Goal: Transaction & Acquisition: Purchase product/service

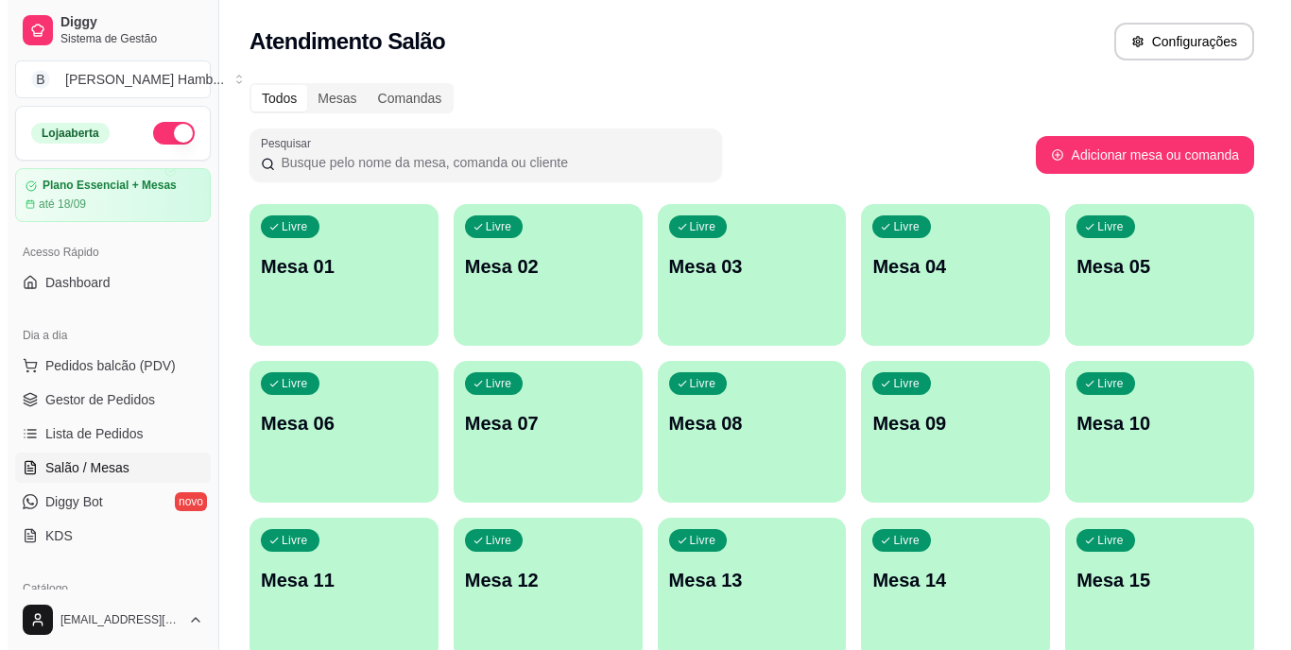
scroll to position [243, 0]
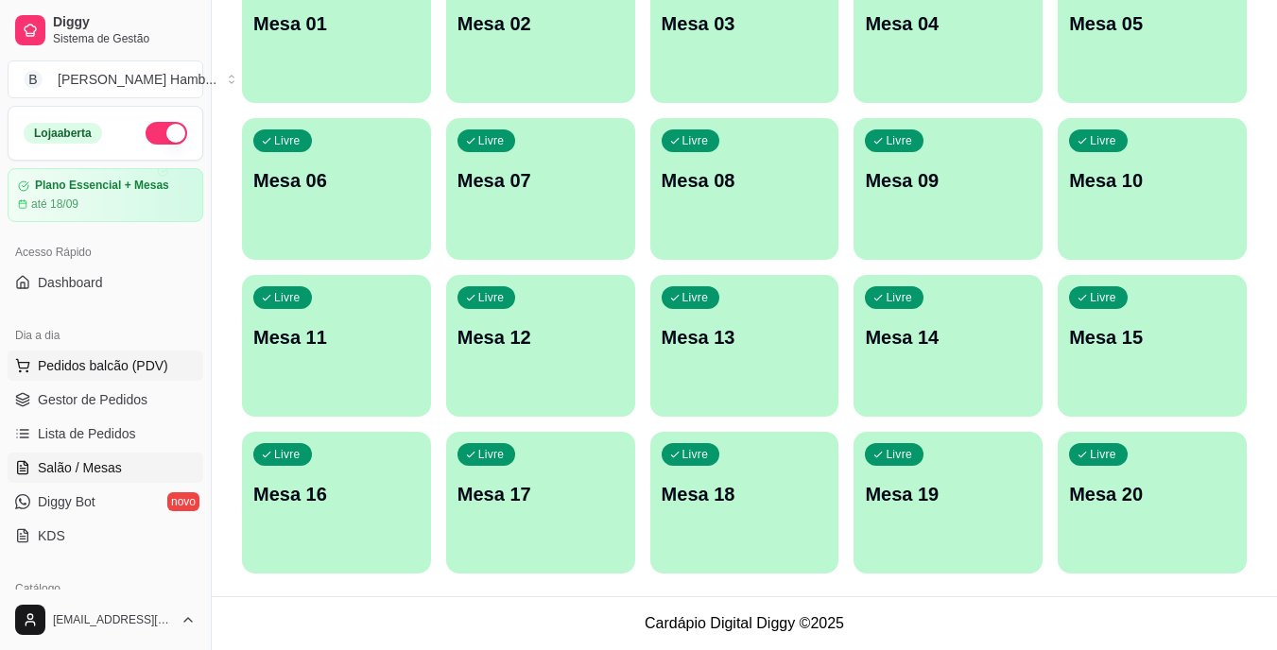
click at [79, 365] on span "Pedidos balcão (PDV)" at bounding box center [103, 365] width 130 height 19
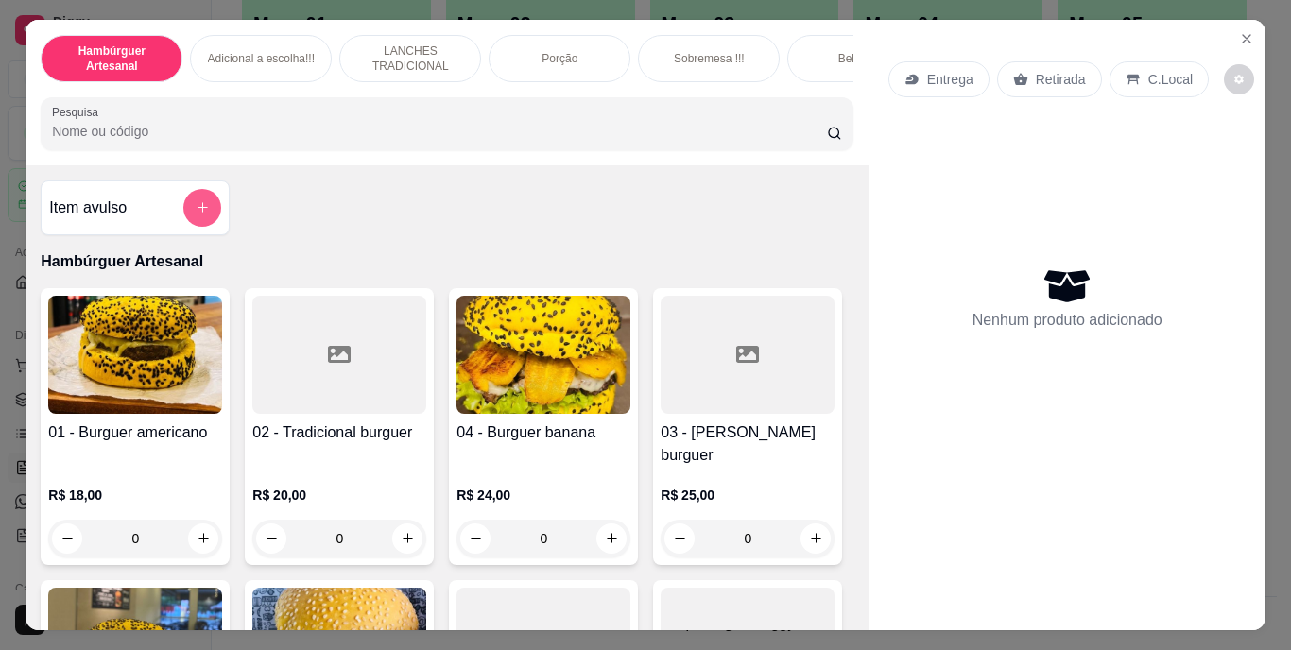
click at [196, 212] on icon "add-separate-item" at bounding box center [203, 207] width 14 height 14
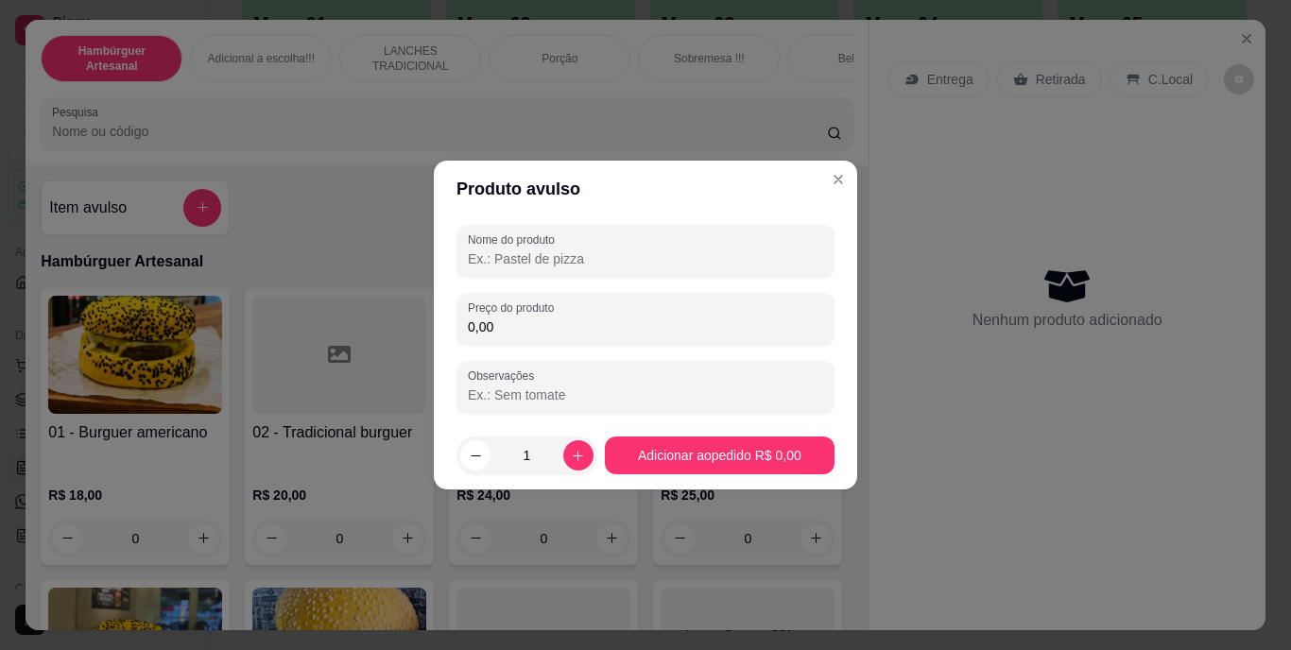
click at [496, 264] on input "Nome do produto" at bounding box center [645, 259] width 355 height 19
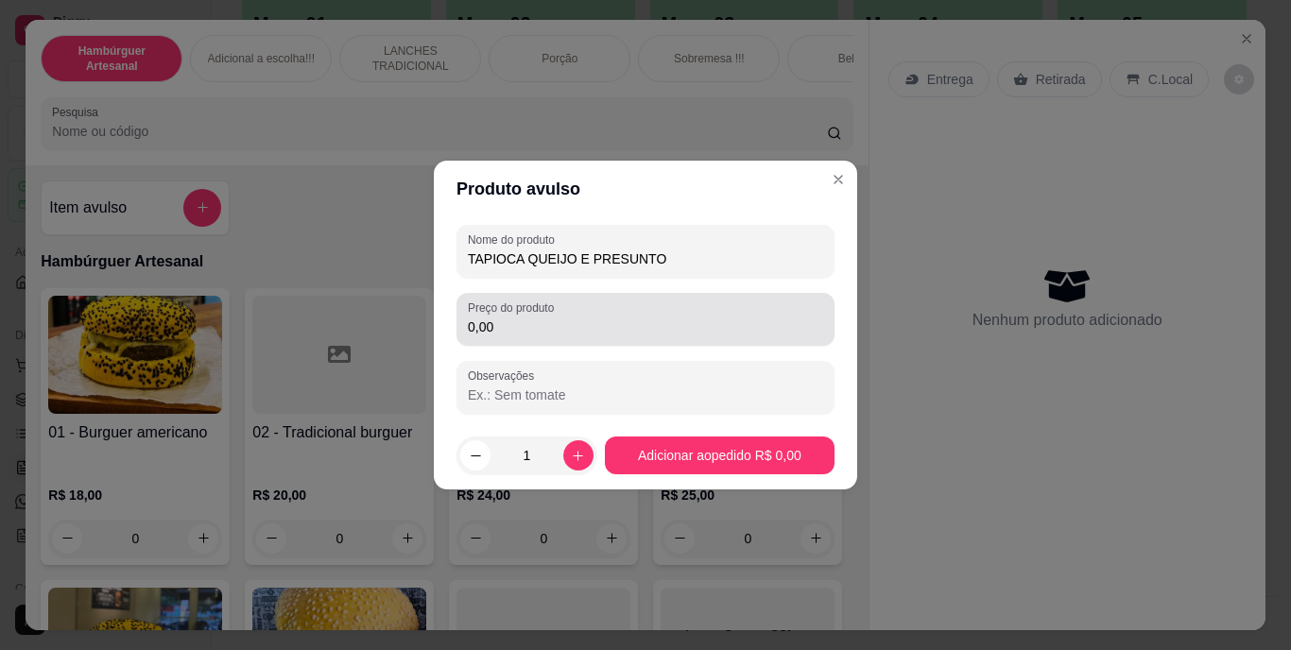
type input "TAPIOCA QUEIJO E PRESUNTO"
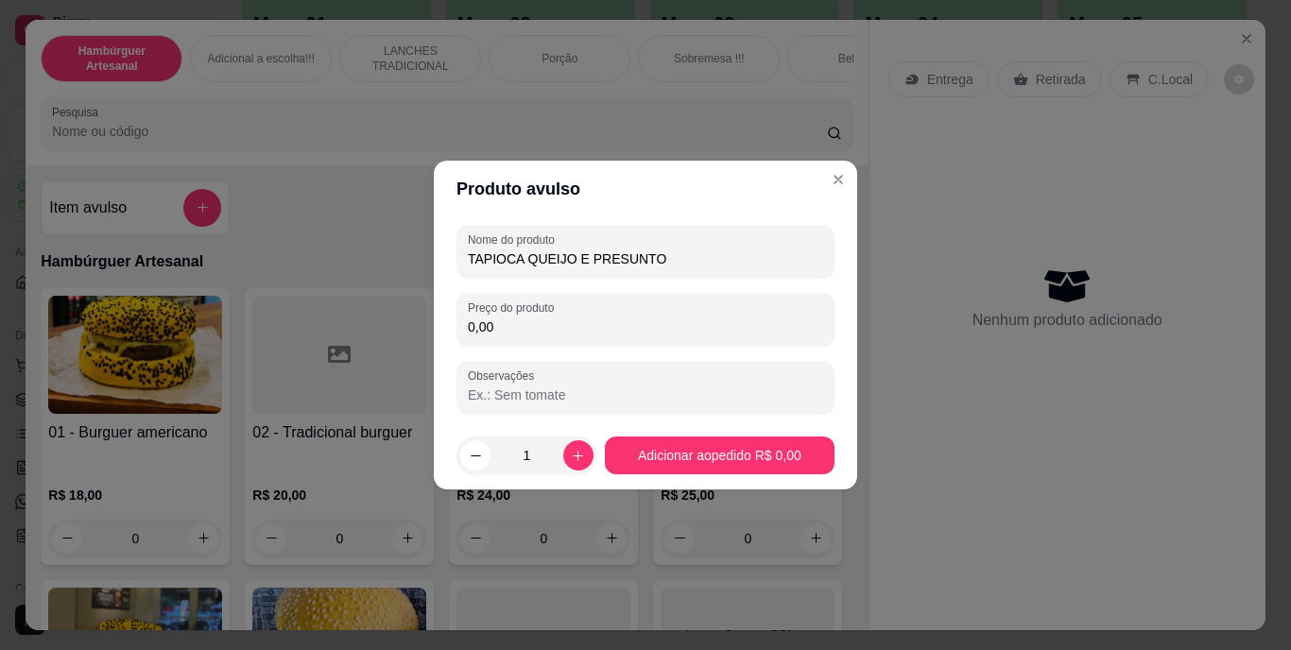
click at [475, 330] on input "0,00" at bounding box center [645, 327] width 355 height 19
type input "10,00"
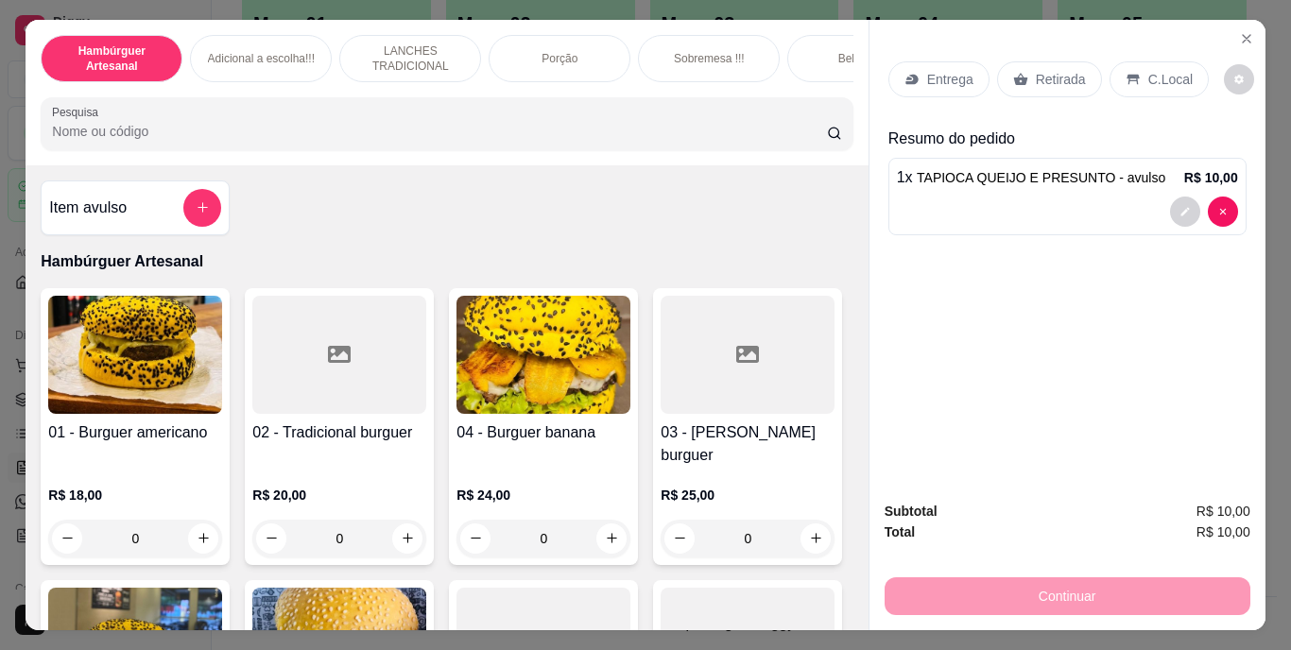
click at [946, 70] on p "Entrega" at bounding box center [950, 79] width 46 height 19
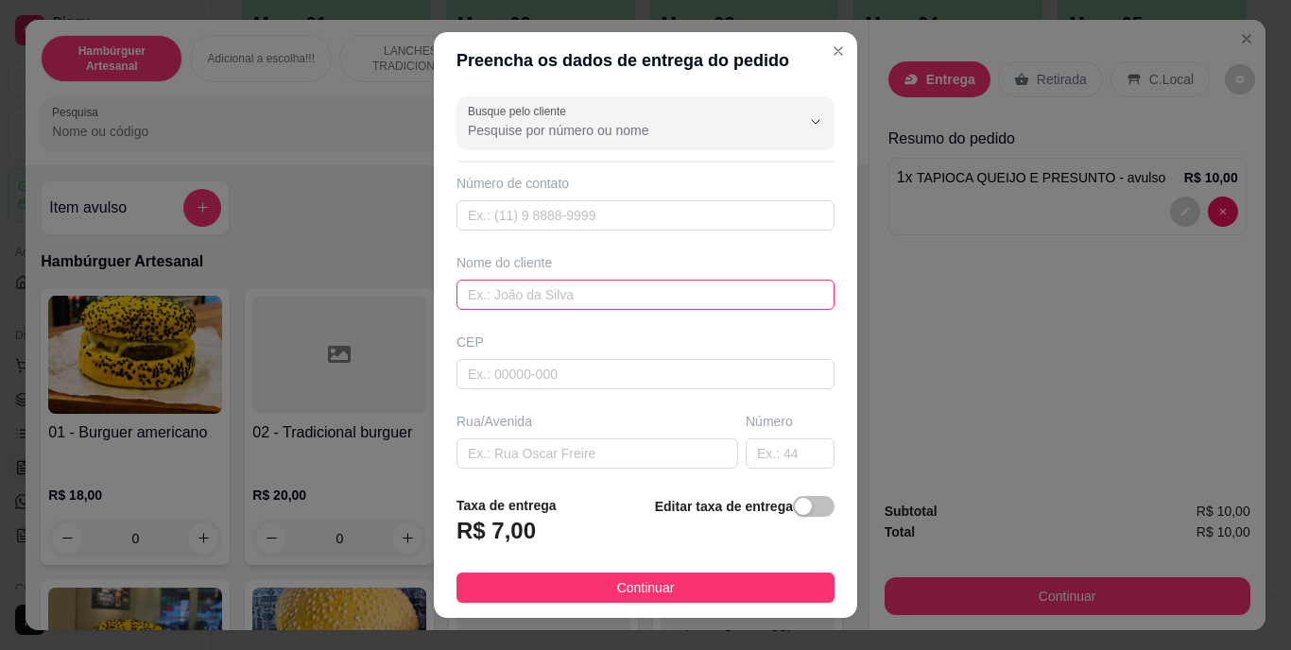
click at [635, 294] on input "text" at bounding box center [646, 295] width 378 height 30
type input "DUDA"
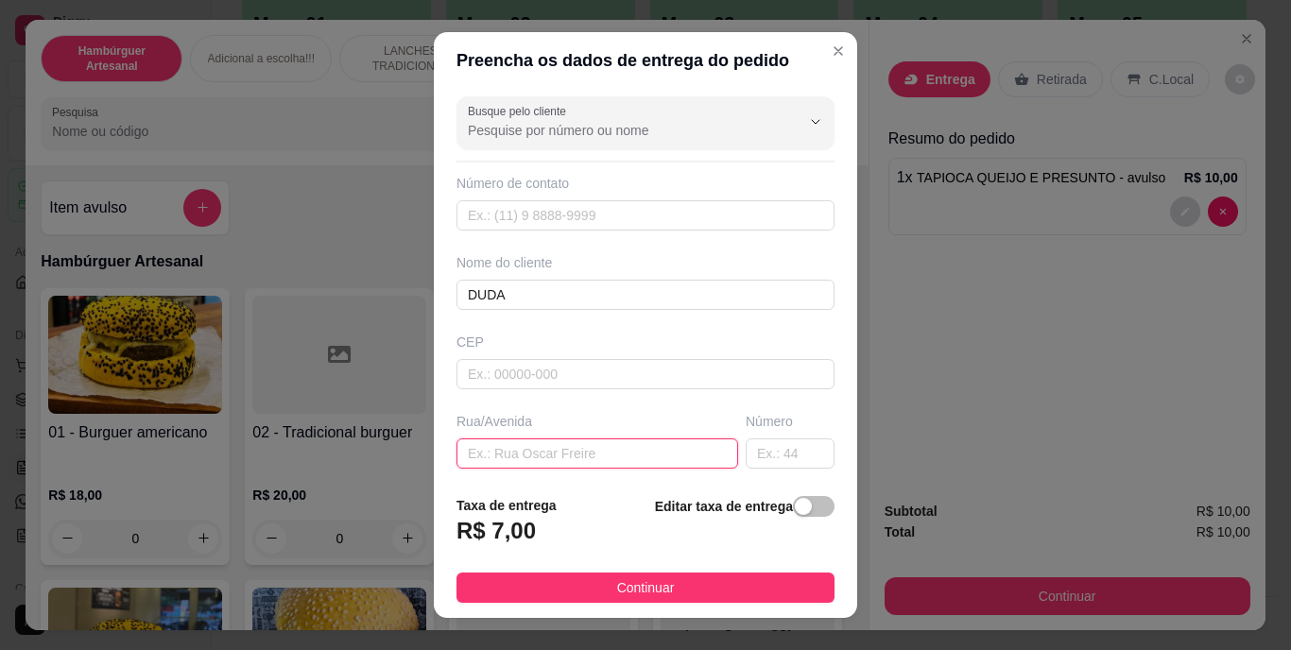
click at [621, 459] on input "text" at bounding box center [598, 454] width 282 height 30
type input "BAR DA LUZIA STR 7"
click at [746, 457] on input "text" at bounding box center [790, 454] width 89 height 30
click at [794, 508] on span "button" at bounding box center [814, 506] width 42 height 21
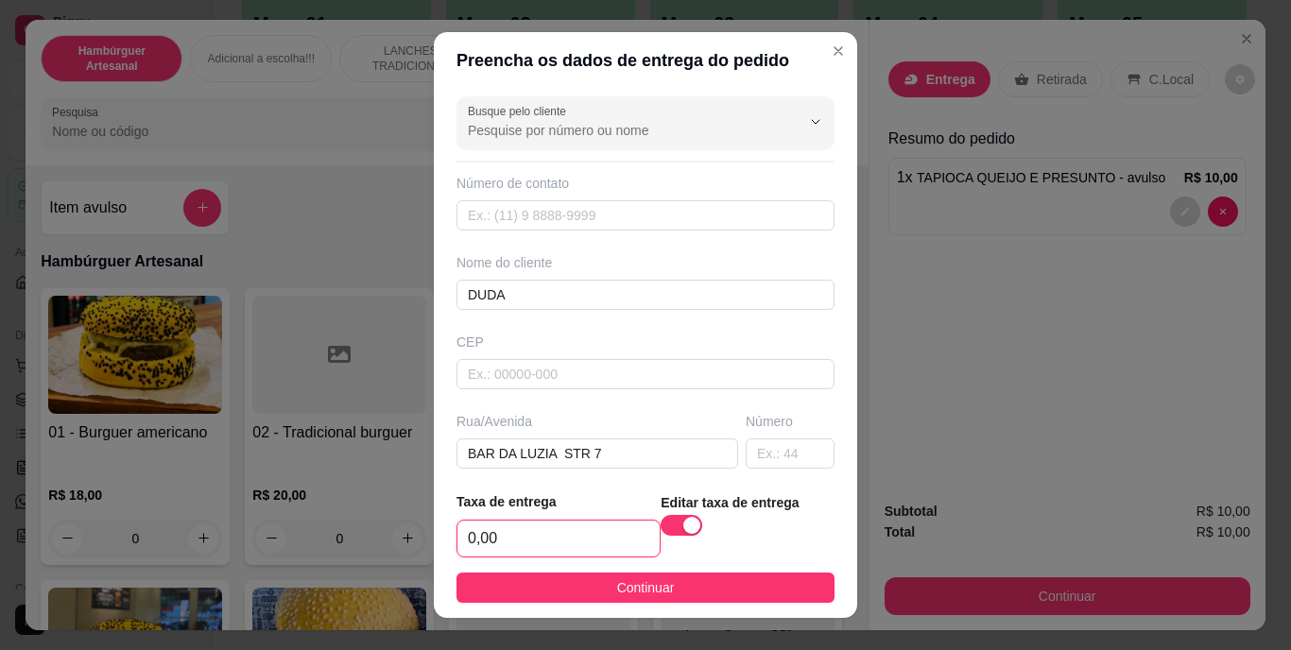
click at [570, 522] on input "0,00" at bounding box center [559, 539] width 202 height 36
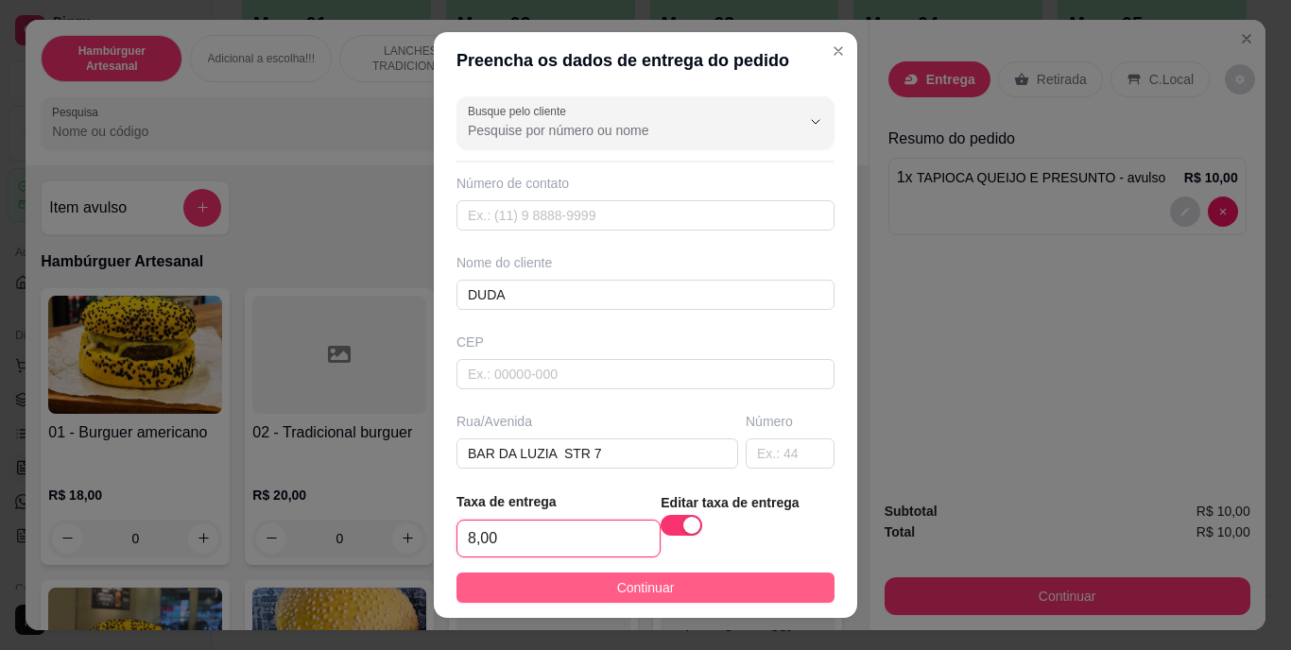
type input "8,00"
click at [536, 586] on button "Continuar" at bounding box center [646, 588] width 378 height 30
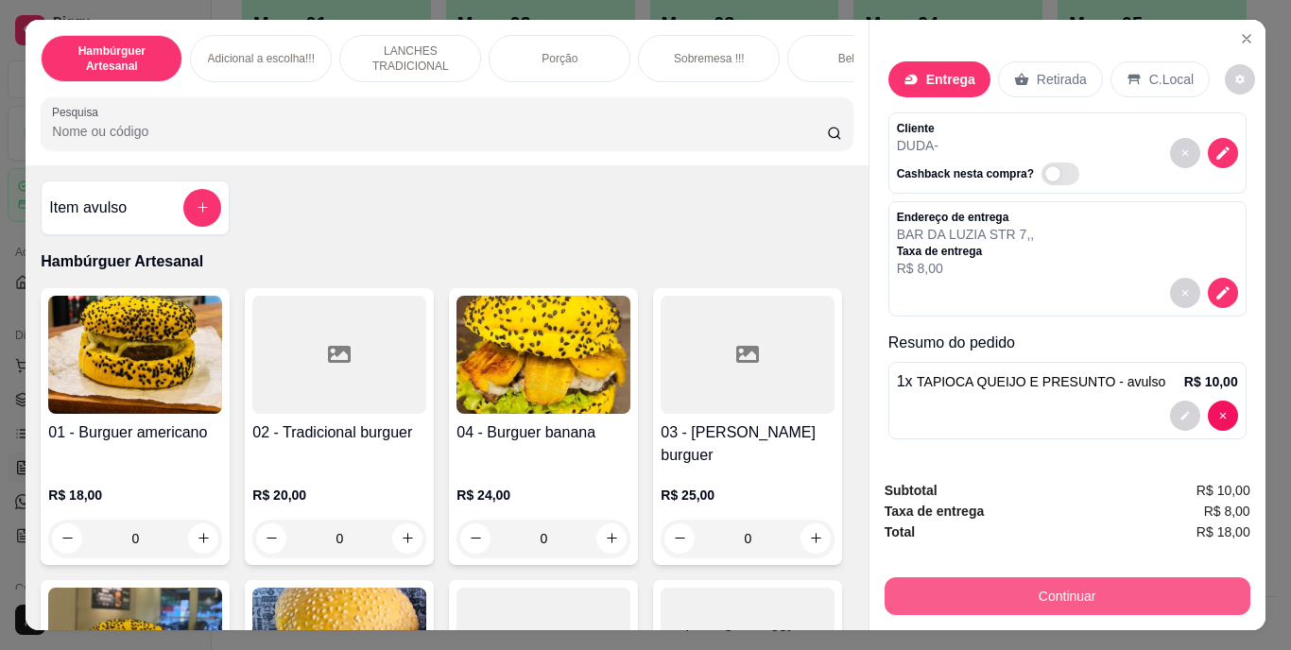
click at [988, 586] on button "Continuar" at bounding box center [1068, 597] width 366 height 38
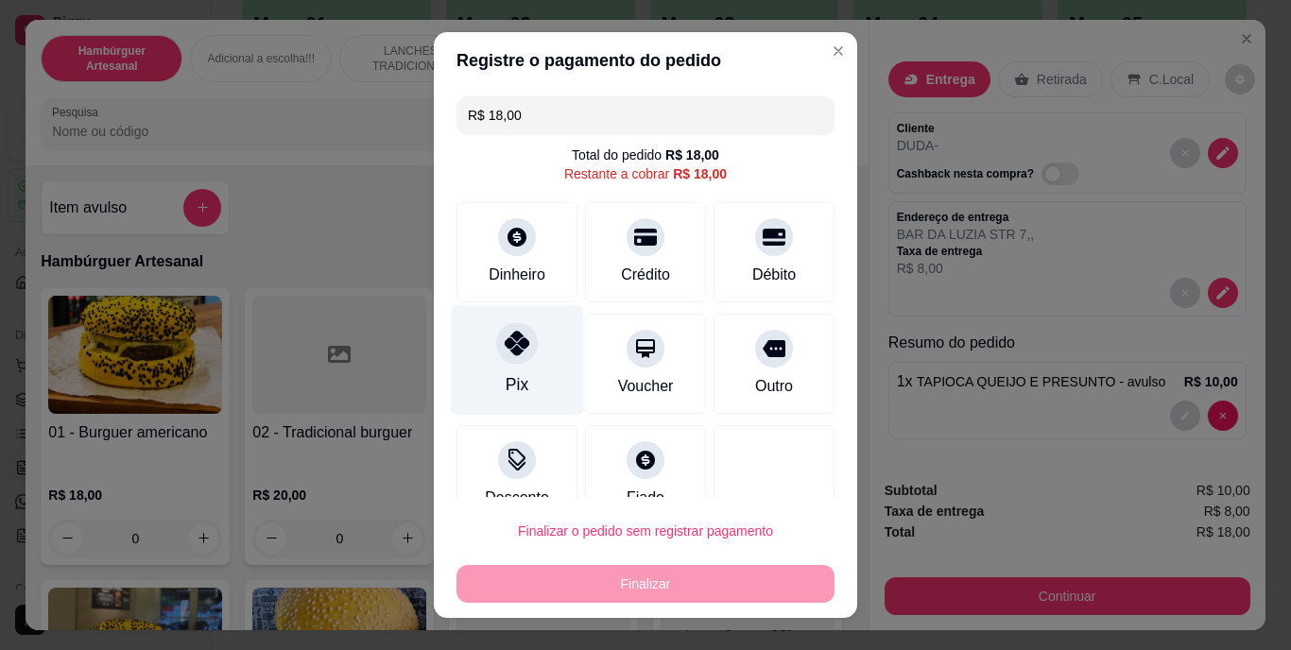
click at [490, 358] on div "Pix" at bounding box center [517, 360] width 133 height 111
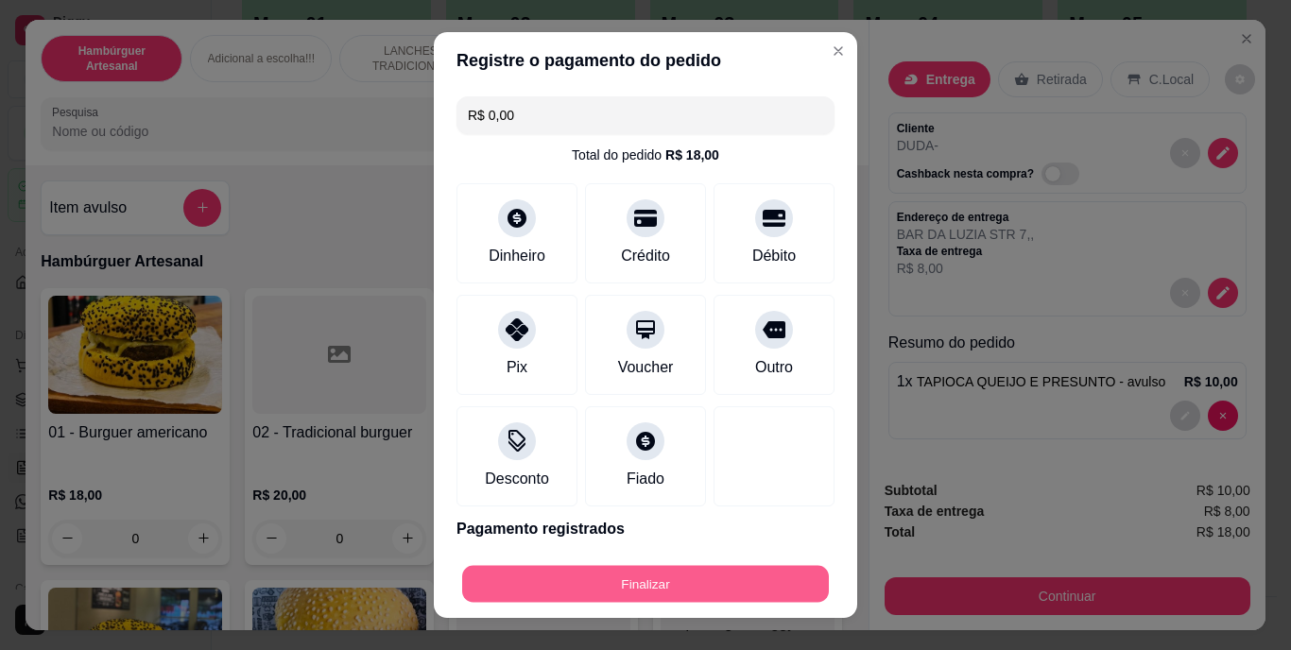
click at [597, 588] on button "Finalizar" at bounding box center [645, 583] width 367 height 37
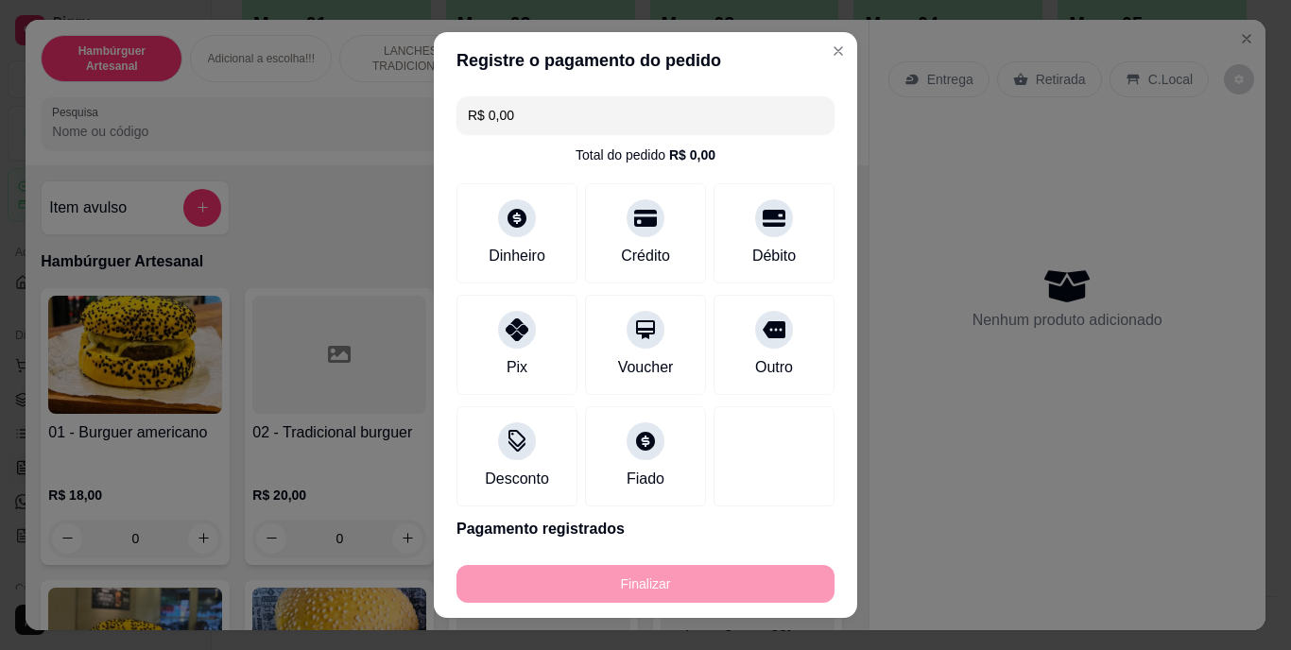
type input "-R$ 18,00"
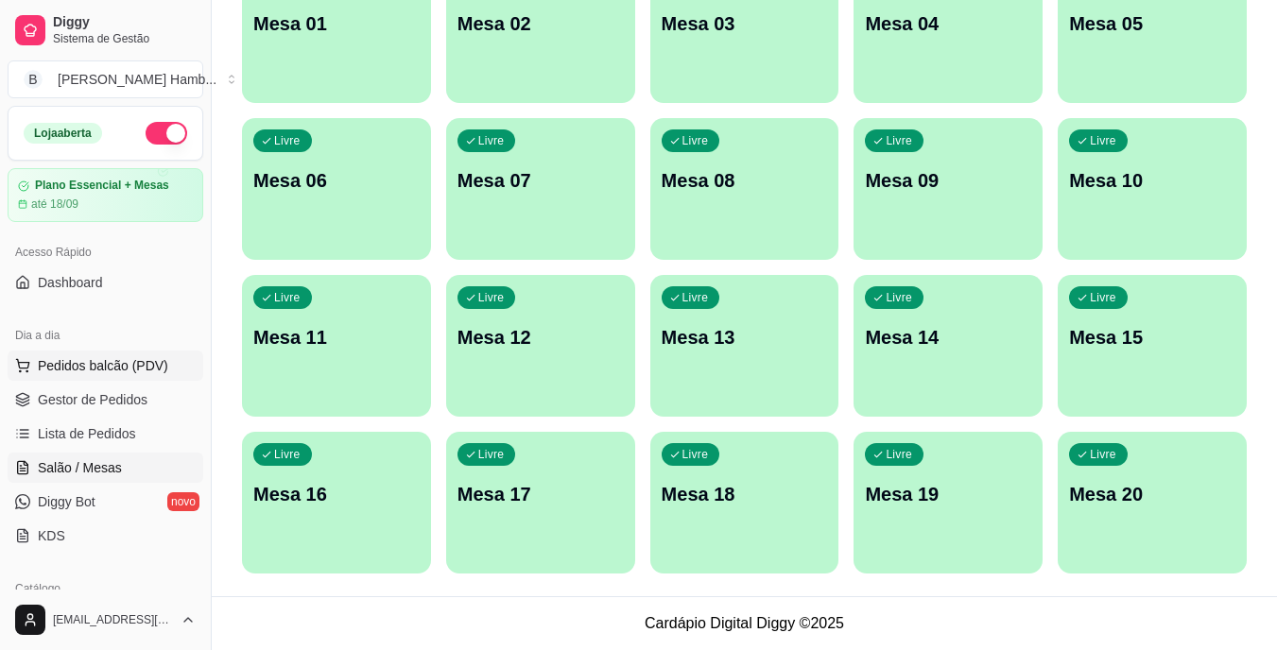
click at [175, 367] on button "Pedidos balcão (PDV)" at bounding box center [106, 366] width 196 height 30
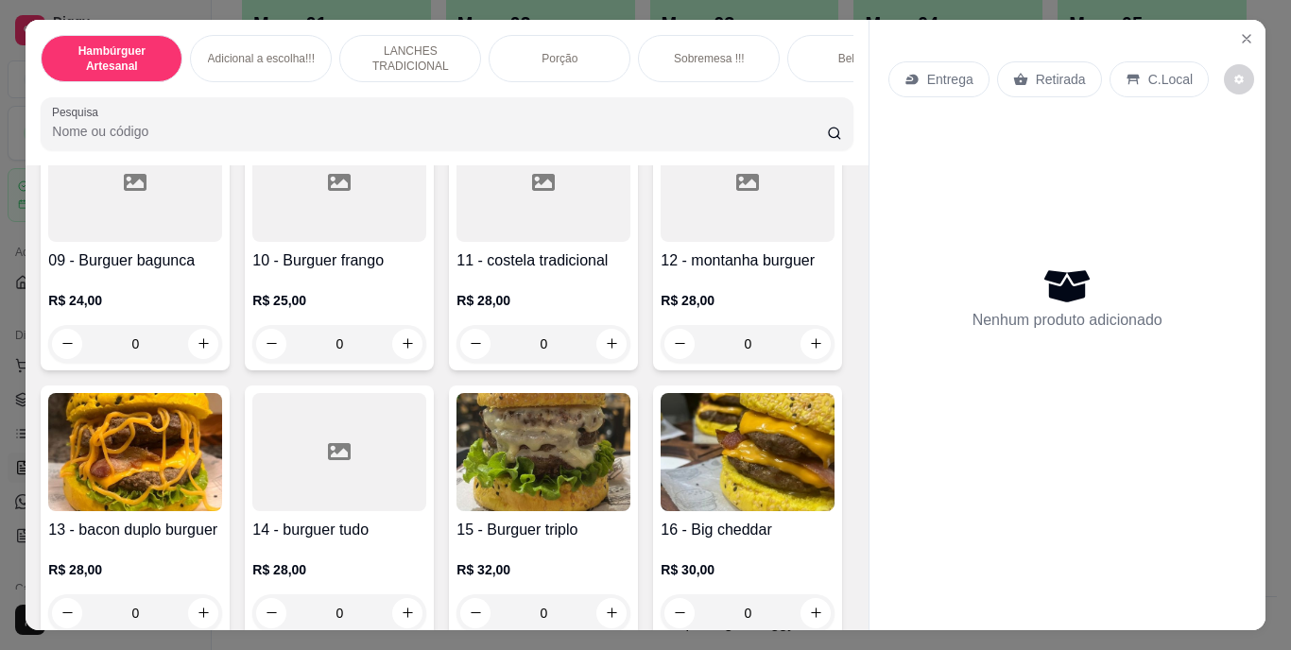
scroll to position [1040, 0]
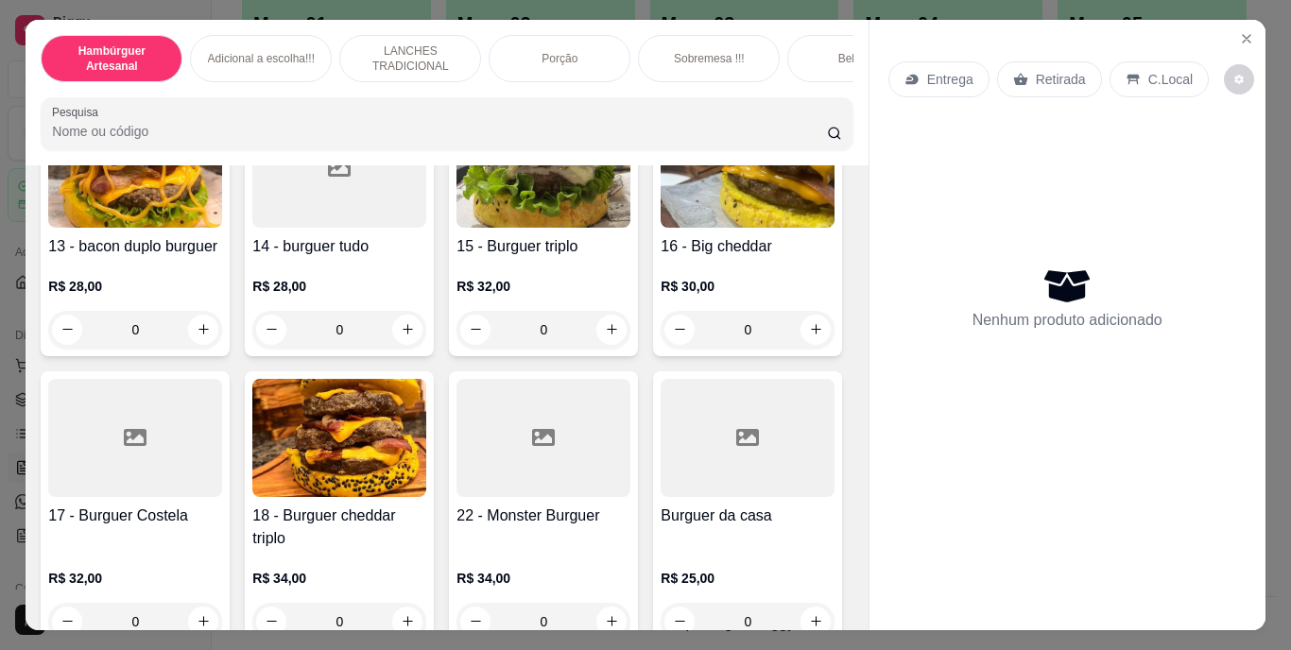
click at [801, 76] on button "increase-product-quantity" at bounding box center [816, 60] width 30 height 30
type input "1"
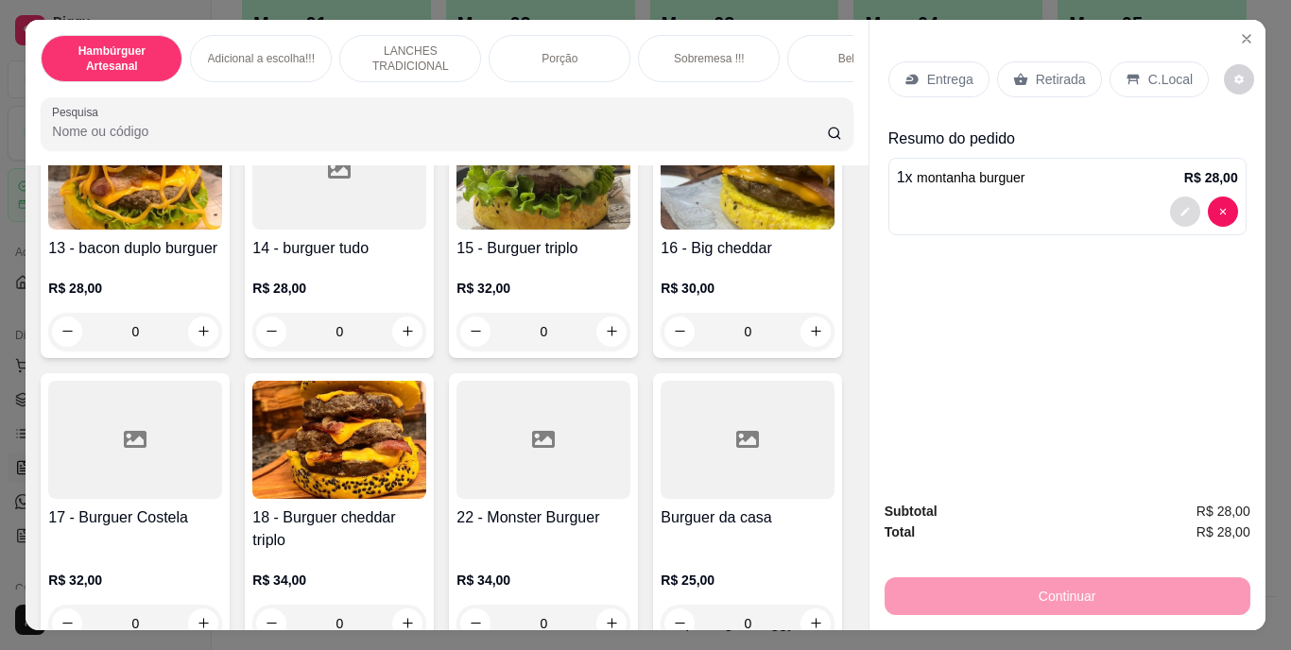
click at [1180, 206] on icon "decrease-product-quantity" at bounding box center [1185, 211] width 11 height 11
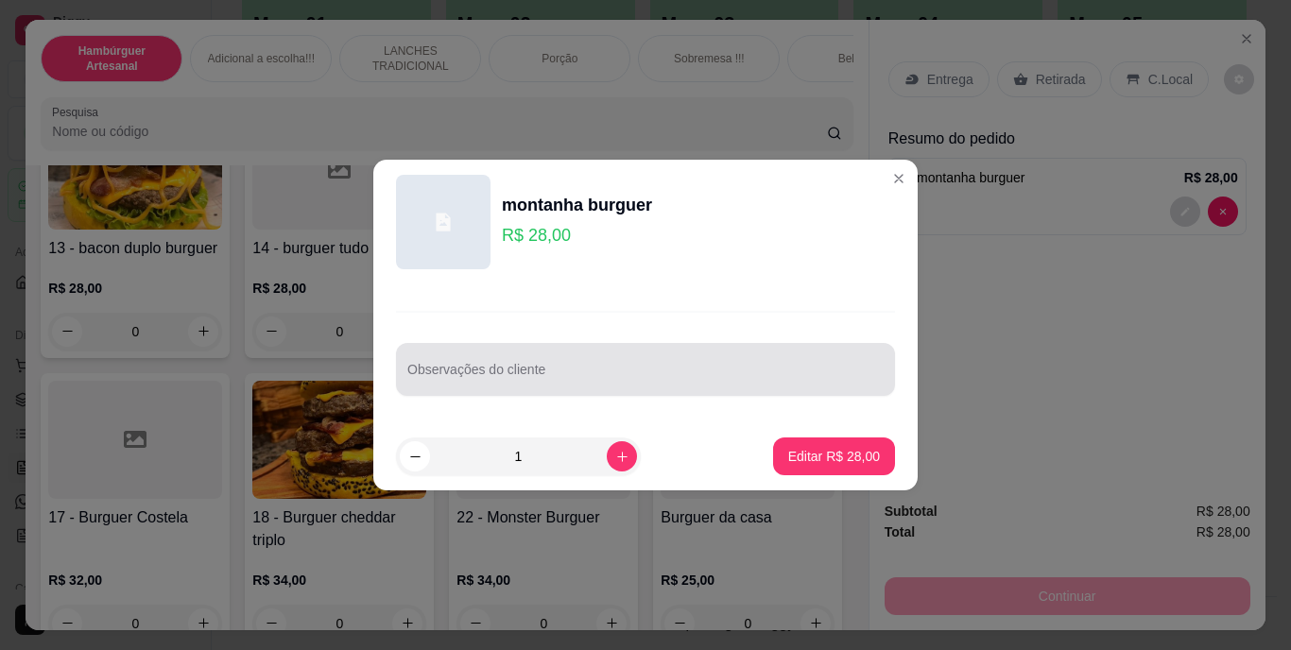
click at [778, 369] on div at bounding box center [645, 370] width 477 height 38
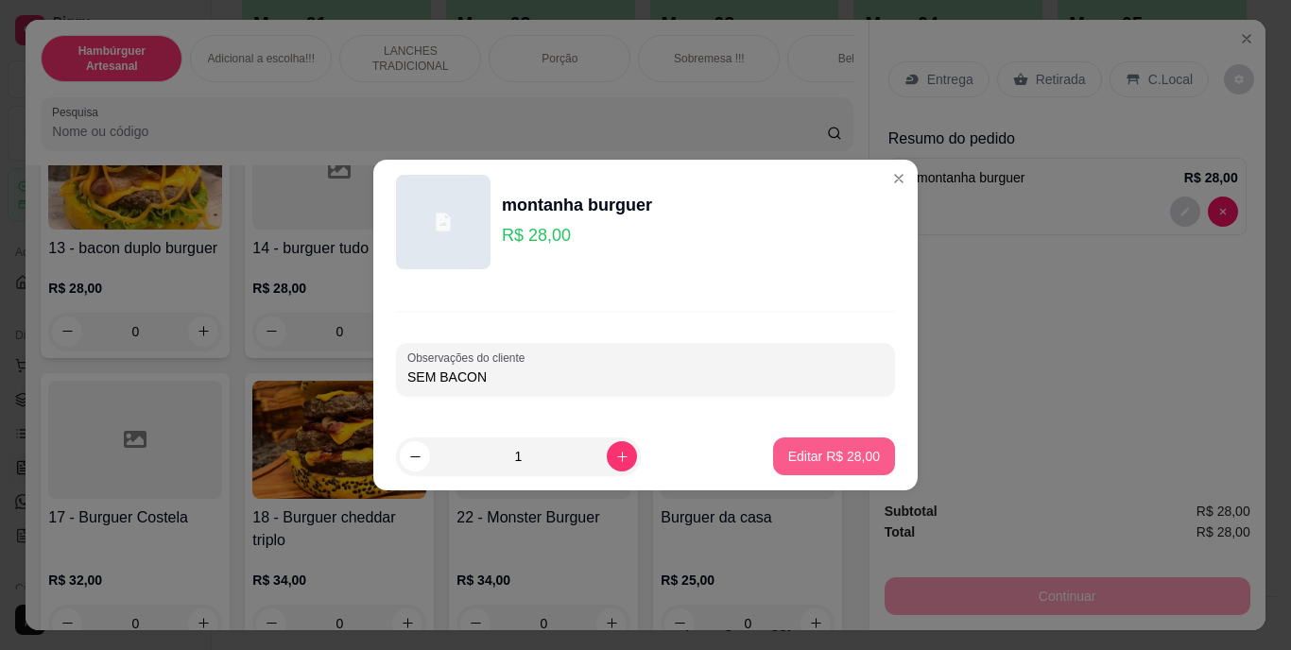
type input "SEM BACON"
click at [815, 459] on p "Editar R$ 28,00" at bounding box center [833, 456] width 89 height 18
type input "0"
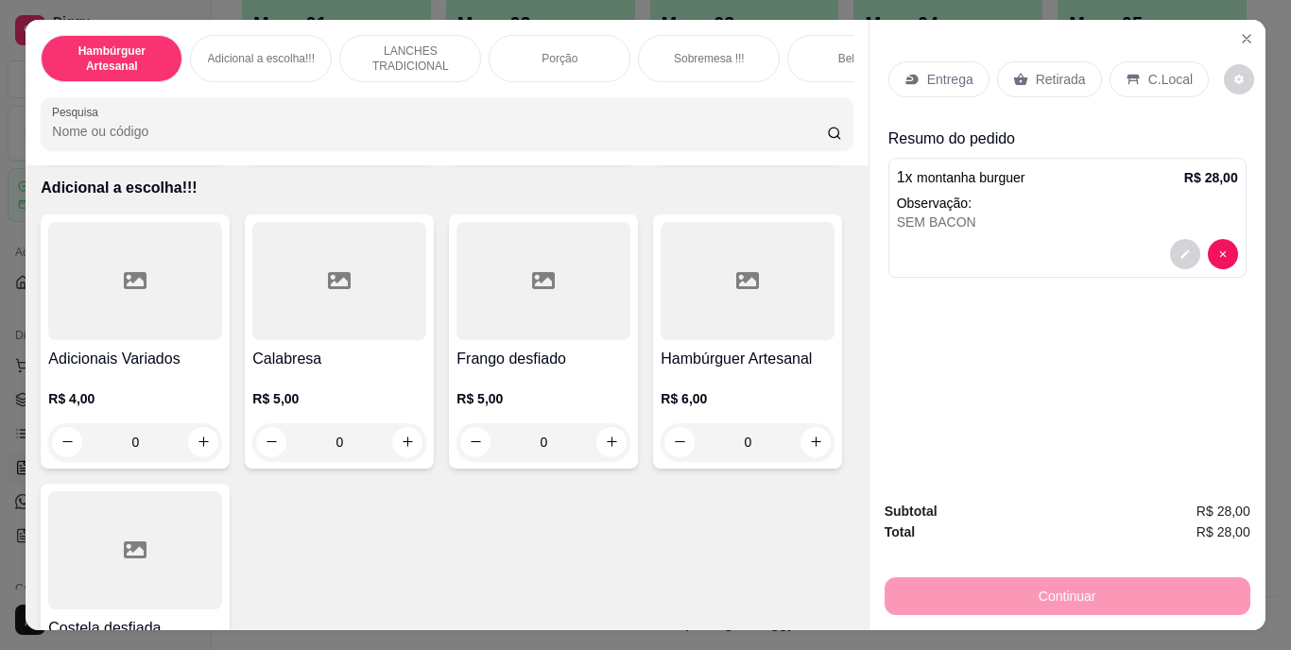
scroll to position [1985, 0]
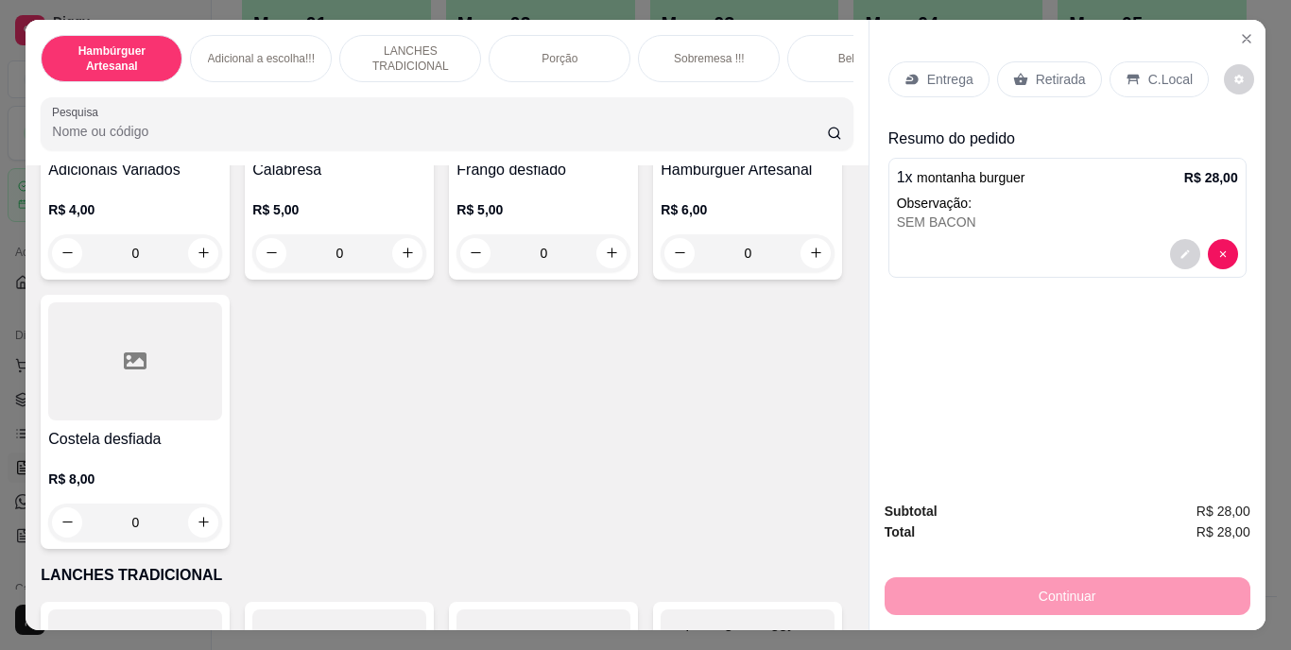
type input "1"
click at [1181, 335] on icon "decrease-product-quantity" at bounding box center [1185, 339] width 9 height 9
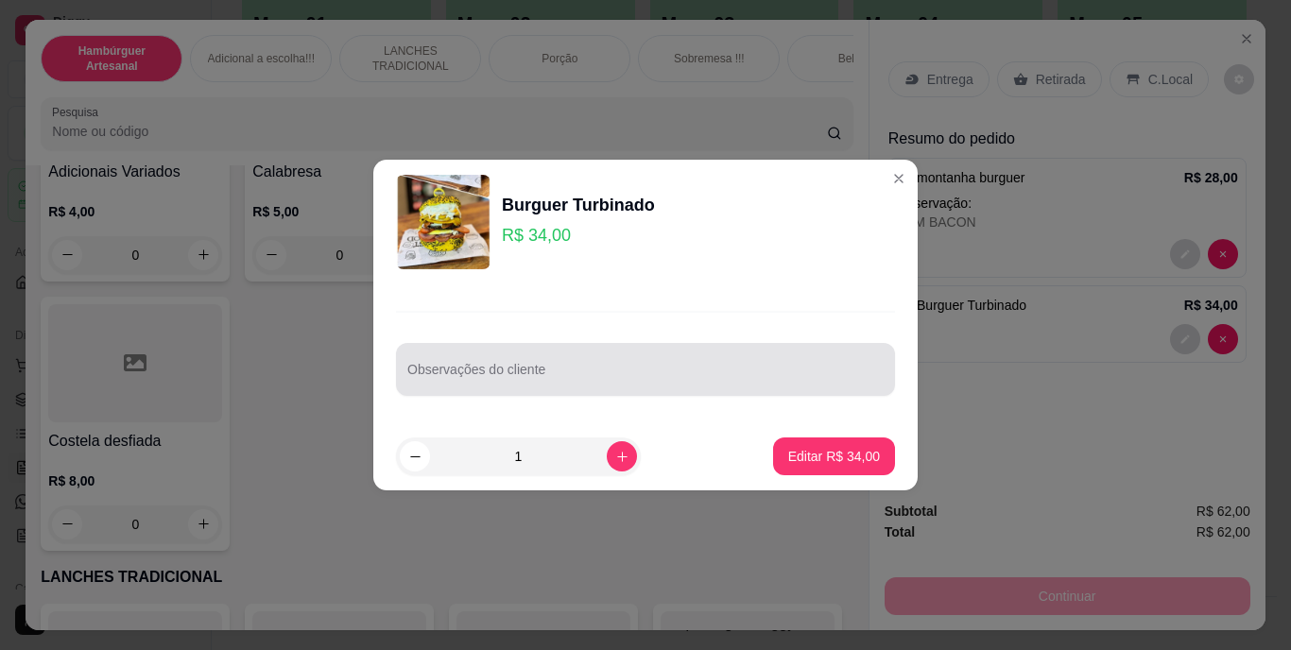
click at [840, 377] on input "Observações do cliente" at bounding box center [645, 377] width 477 height 19
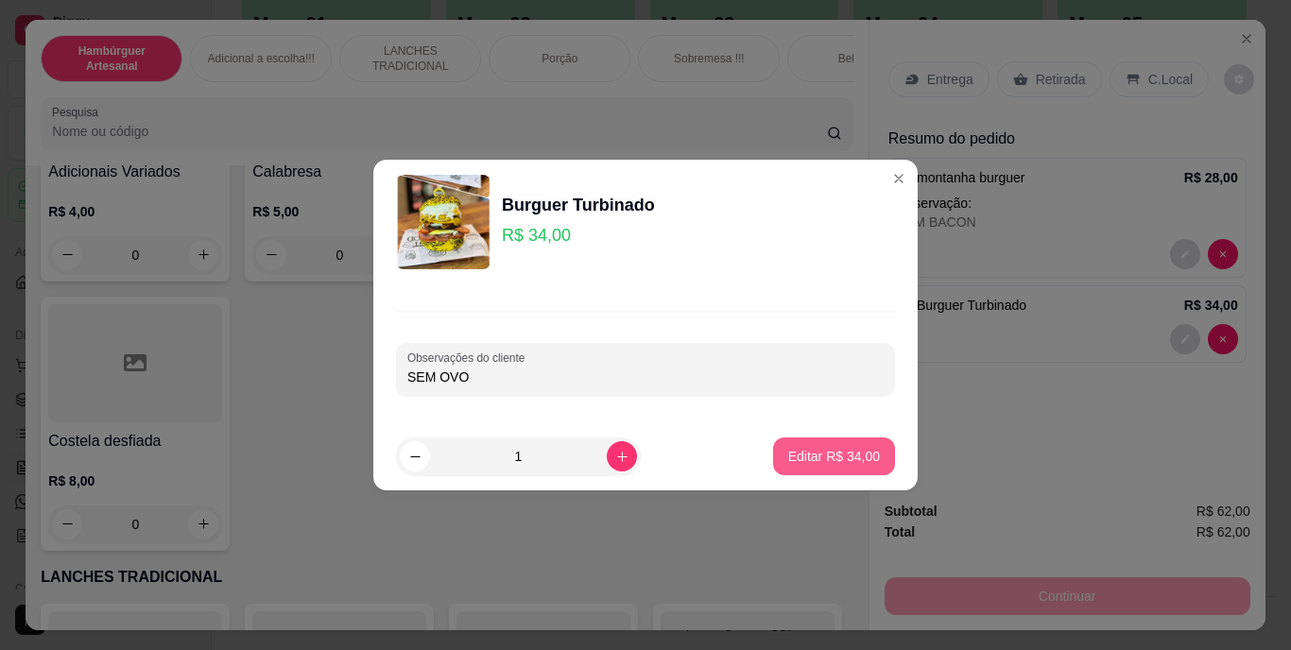
type input "SEM OVO"
click at [863, 457] on p "Editar R$ 34,00" at bounding box center [835, 456] width 92 height 19
type input "0"
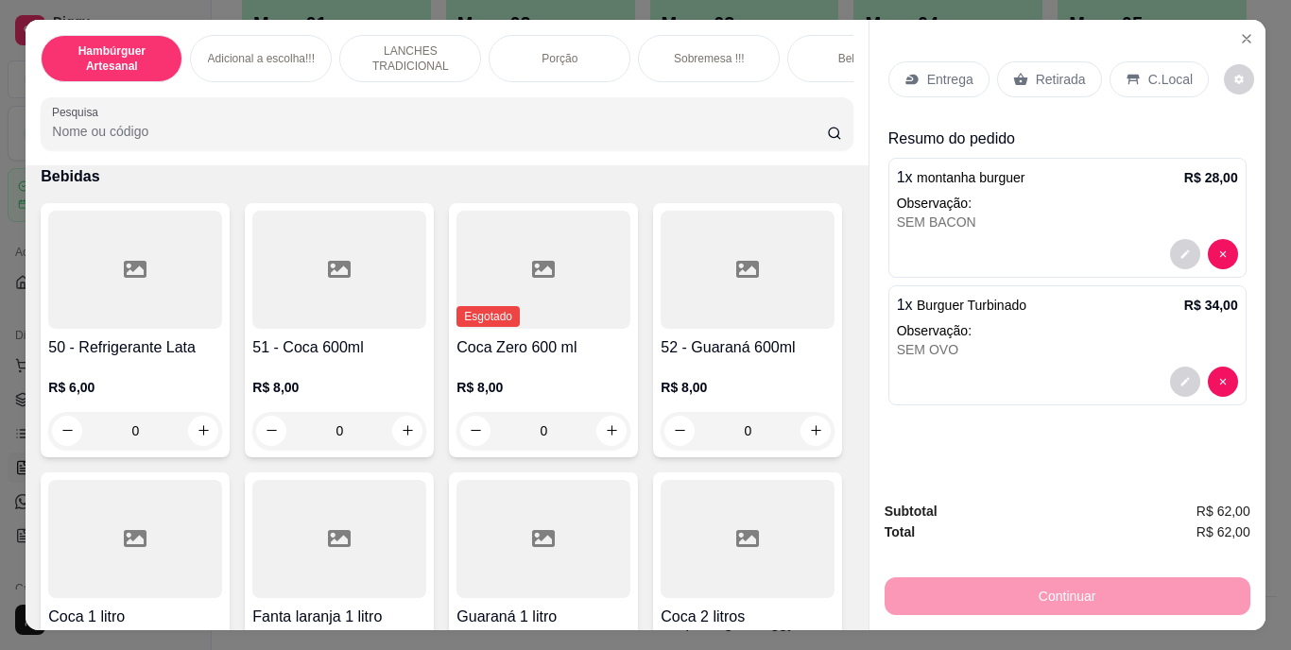
scroll to position [4065, 0]
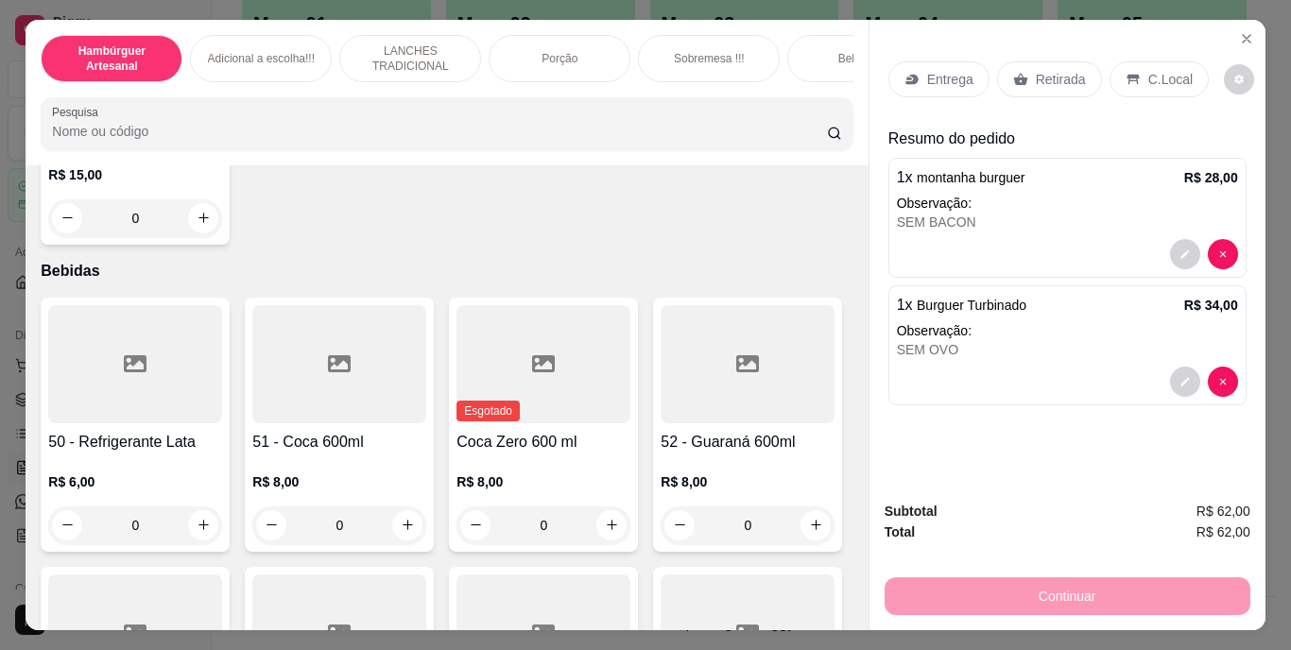
type input "1"
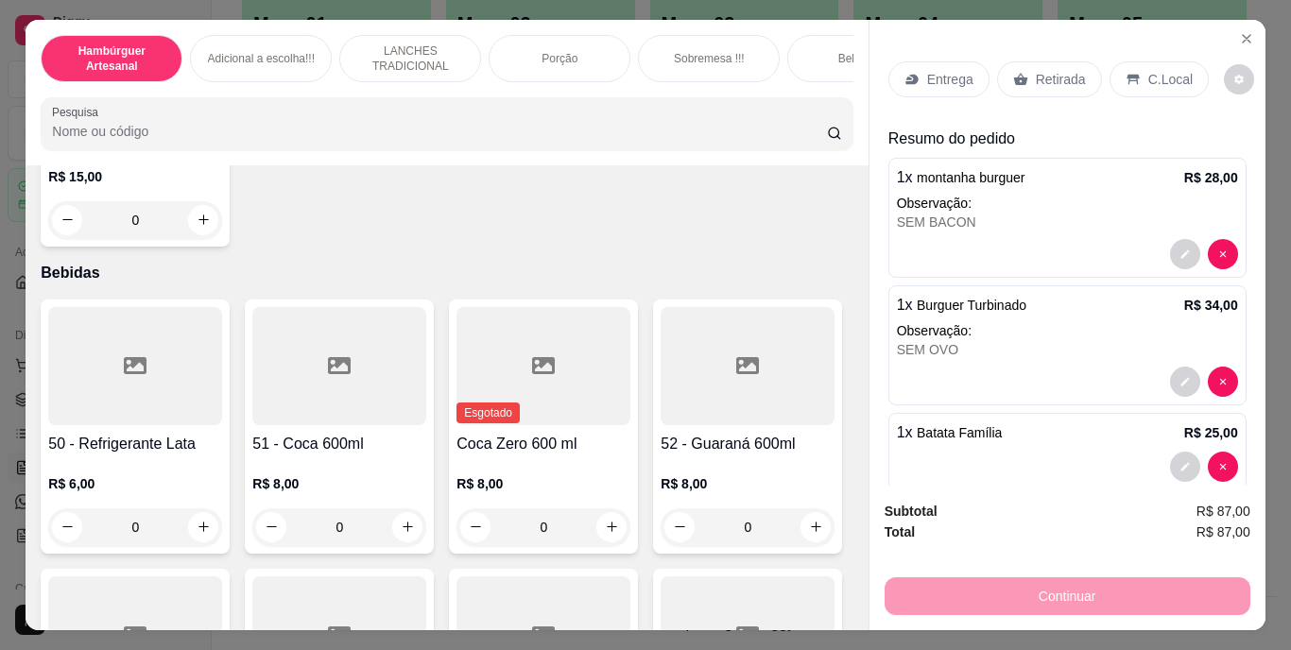
click at [1052, 79] on p "Retirada" at bounding box center [1061, 79] width 50 height 19
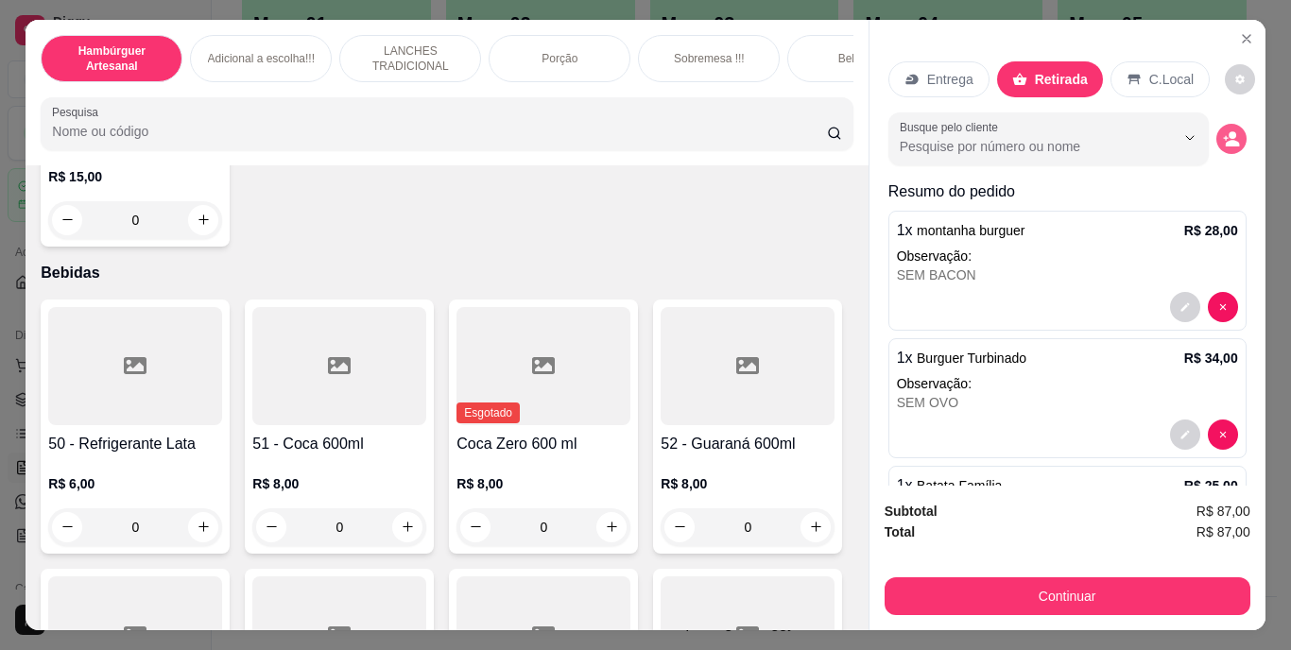
click at [1219, 135] on button "decrease-product-quantity" at bounding box center [1232, 139] width 30 height 30
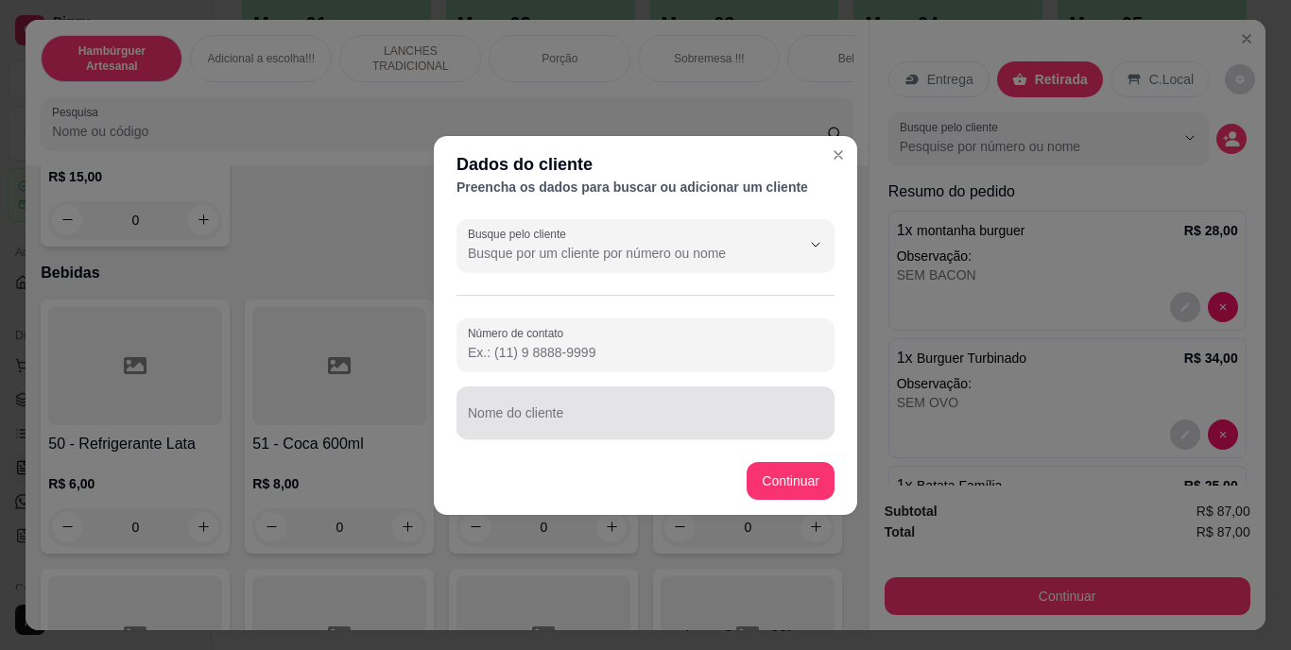
click at [640, 390] on div "Nome do cliente" at bounding box center [646, 413] width 378 height 53
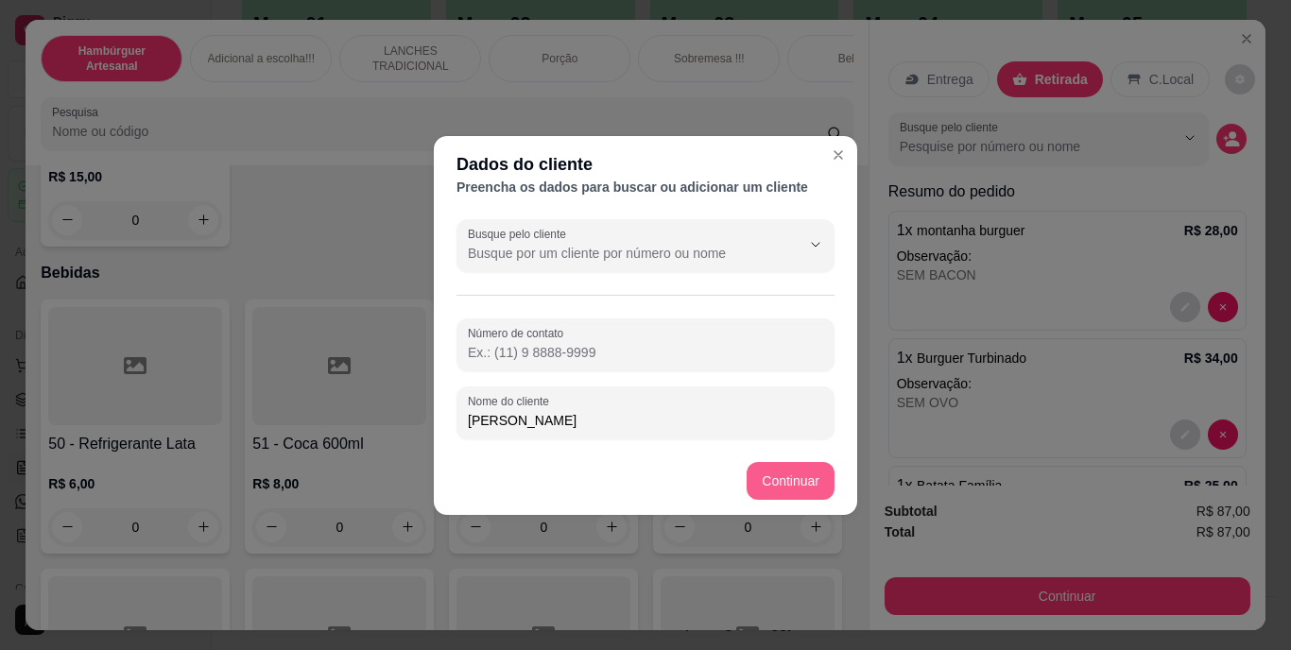
type input "[PERSON_NAME]"
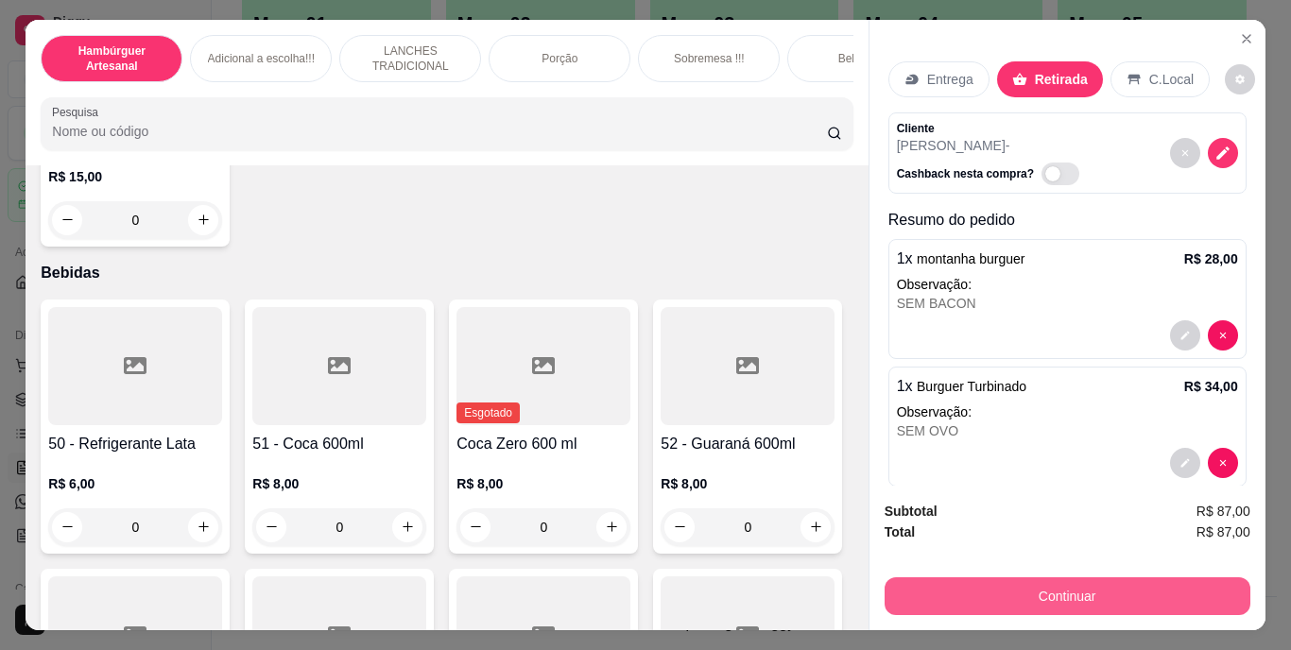
click at [996, 554] on div "Subtotal R$ 87,00 Total R$ 87,00 Continuar" at bounding box center [1068, 558] width 366 height 114
click at [916, 560] on div "Subtotal R$ 87,00 Total R$ 87,00 Continuar" at bounding box center [1068, 558] width 366 height 114
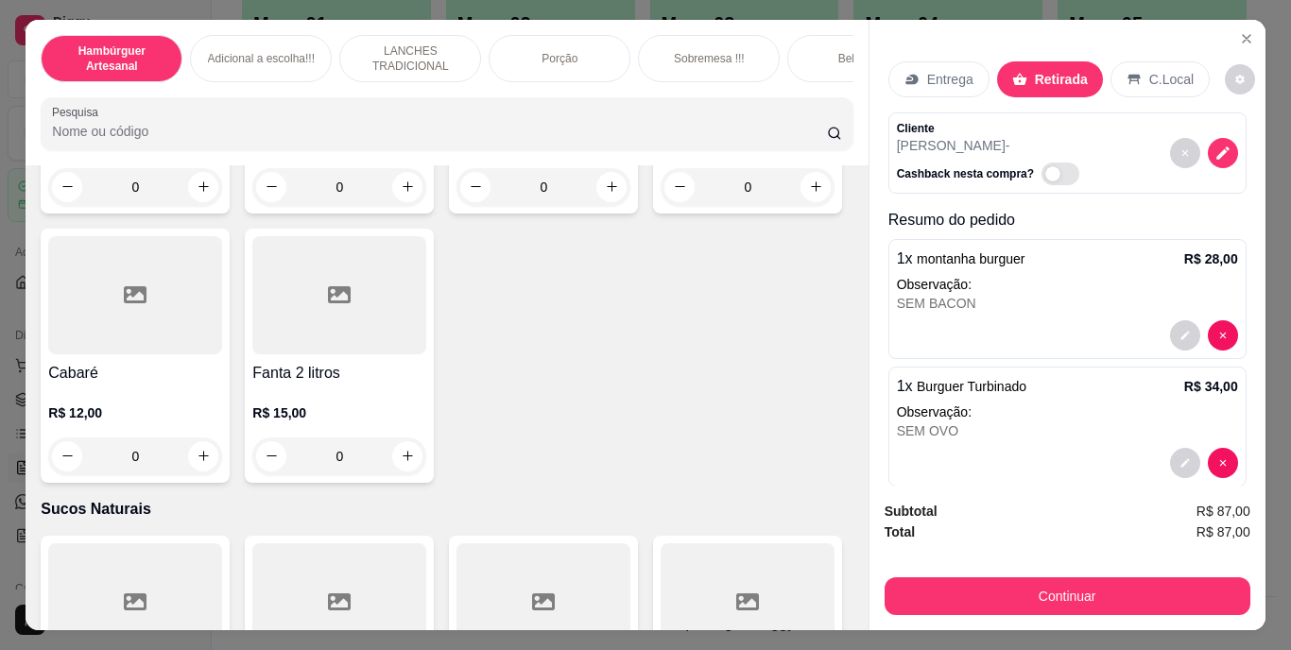
scroll to position [5295, 0]
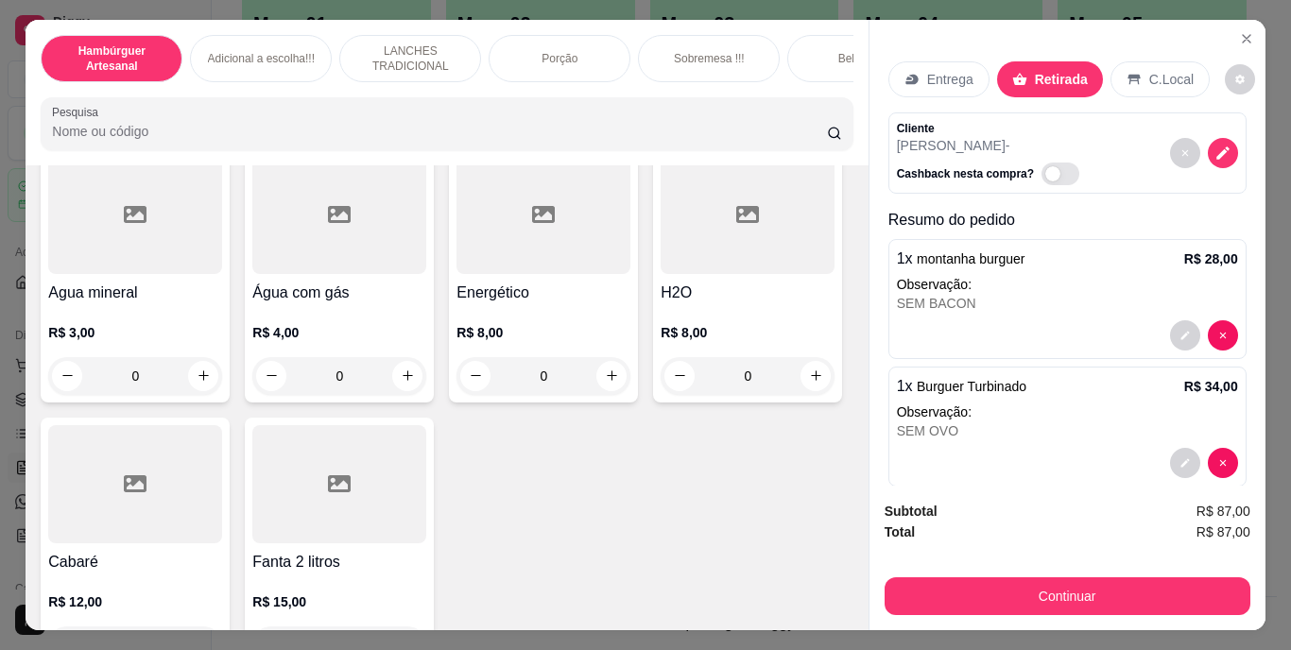
type input "1"
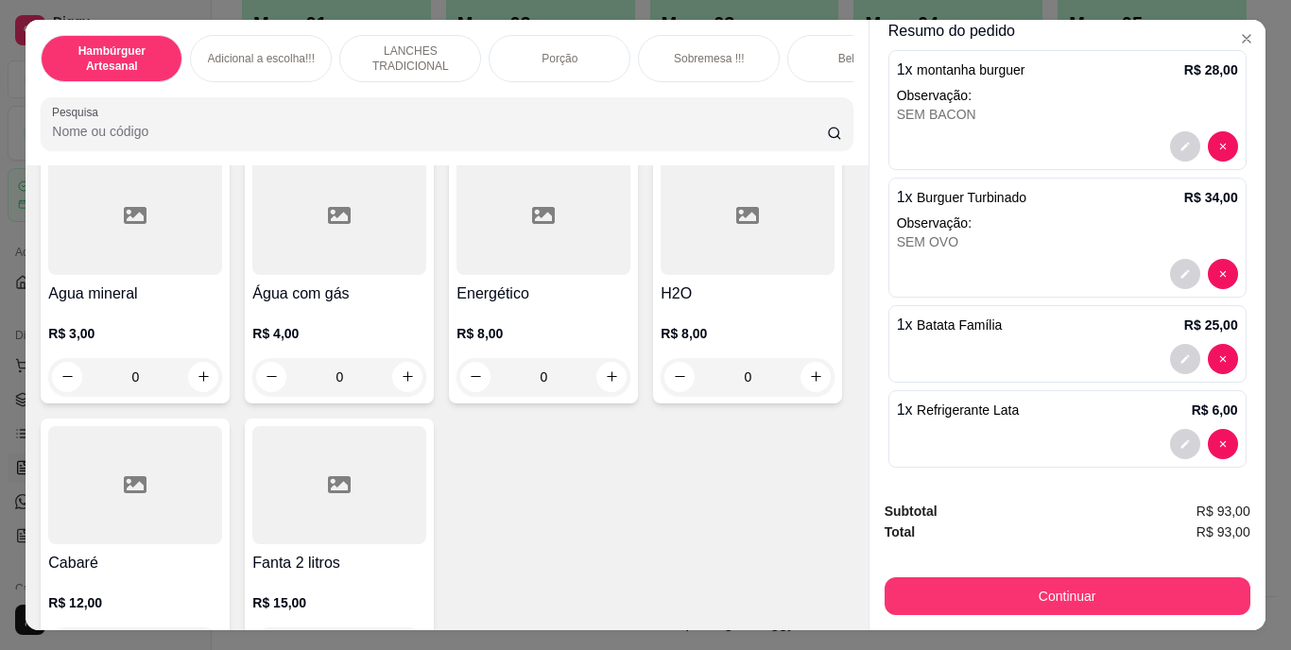
scroll to position [197, 0]
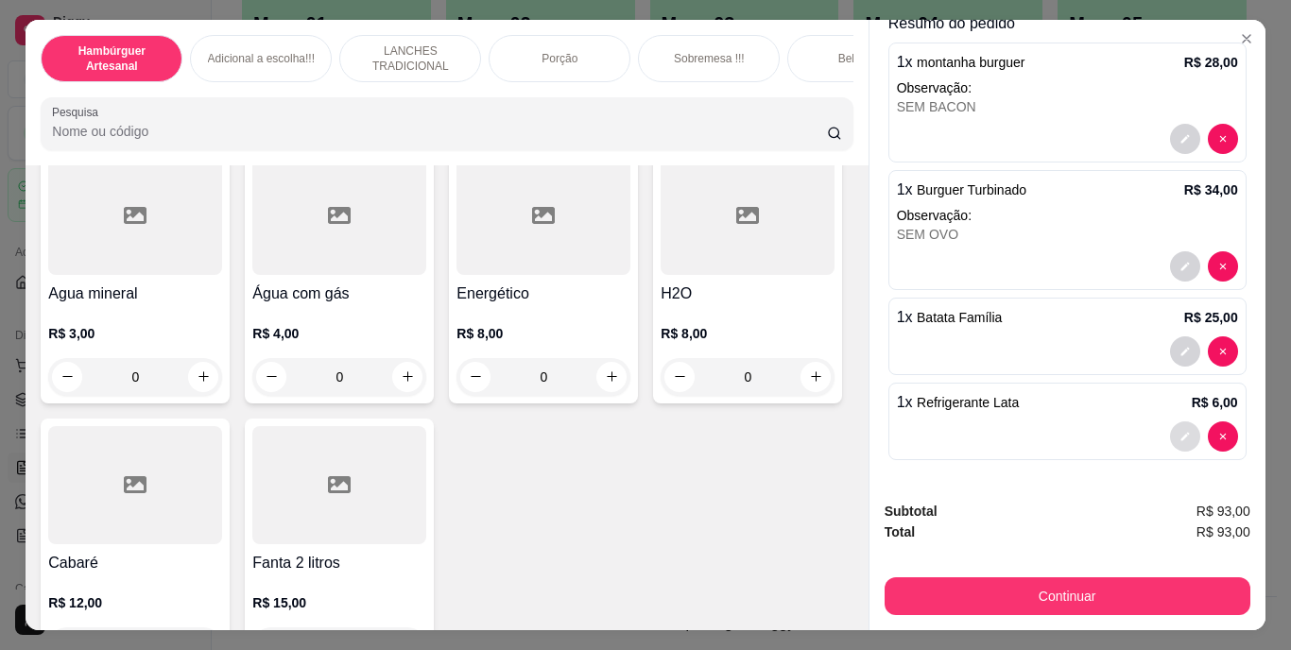
click at [1170, 427] on button "decrease-product-quantity" at bounding box center [1185, 437] width 30 height 30
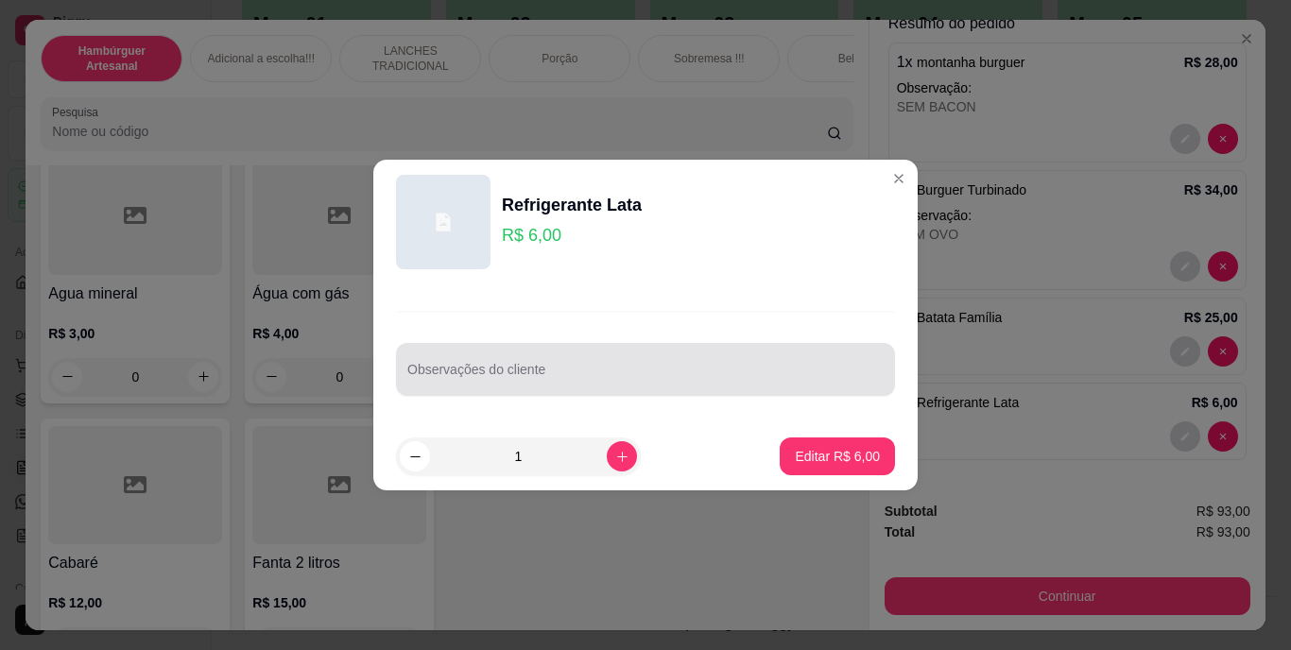
click at [532, 375] on input "Observações do cliente" at bounding box center [645, 377] width 477 height 19
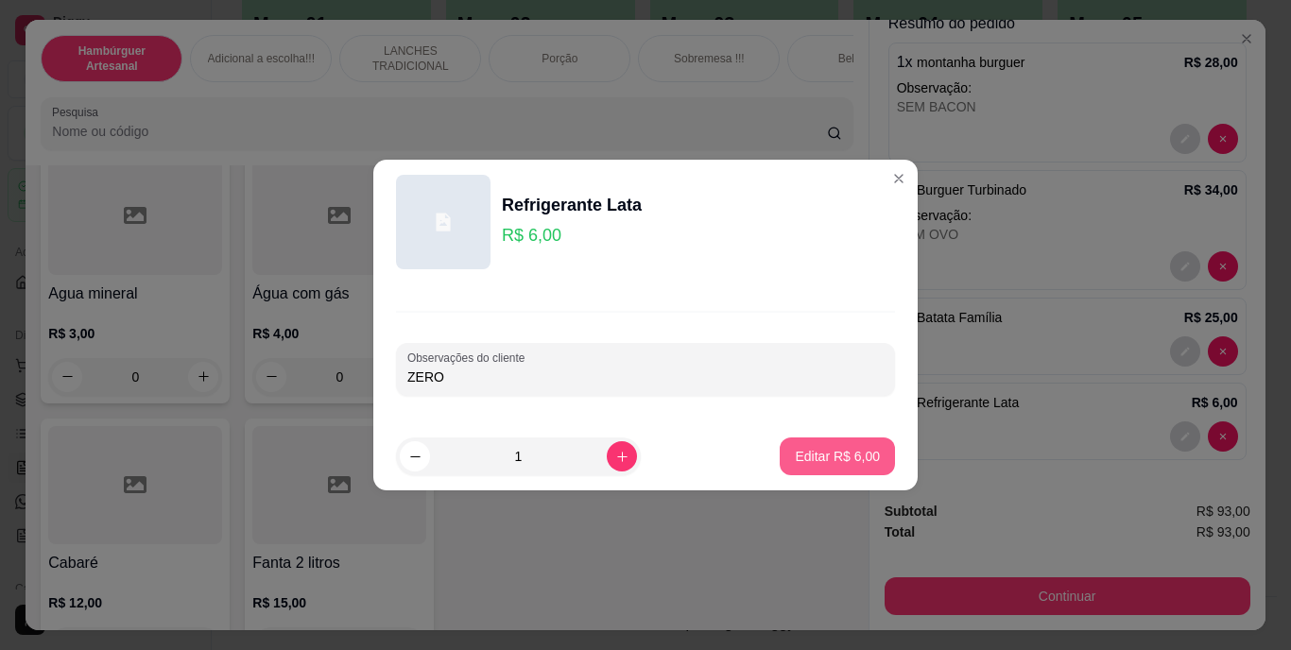
type input "ZERO"
click at [815, 448] on p "Editar R$ 6,00" at bounding box center [837, 456] width 85 height 19
type input "0"
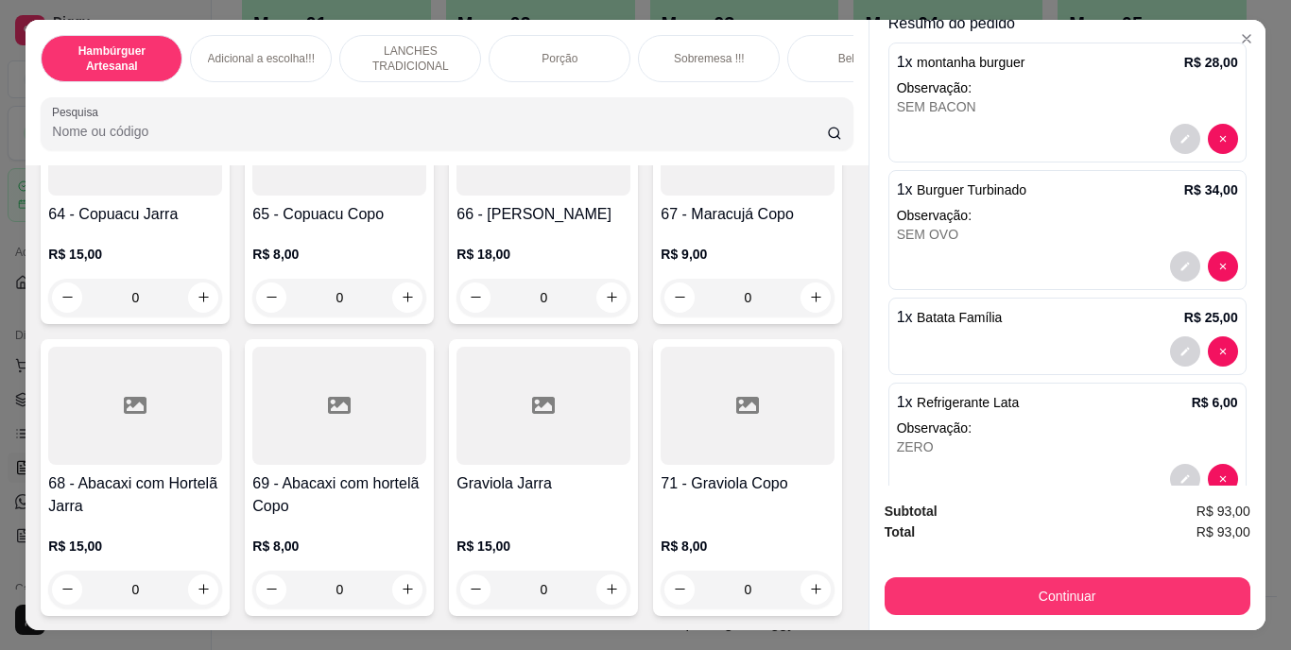
scroll to position [6618, 0]
type input "1"
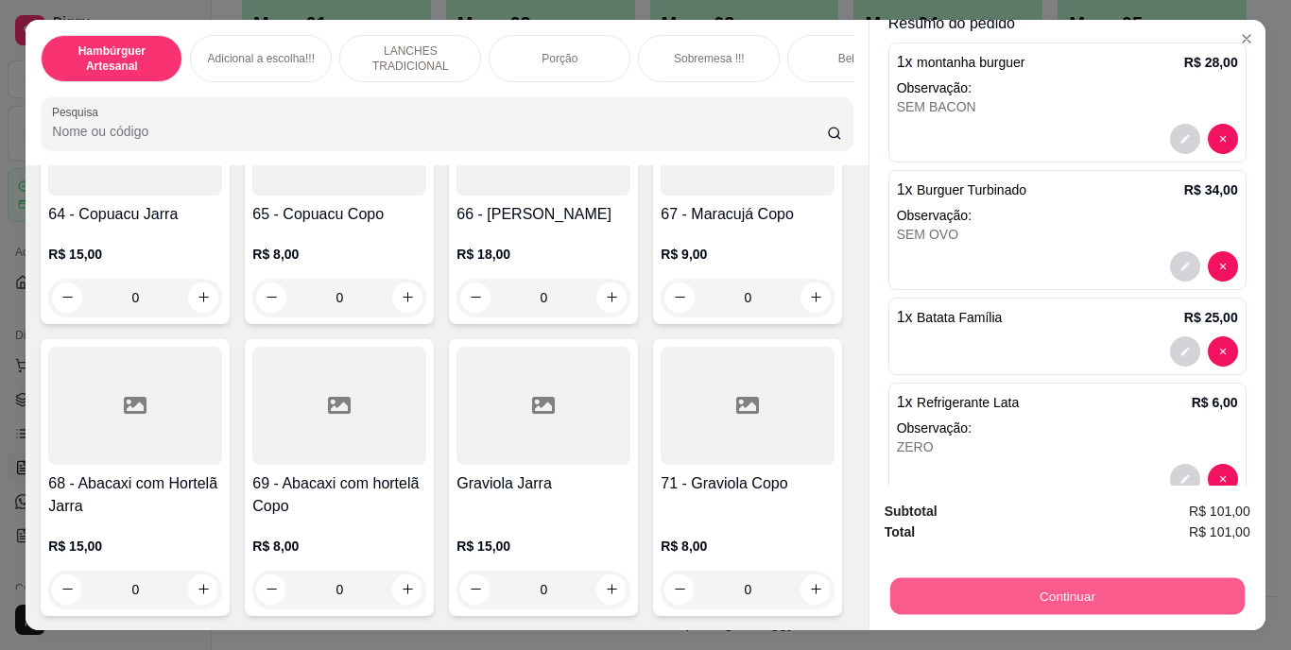
click at [1051, 587] on button "Continuar" at bounding box center [1067, 597] width 355 height 37
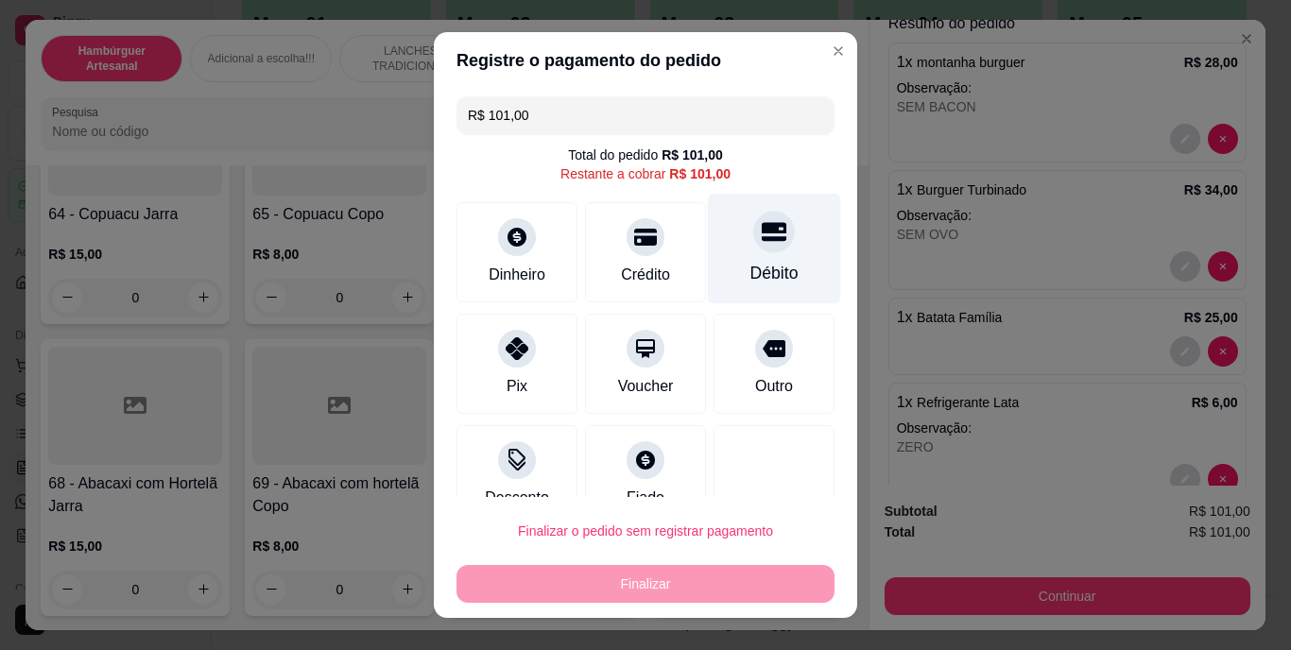
click at [757, 266] on div "Débito" at bounding box center [775, 274] width 48 height 25
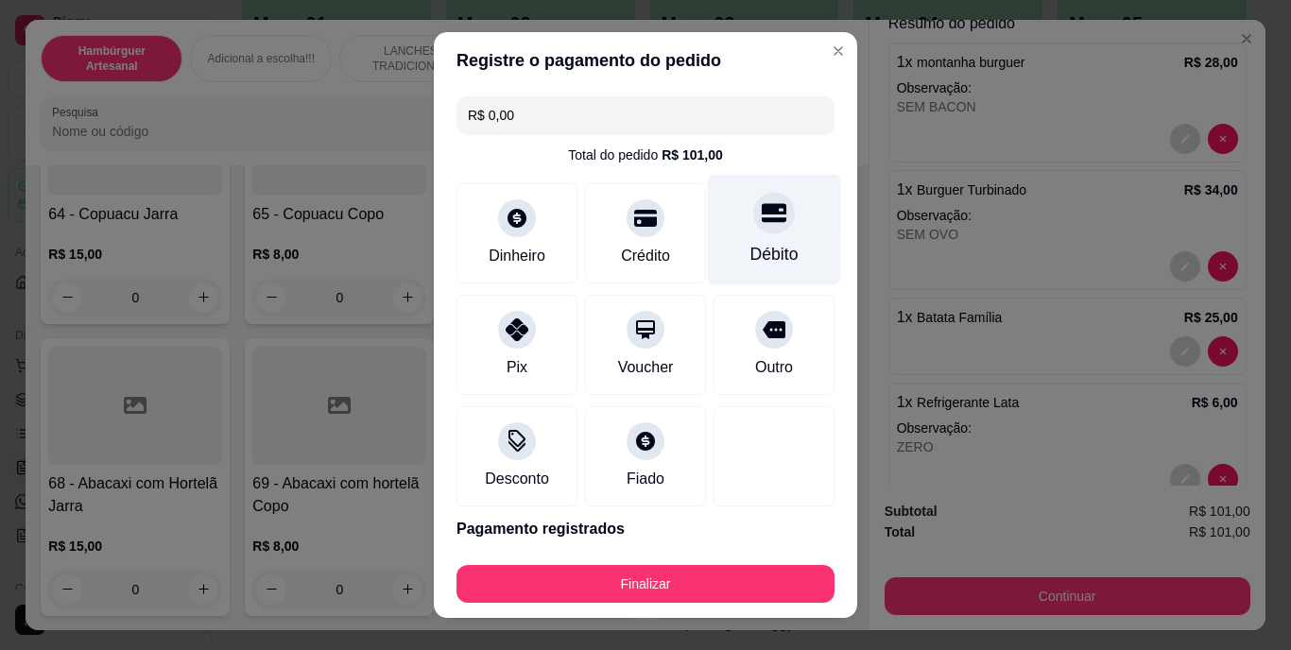
type input "R$ 0,00"
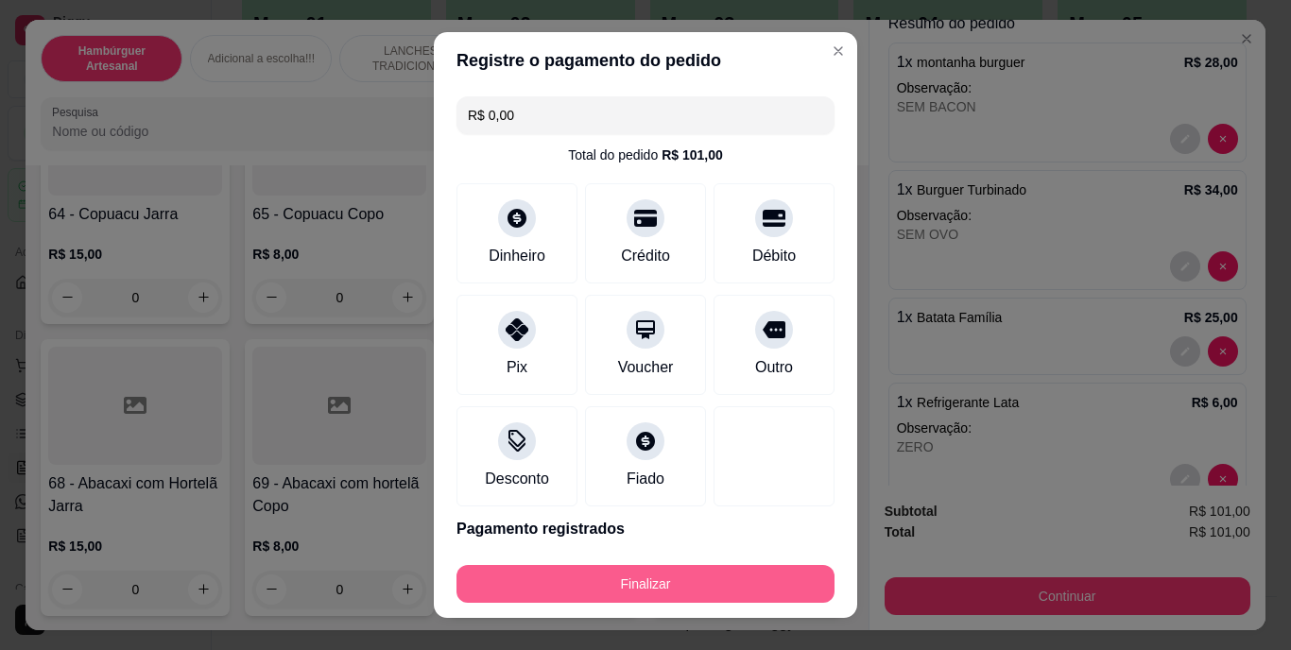
click at [674, 579] on button "Finalizar" at bounding box center [646, 584] width 378 height 38
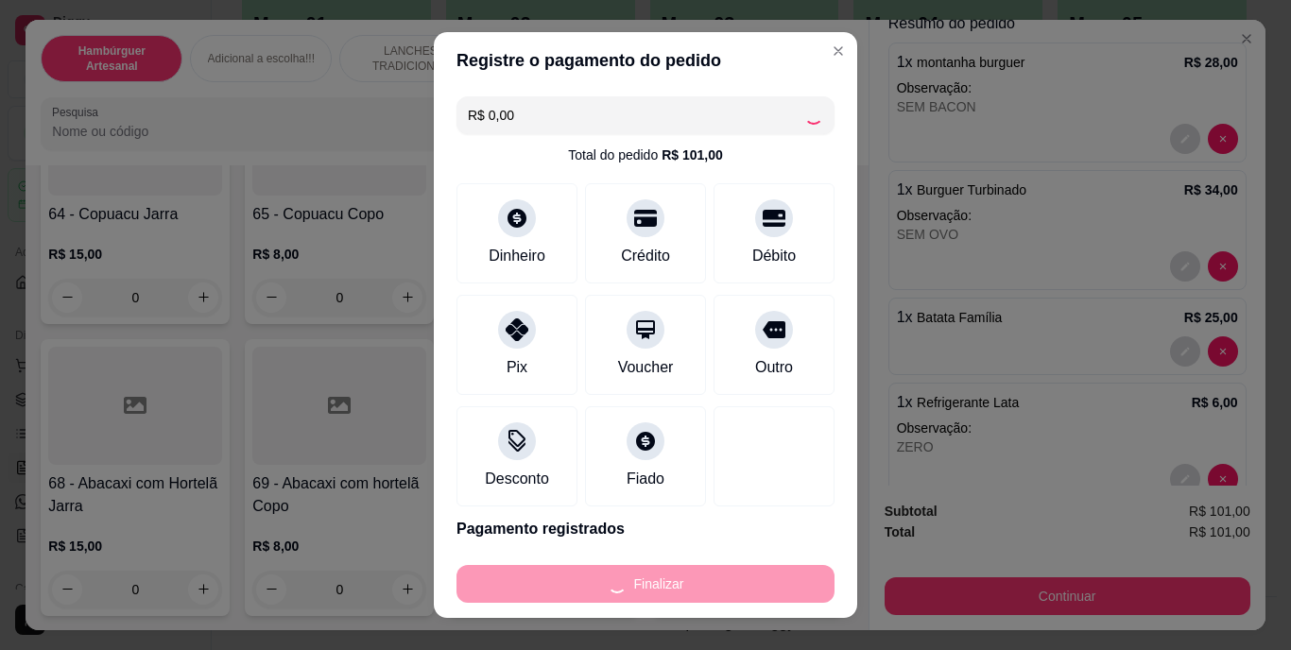
type input "0"
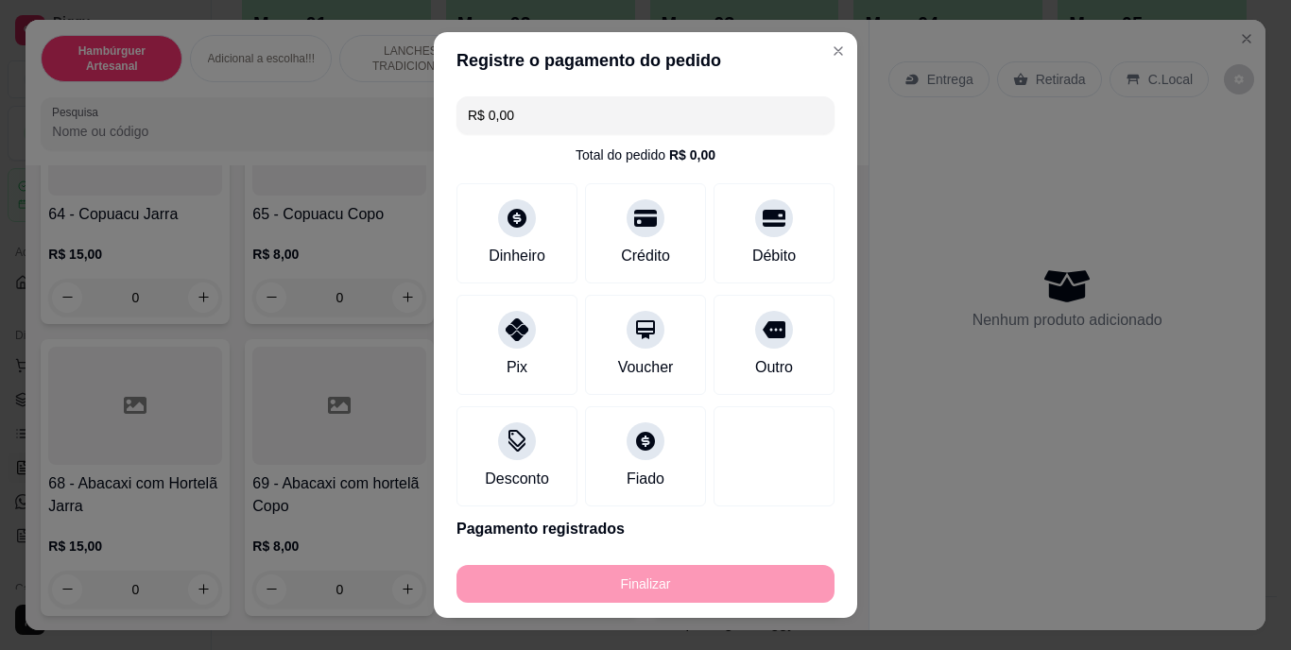
type input "-R$ 101,00"
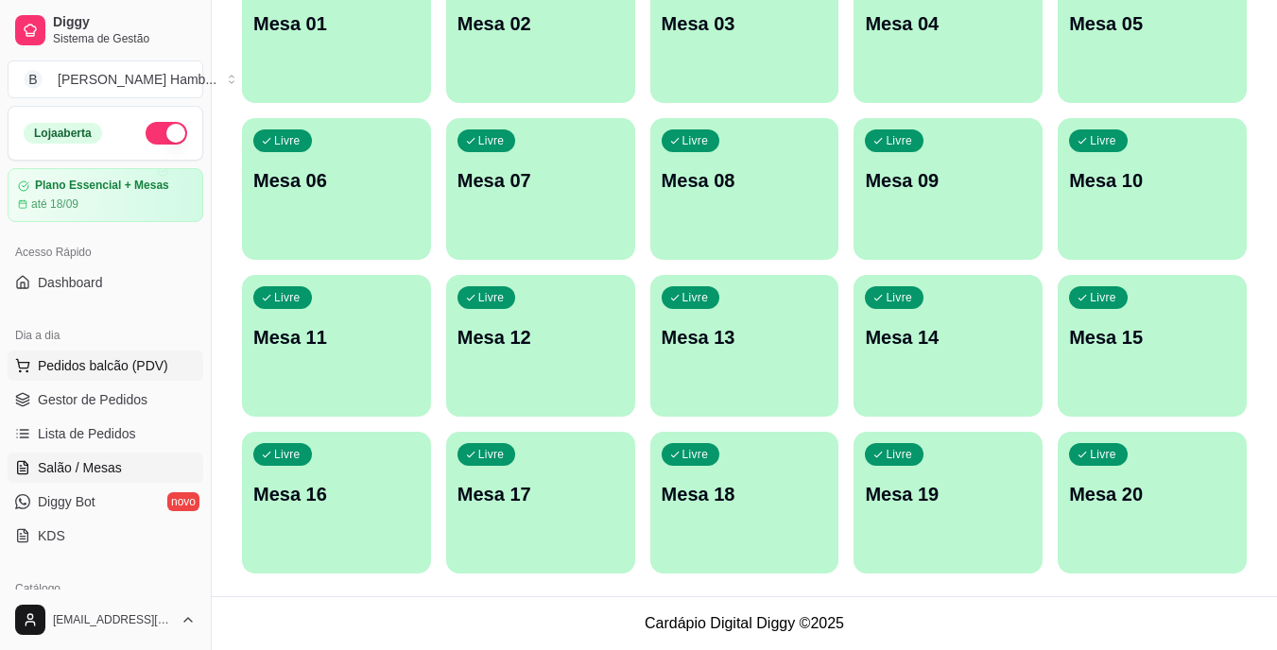
click at [126, 373] on span "Pedidos balcão (PDV)" at bounding box center [103, 365] width 130 height 19
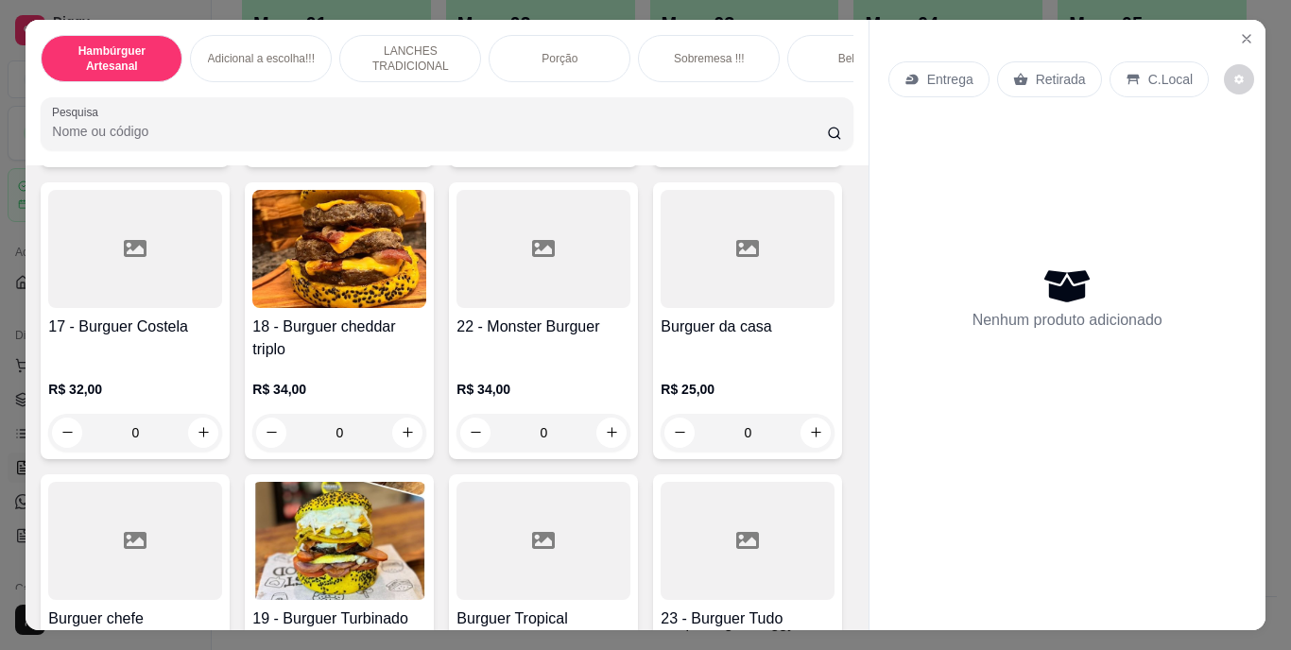
scroll to position [1702, 0]
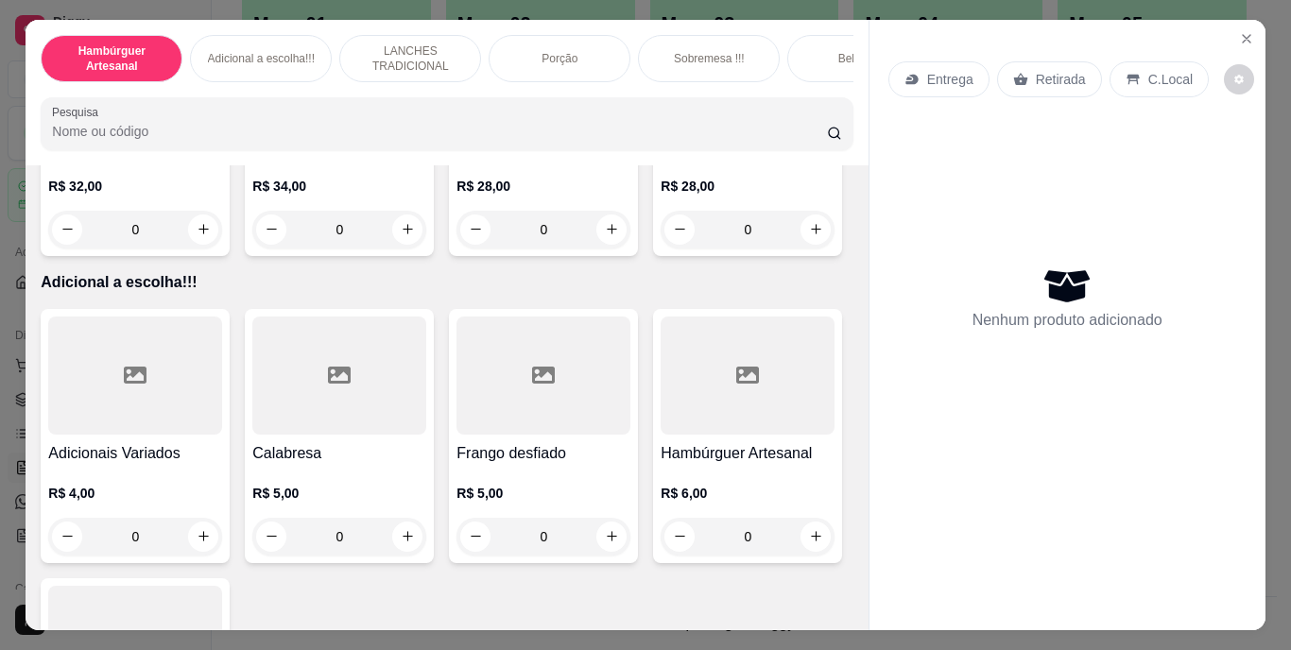
drag, startPoint x: 182, startPoint y: 465, endPoint x: 196, endPoint y: 468, distance: 14.5
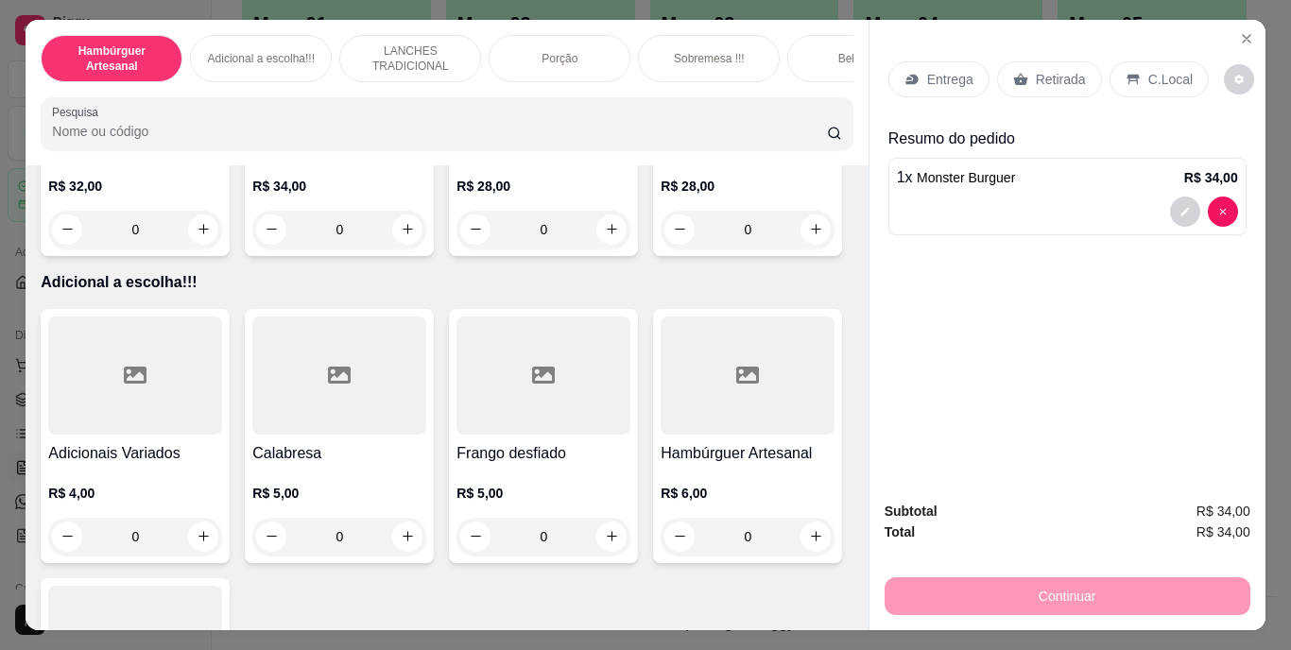
type input "5"
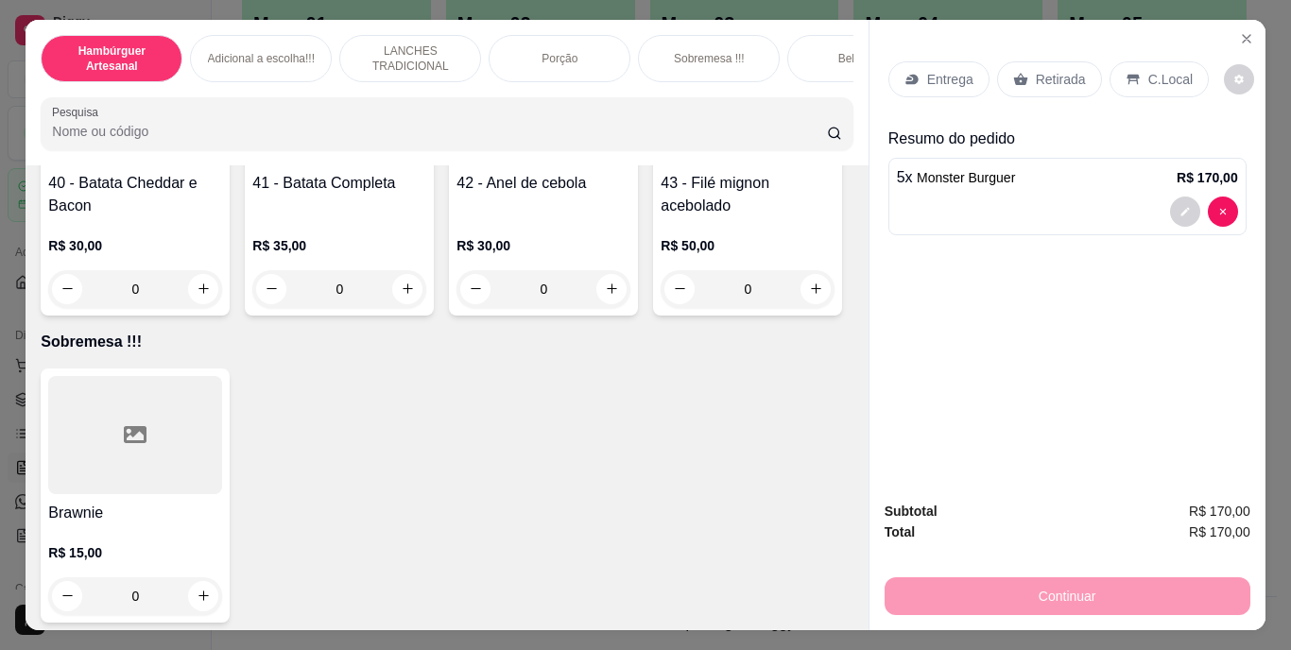
scroll to position [3782, 0]
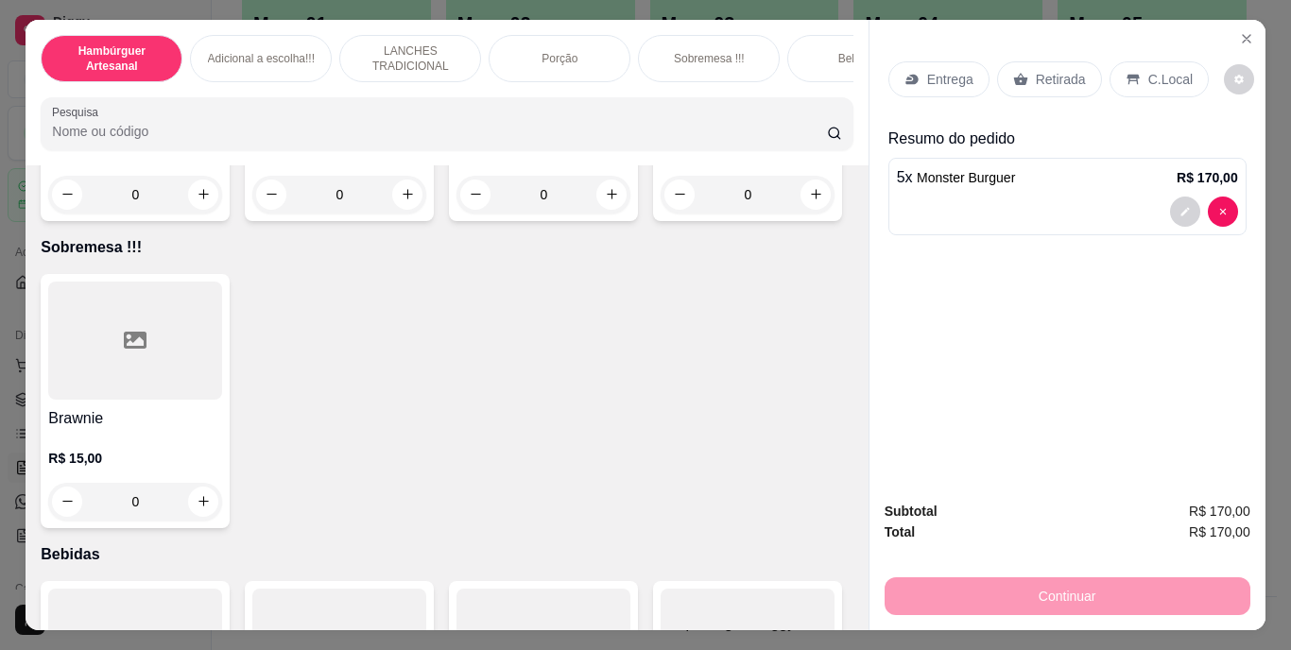
type input "2"
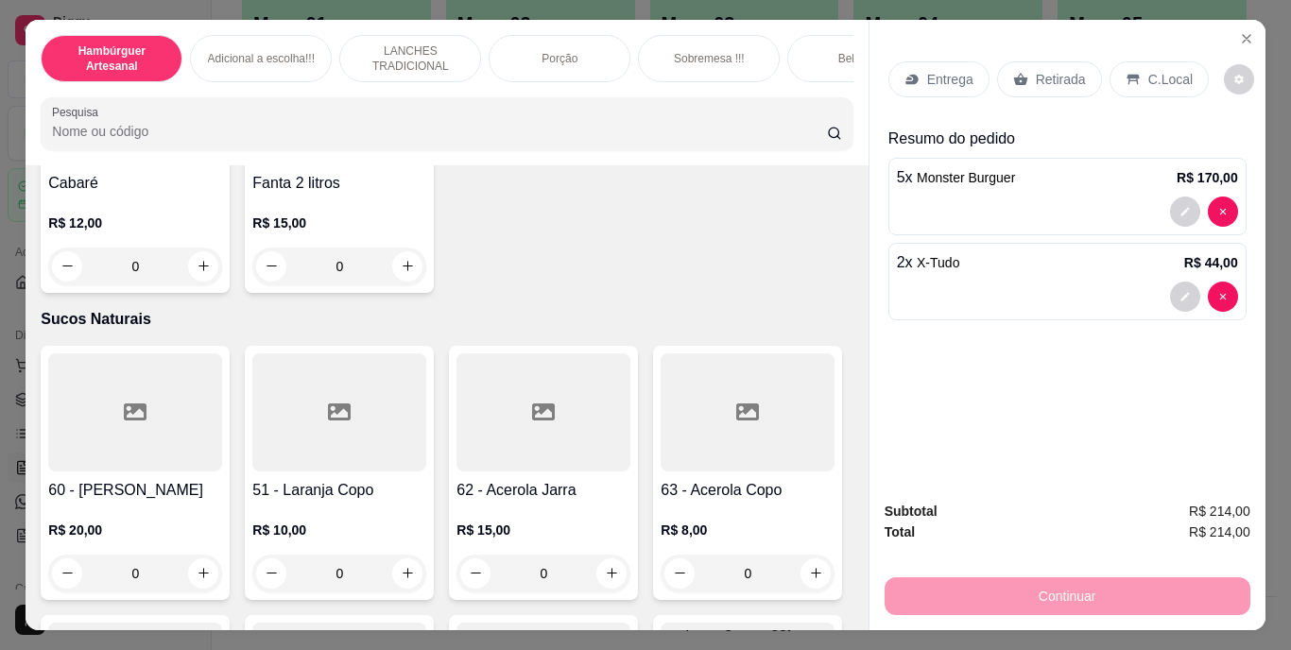
scroll to position [5579, 0]
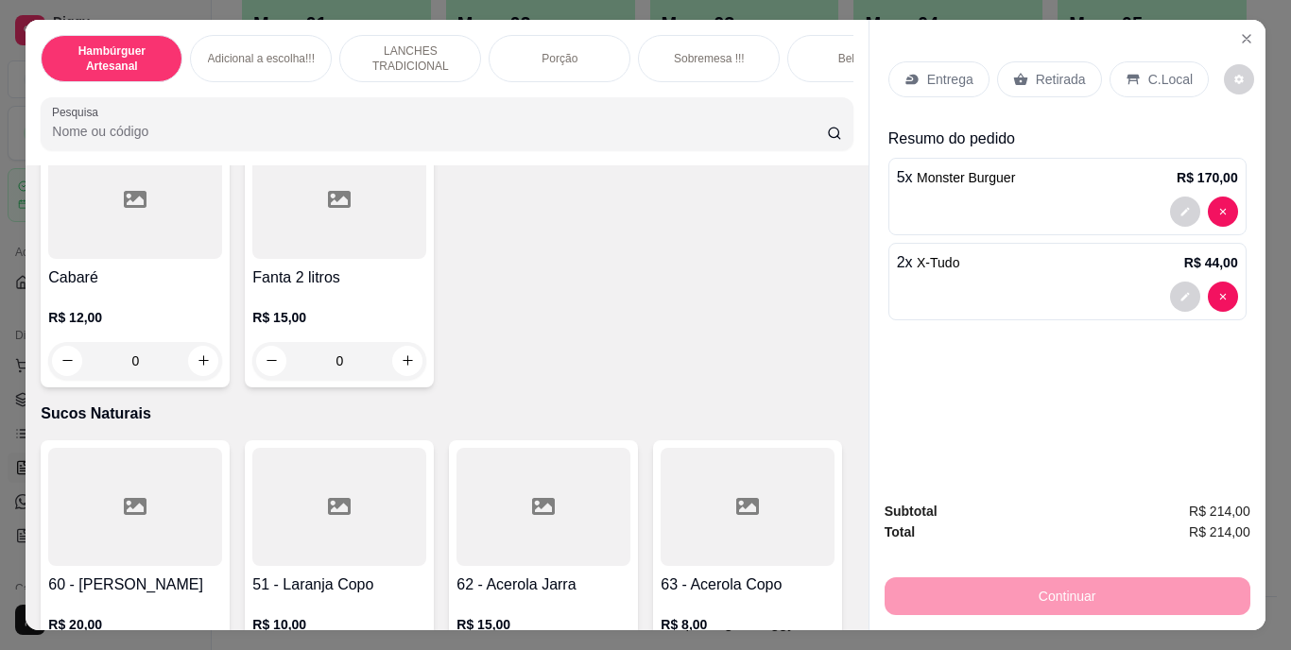
type input "1"
click at [1169, 70] on p "C.Local" at bounding box center [1171, 79] width 44 height 19
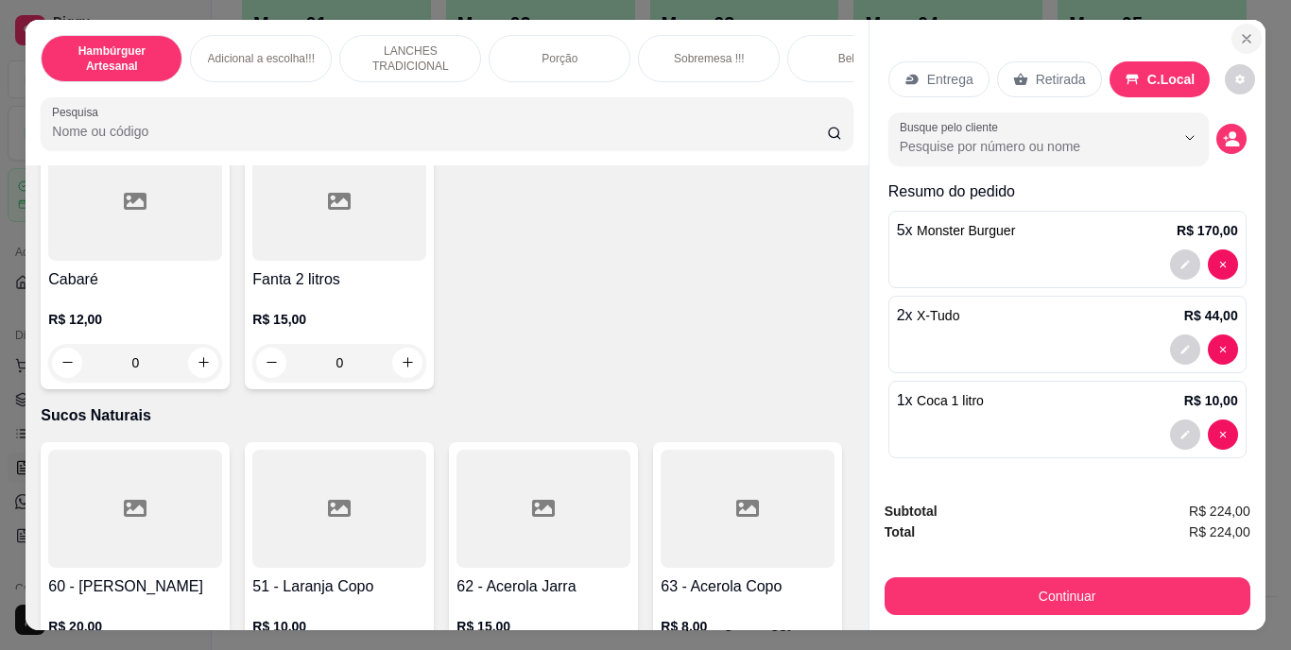
click at [1239, 36] on icon "Close" at bounding box center [1246, 38] width 15 height 15
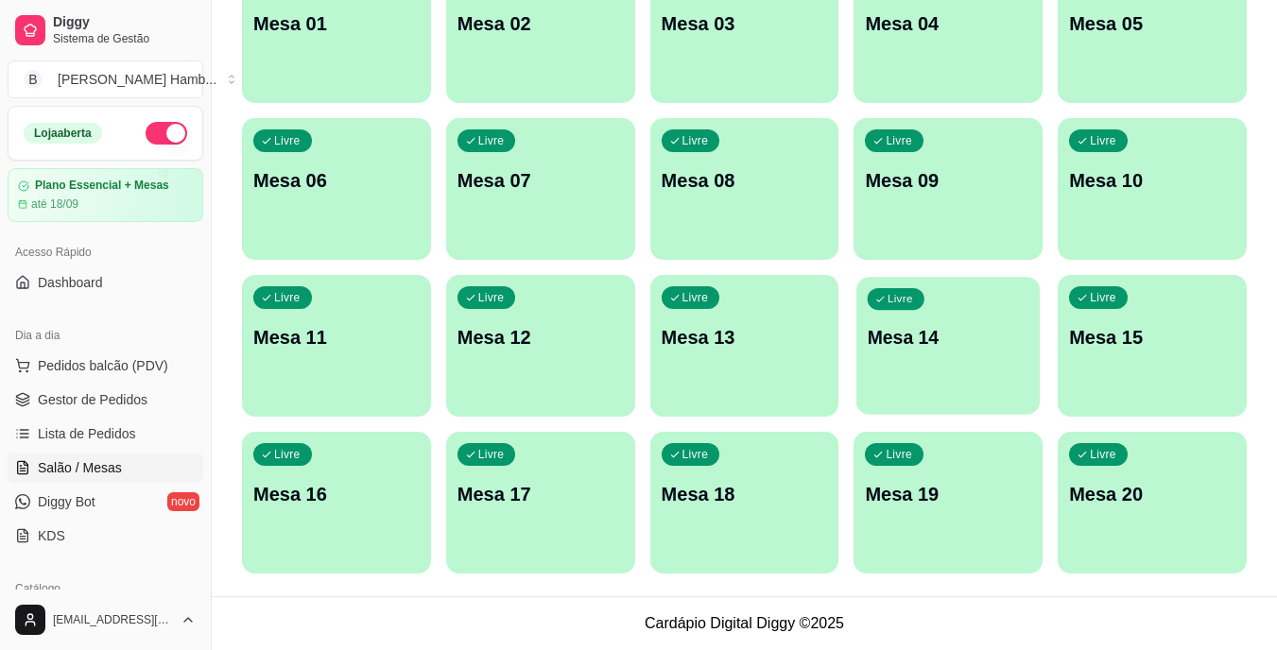
click at [917, 359] on div "Livre Mesa 14" at bounding box center [948, 334] width 183 height 115
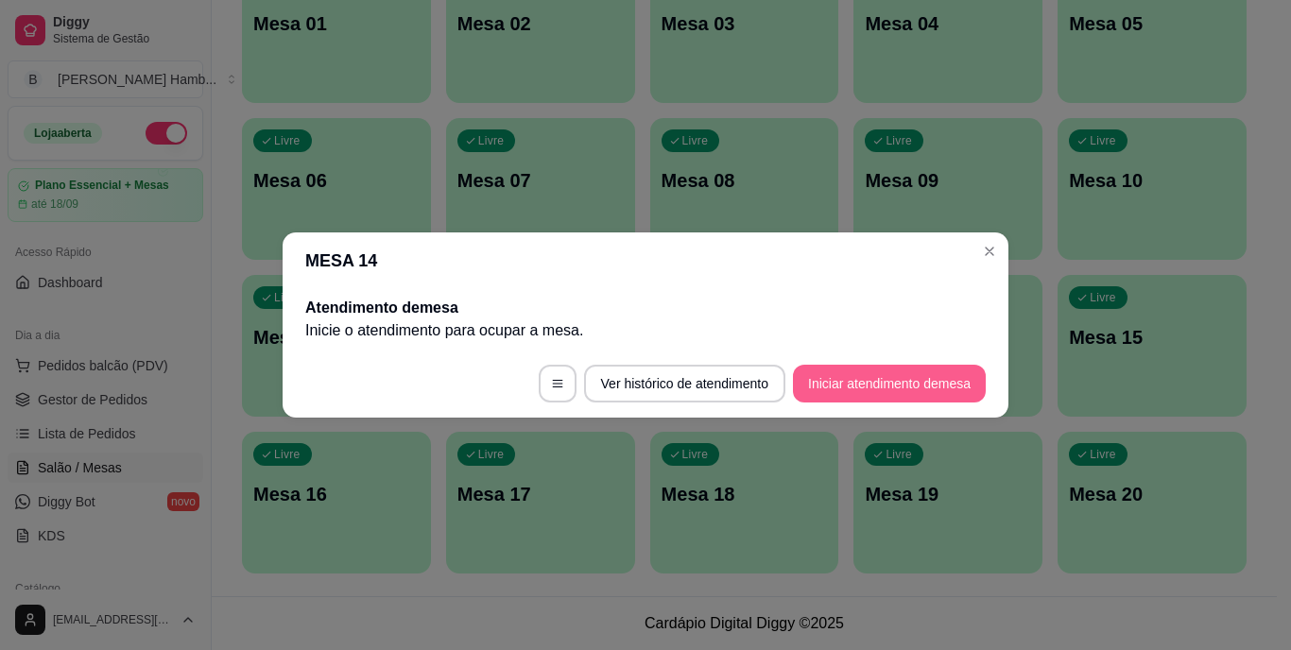
click at [869, 391] on button "Iniciar atendimento de mesa" at bounding box center [889, 384] width 193 height 38
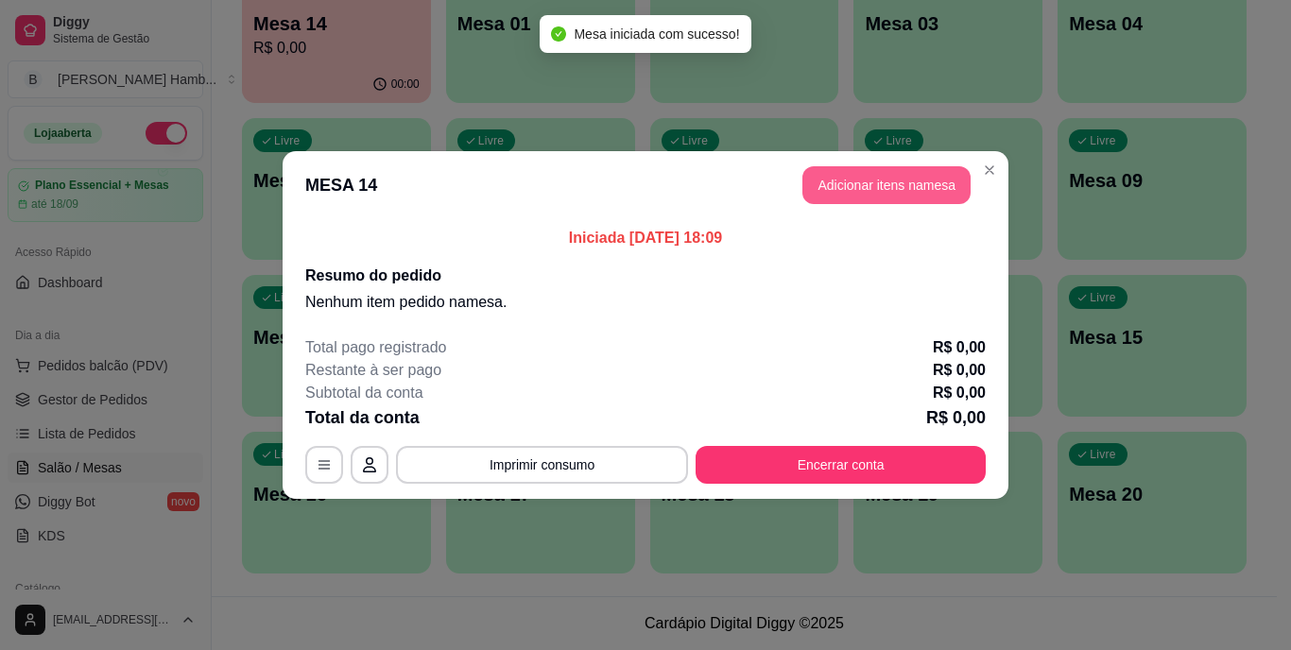
click at [933, 181] on button "Adicionar itens na mesa" at bounding box center [887, 185] width 168 height 38
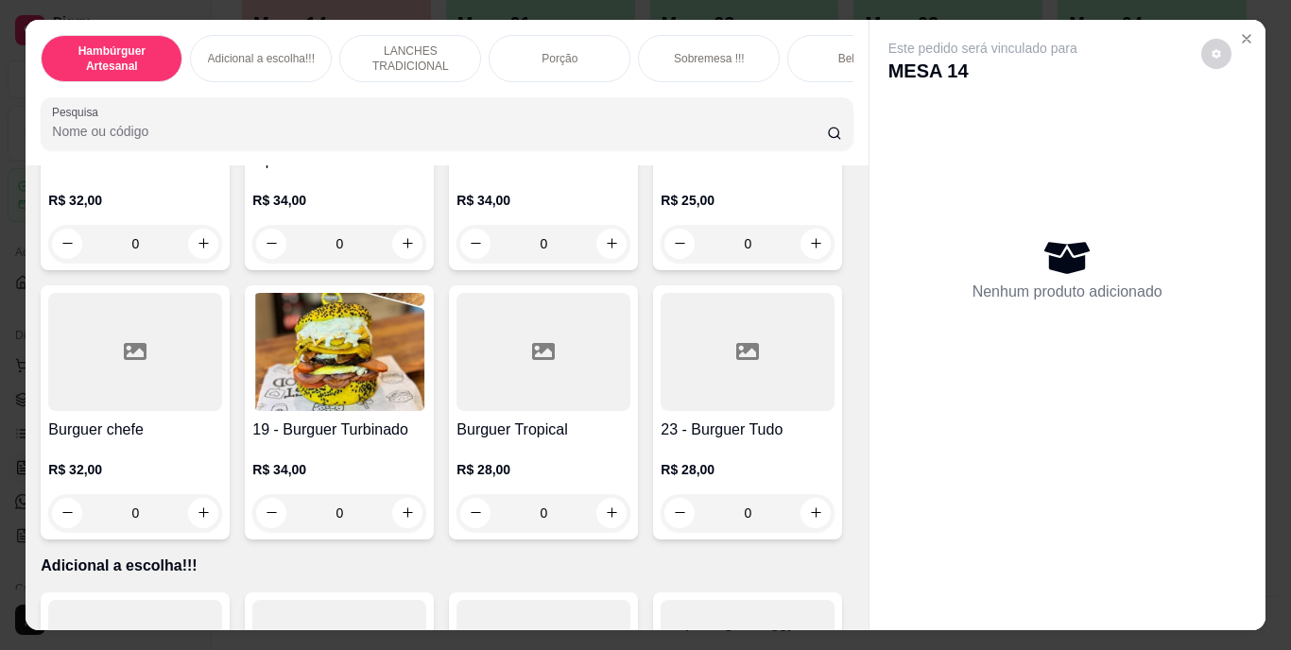
scroll to position [1796, 0]
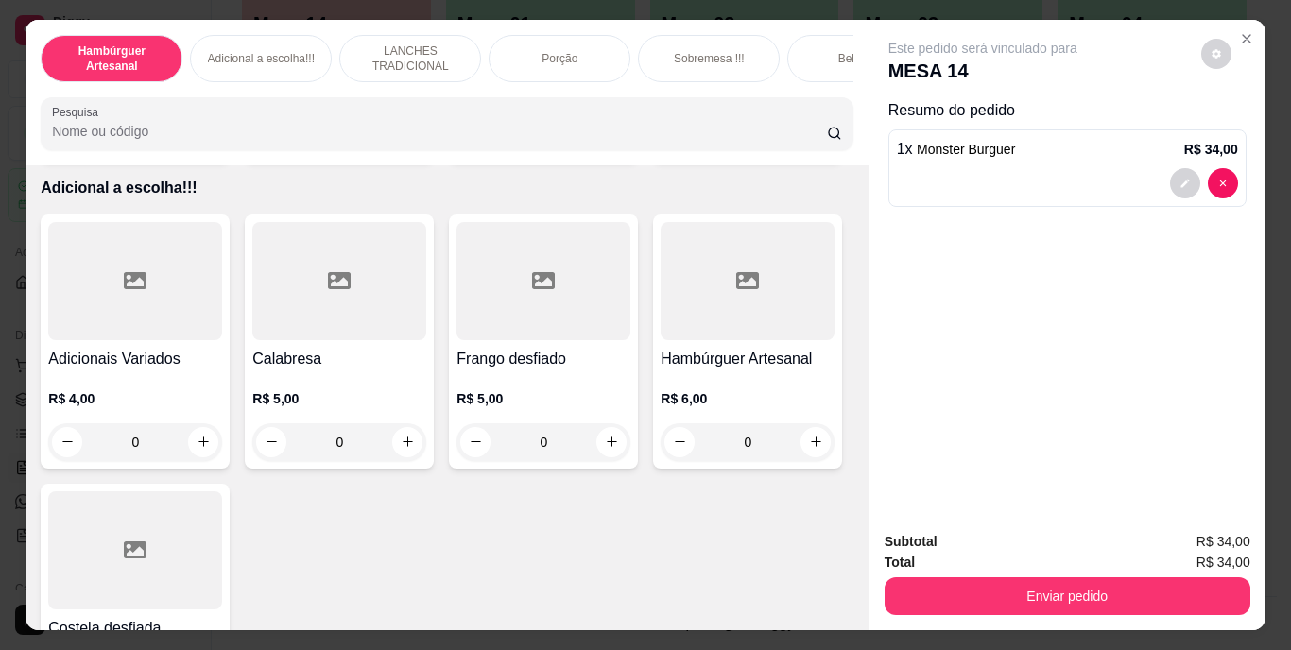
scroll to position [1797, 0]
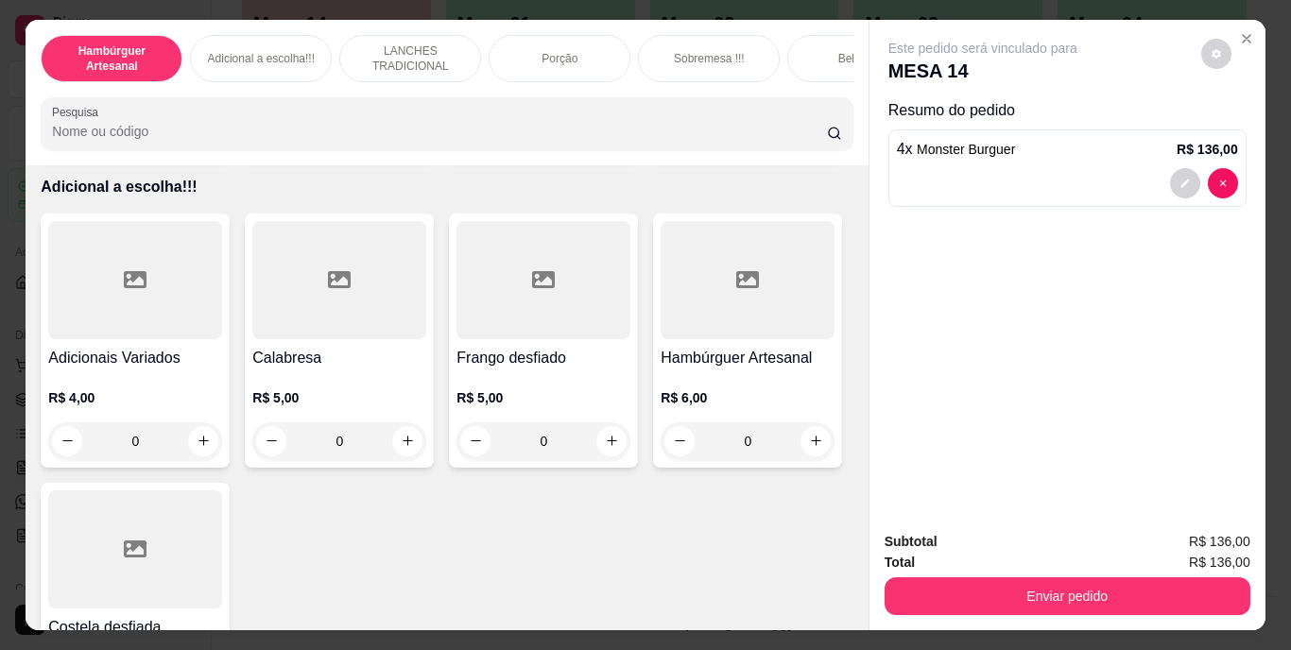
type input "5"
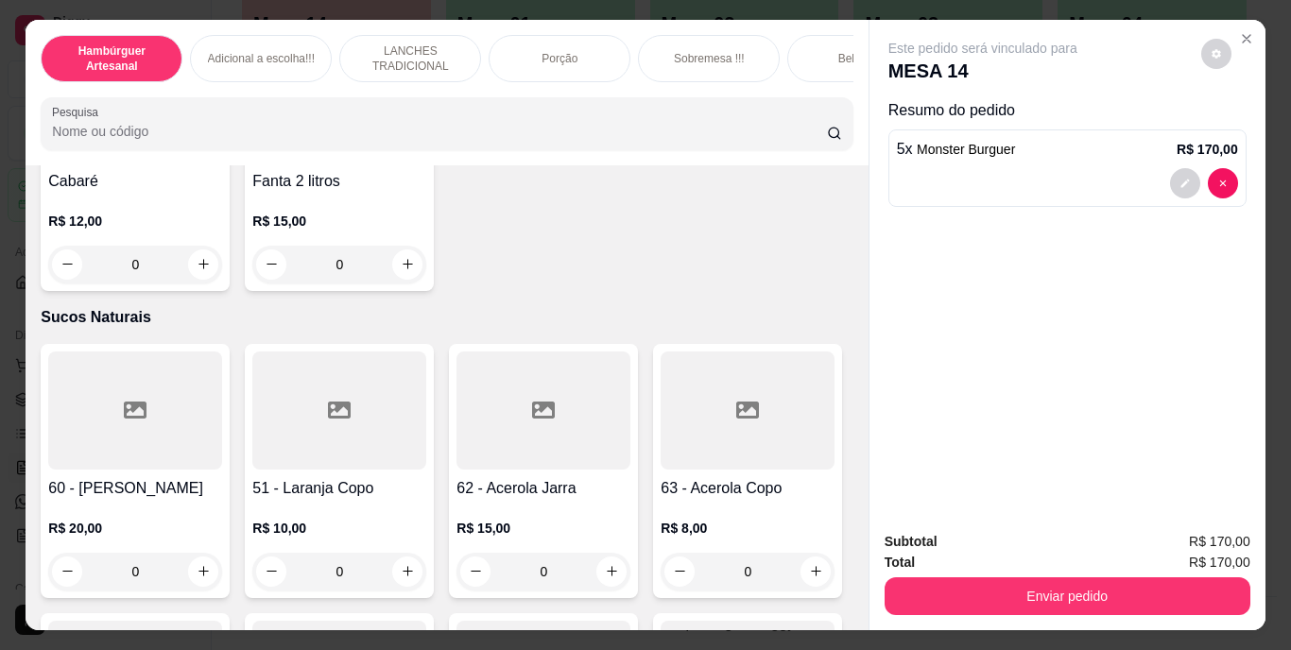
scroll to position [5579, 0]
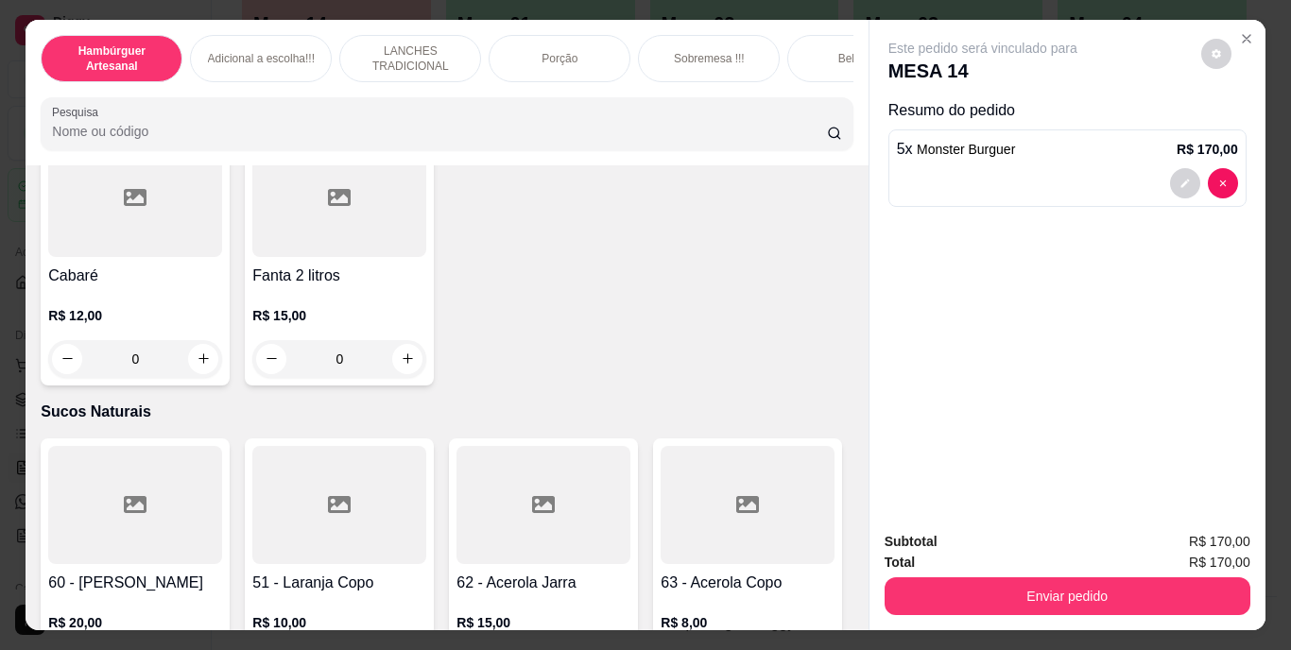
type input "1"
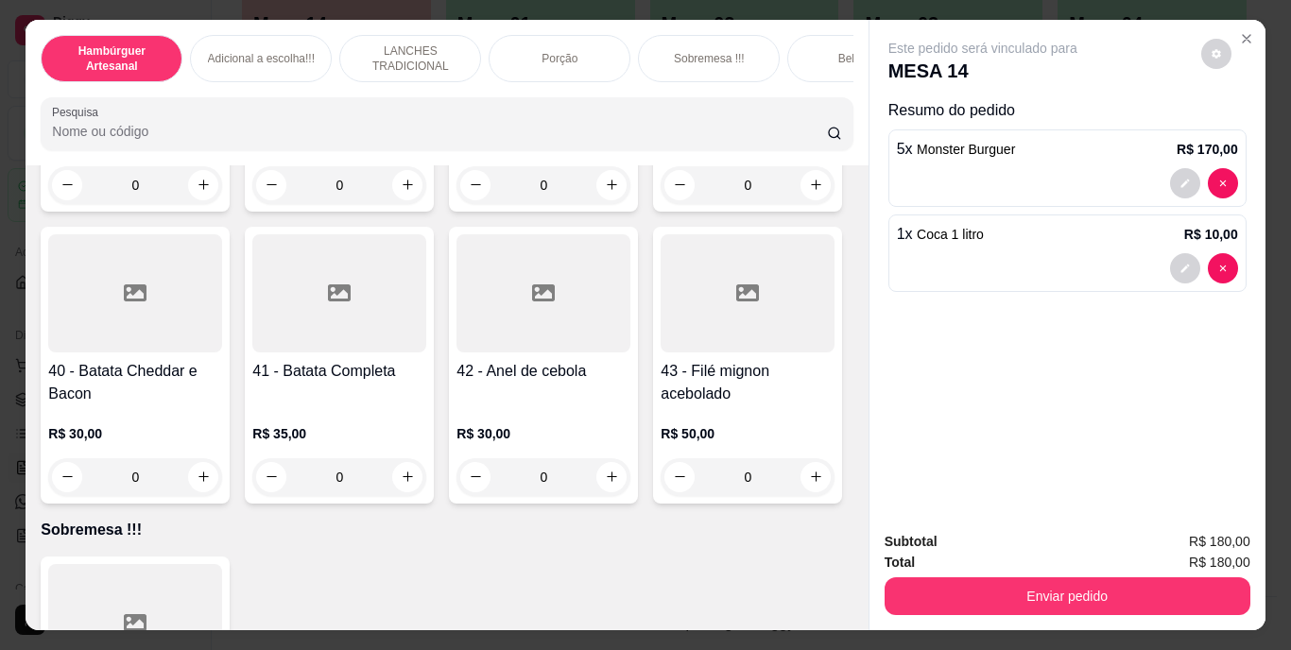
scroll to position [3688, 0]
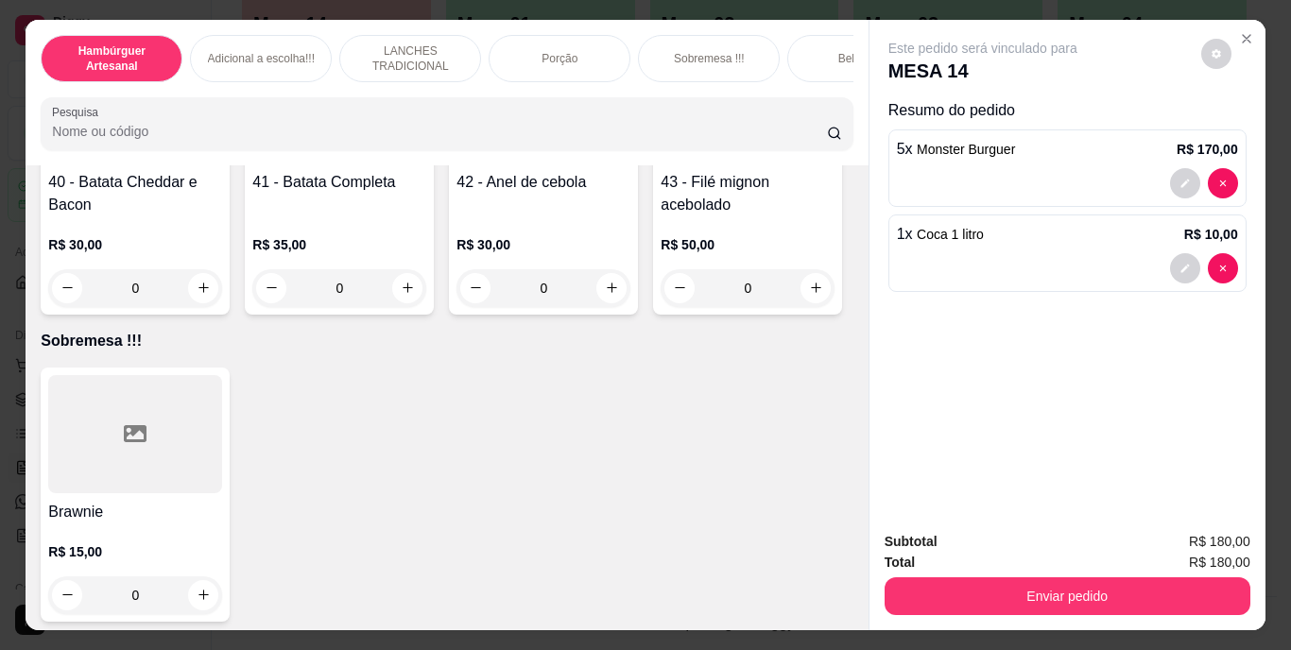
type input "2"
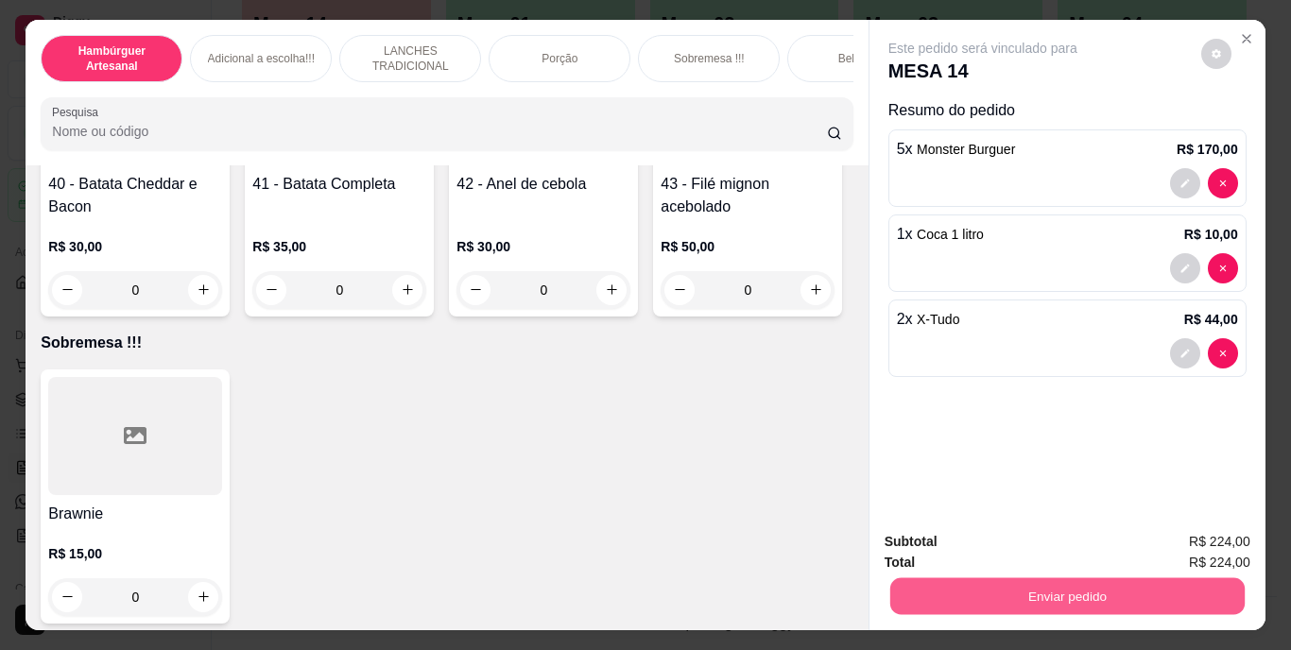
click at [913, 584] on button "Enviar pedido" at bounding box center [1067, 597] width 355 height 37
click at [956, 543] on button "Não registrar e enviar pedido" at bounding box center [1005, 544] width 197 height 36
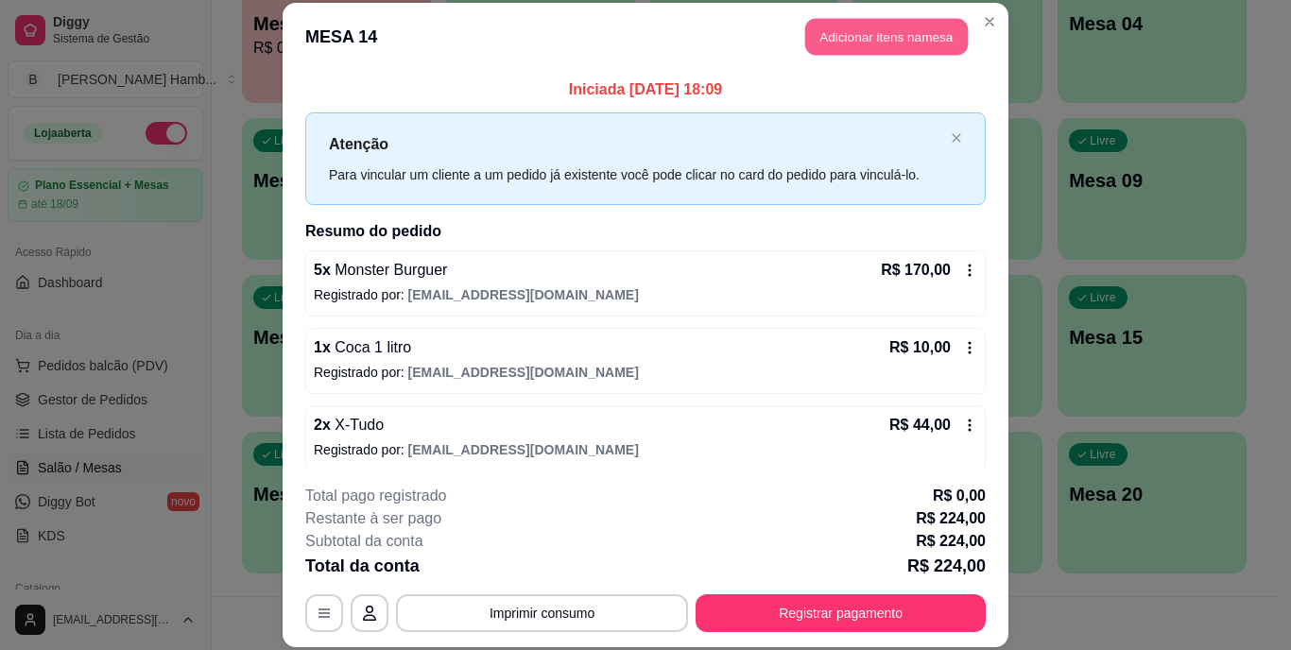
click at [888, 34] on button "Adicionar itens na mesa" at bounding box center [887, 37] width 163 height 37
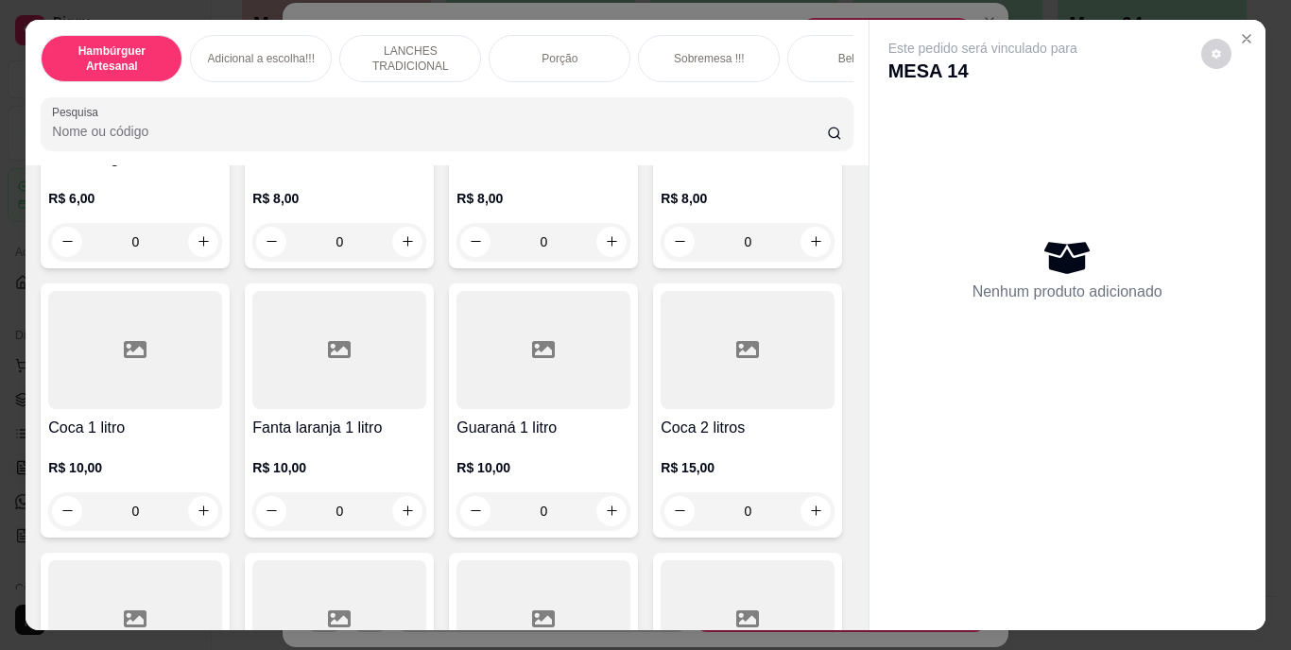
scroll to position [3876, 0]
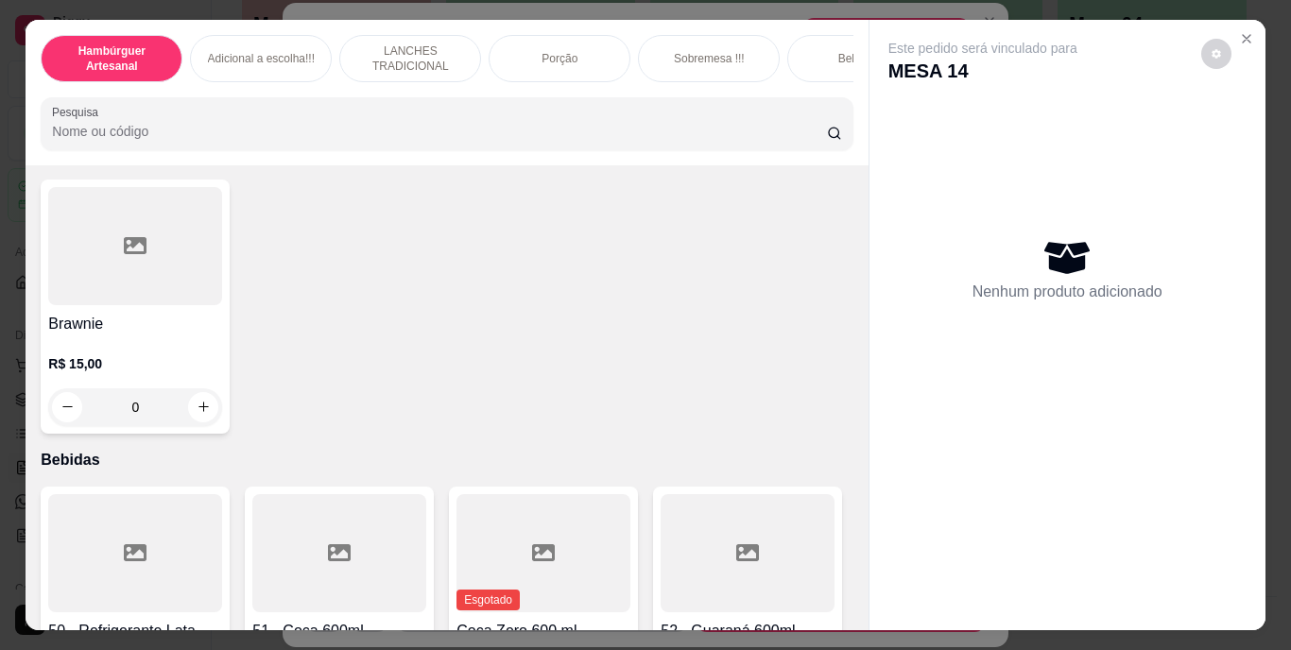
type input "2"
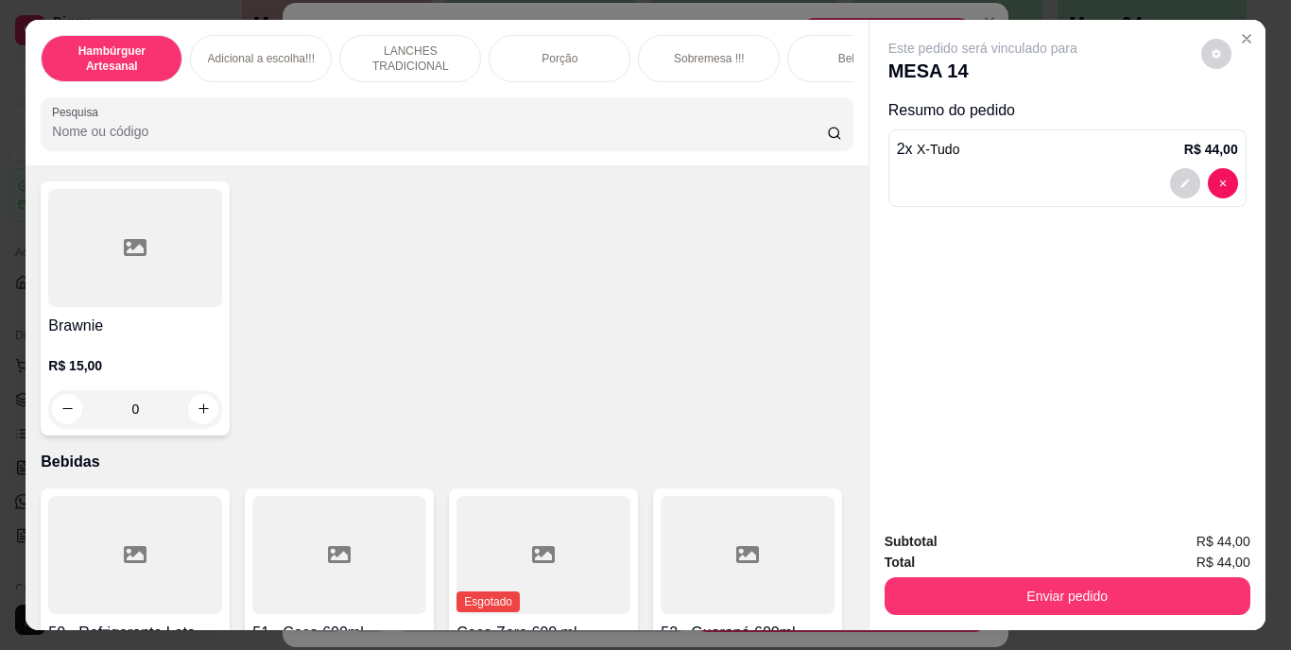
scroll to position [3877, 0]
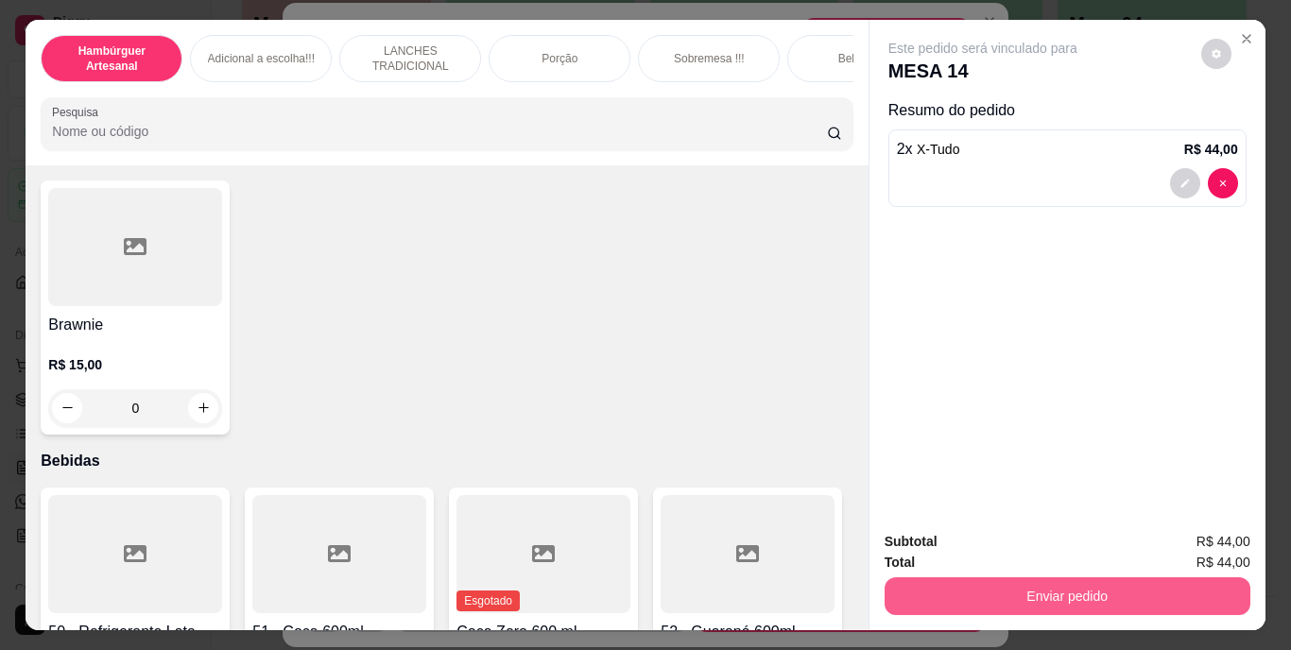
click at [911, 591] on button "Enviar pedido" at bounding box center [1068, 597] width 366 height 38
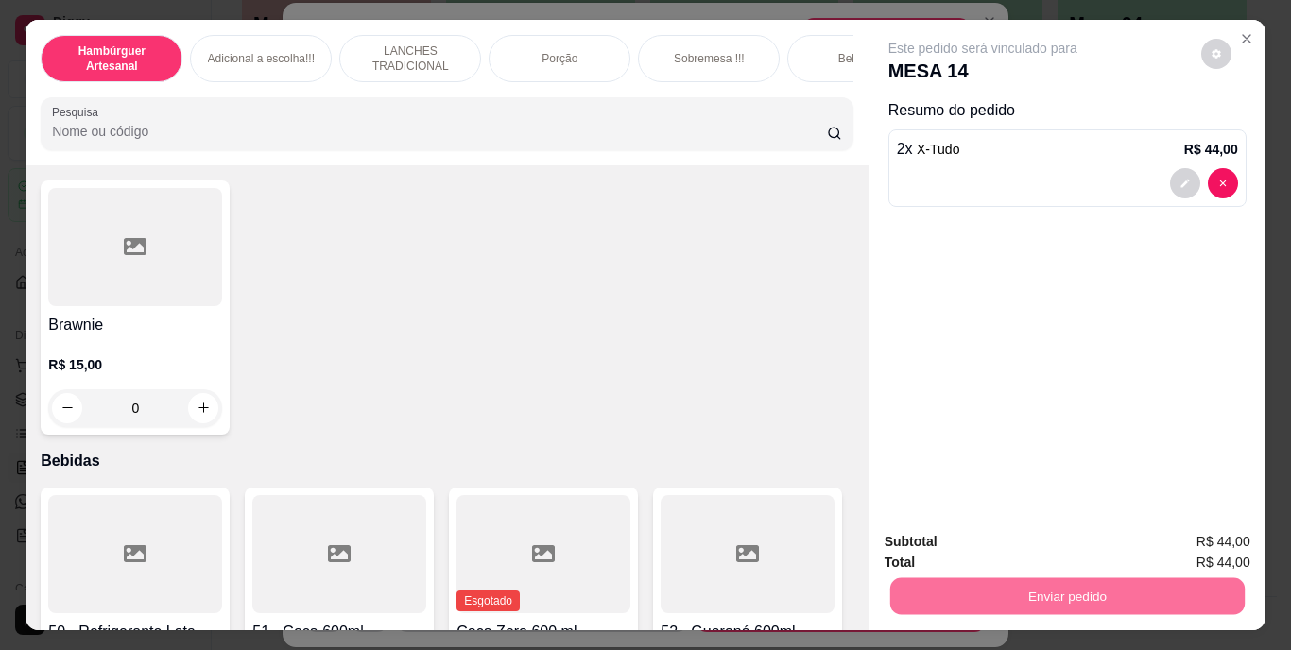
click at [950, 534] on button "Não registrar e enviar pedido" at bounding box center [1005, 543] width 191 height 35
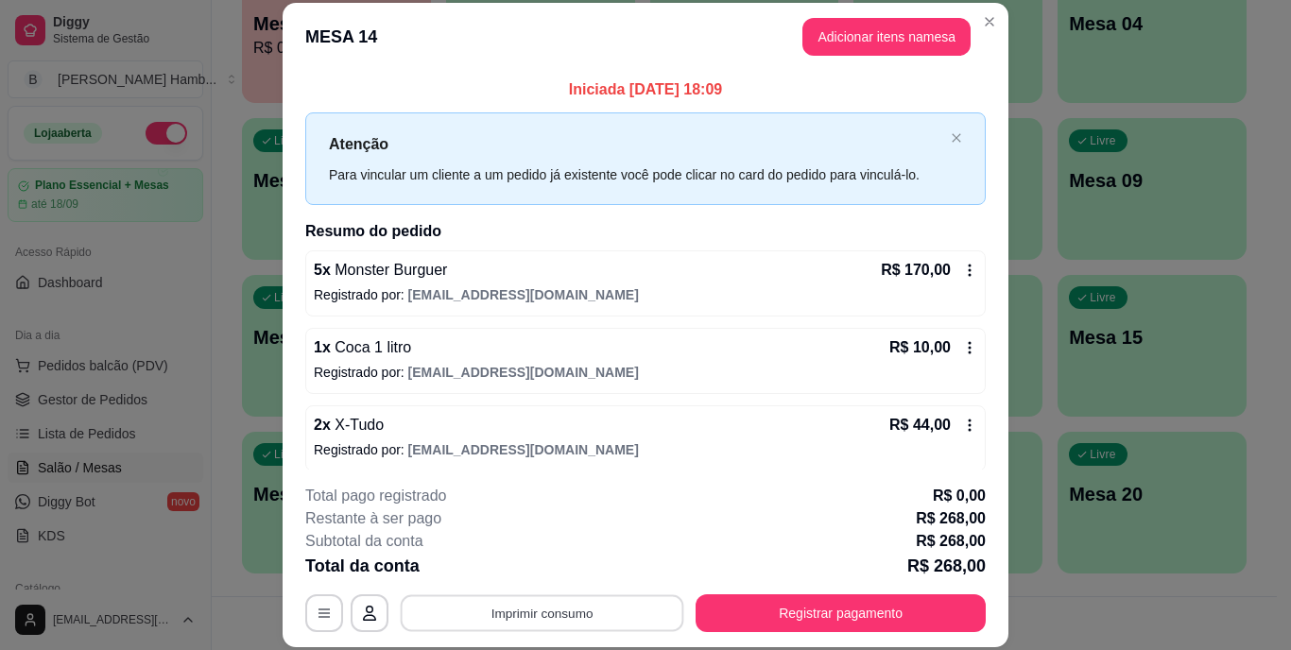
click at [567, 614] on button "Imprimir consumo" at bounding box center [543, 613] width 284 height 37
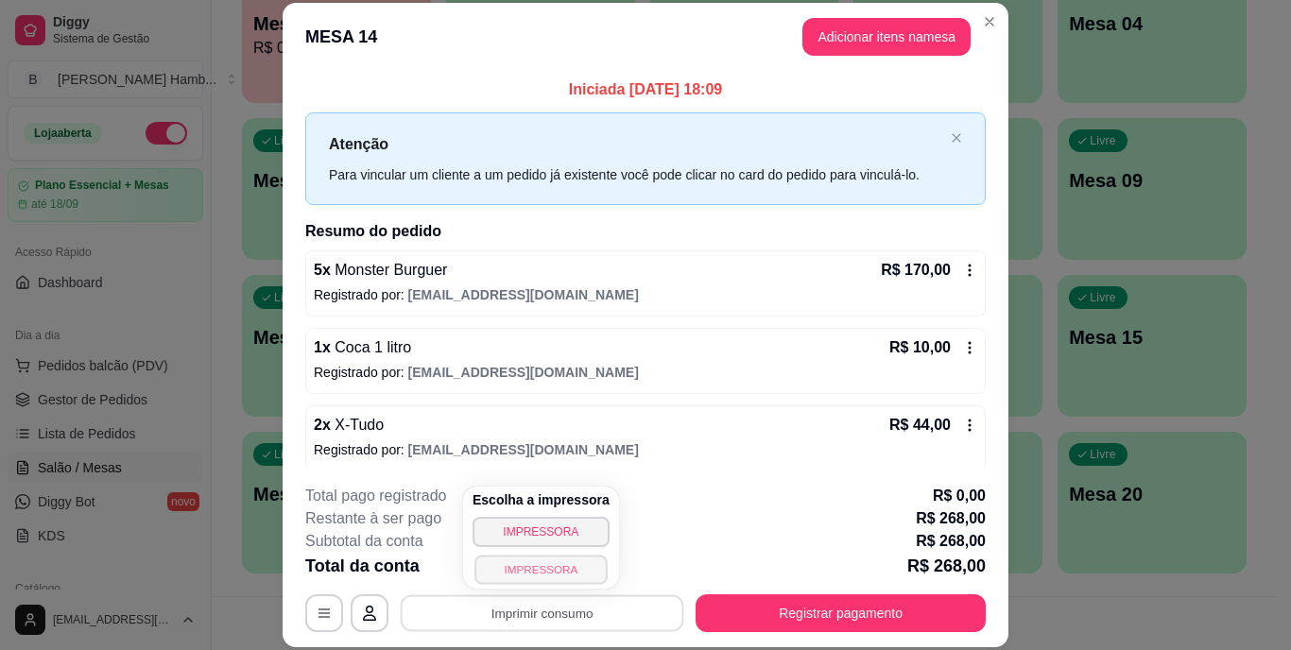
click at [551, 570] on button "IMPRESSORA" at bounding box center [541, 569] width 132 height 29
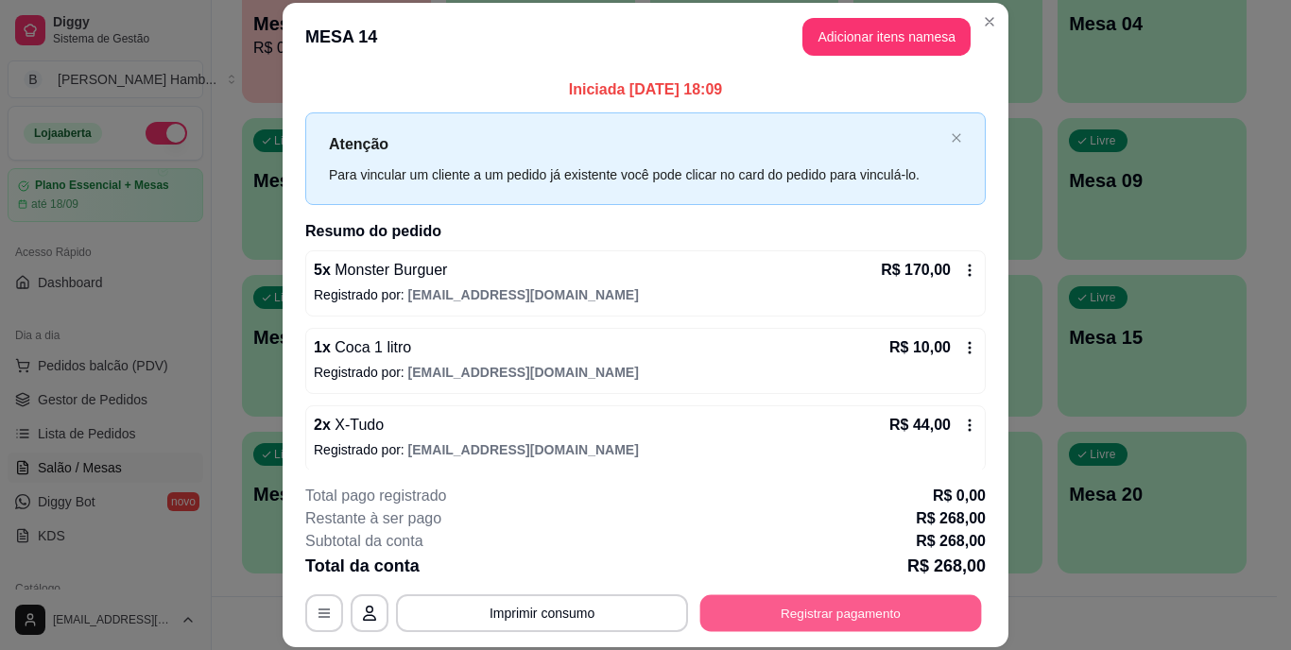
click at [901, 611] on button "Registrar pagamento" at bounding box center [842, 613] width 282 height 37
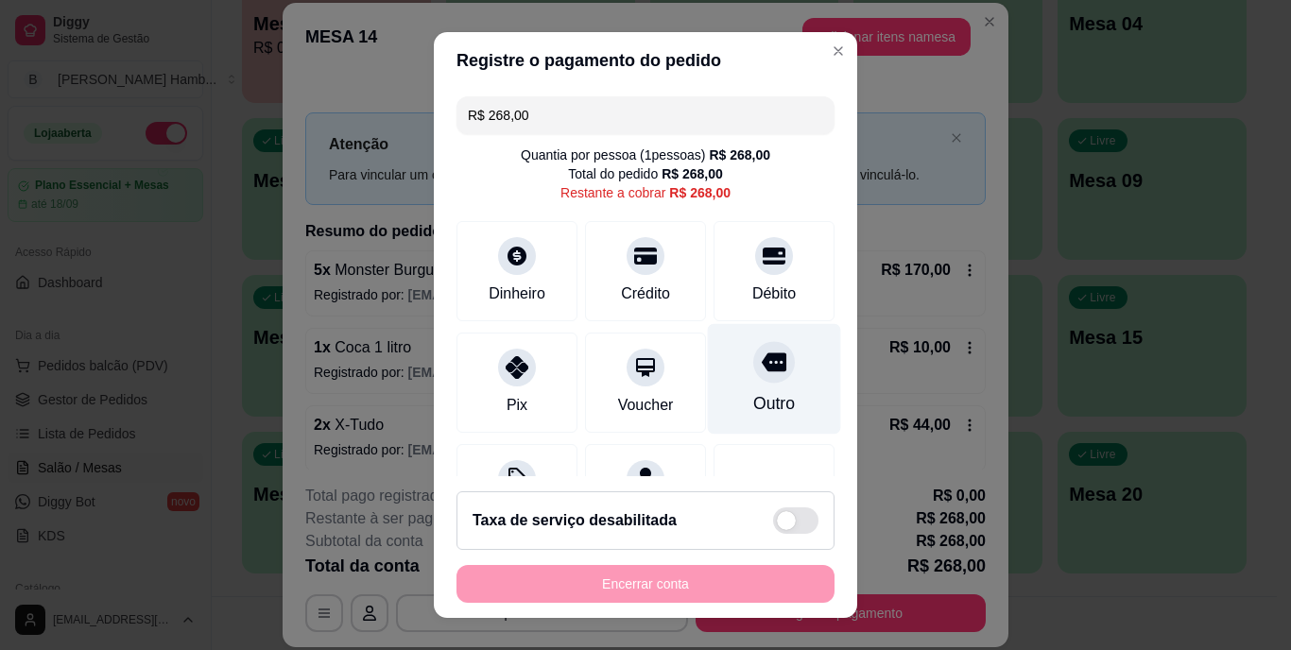
click at [754, 405] on div "Outro" at bounding box center [775, 404] width 42 height 25
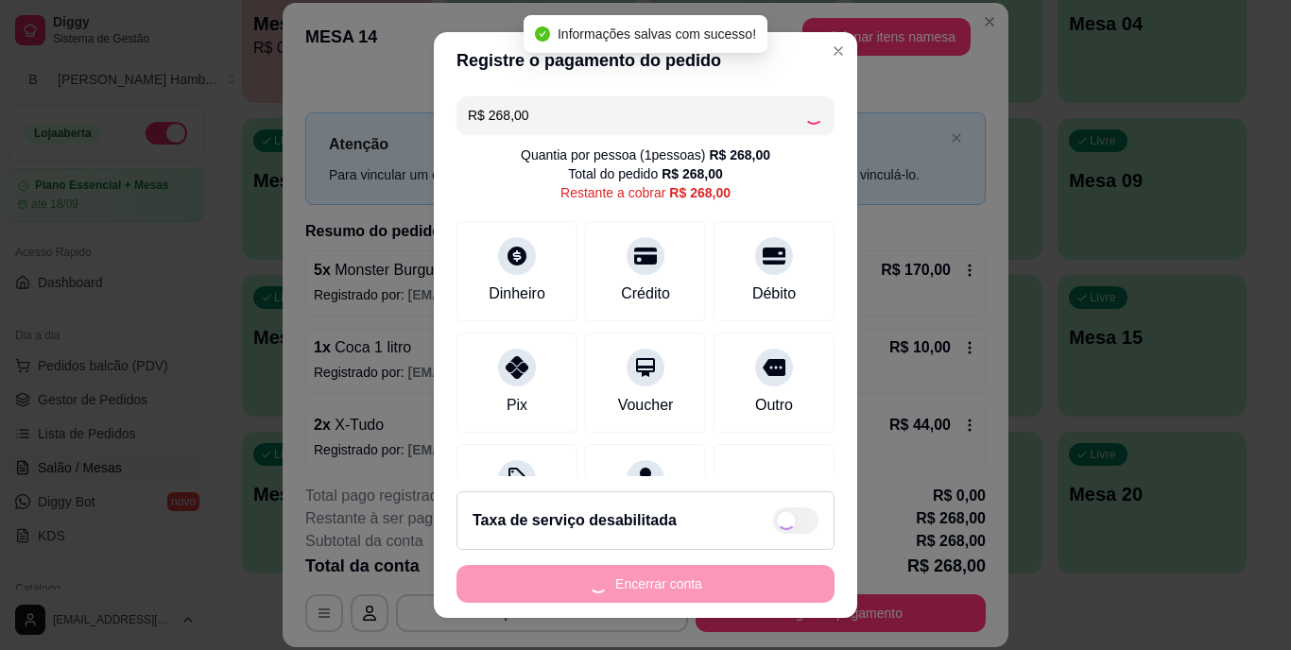
type input "R$ 0,00"
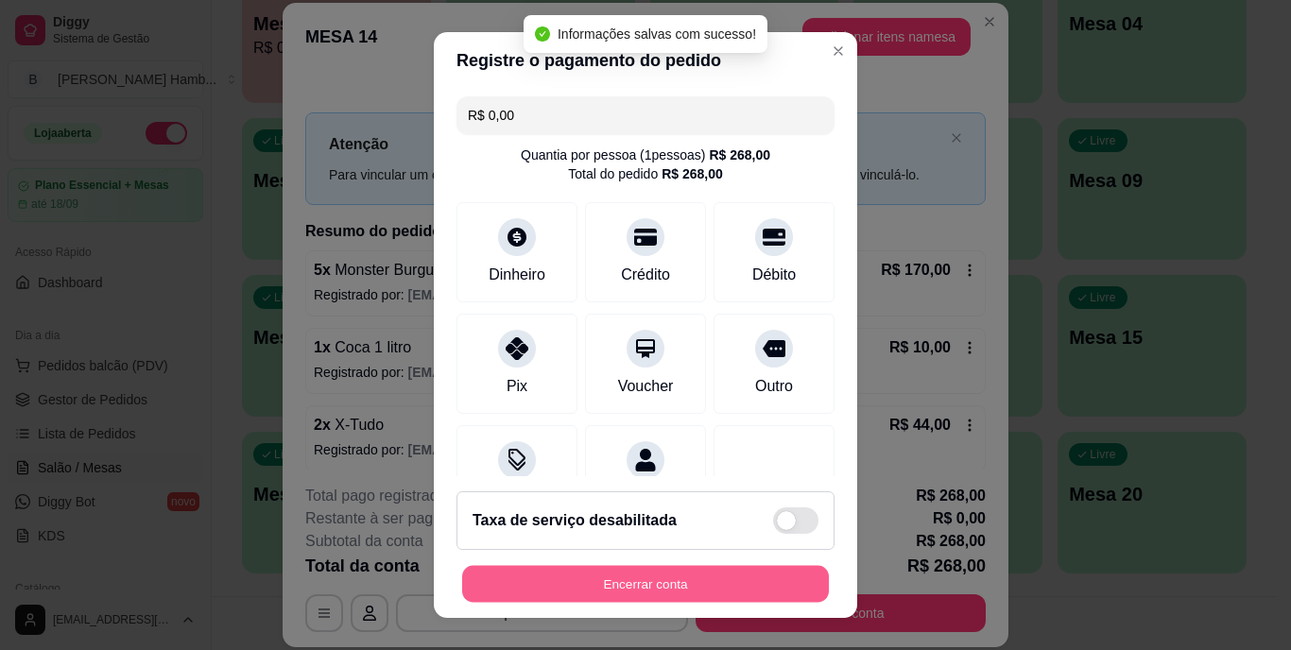
click at [648, 588] on button "Encerrar conta" at bounding box center [645, 583] width 367 height 37
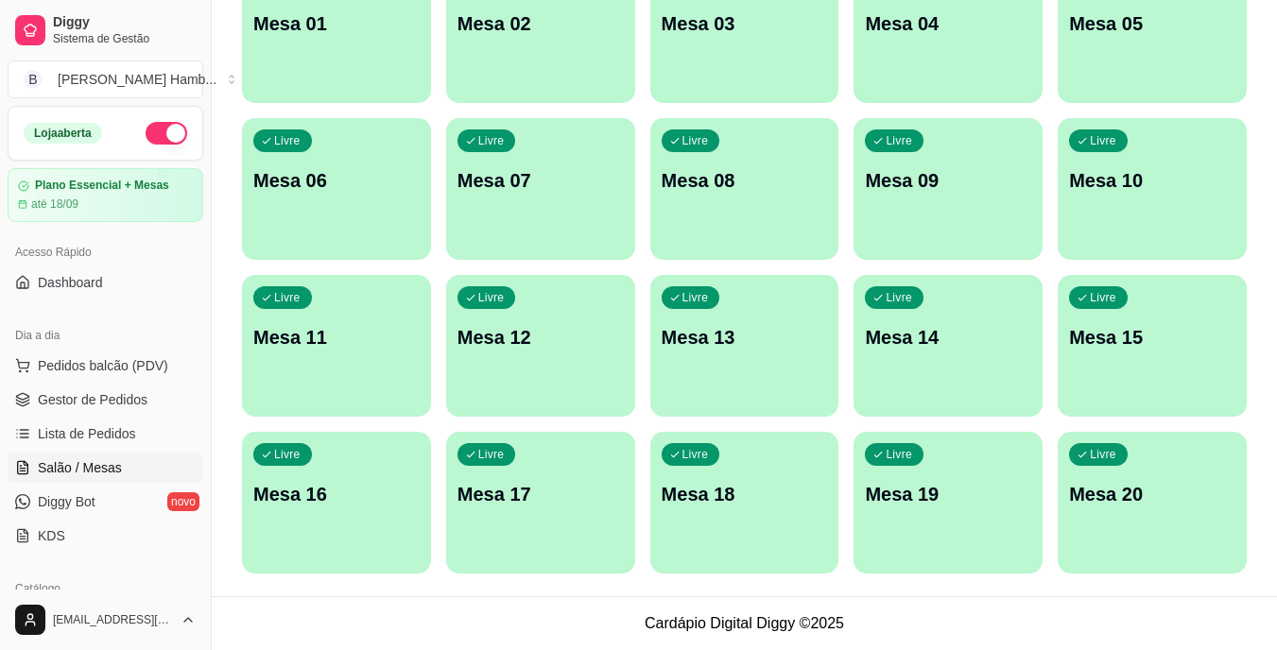
click at [114, 371] on span "Pedidos balcão (PDV)" at bounding box center [103, 365] width 130 height 19
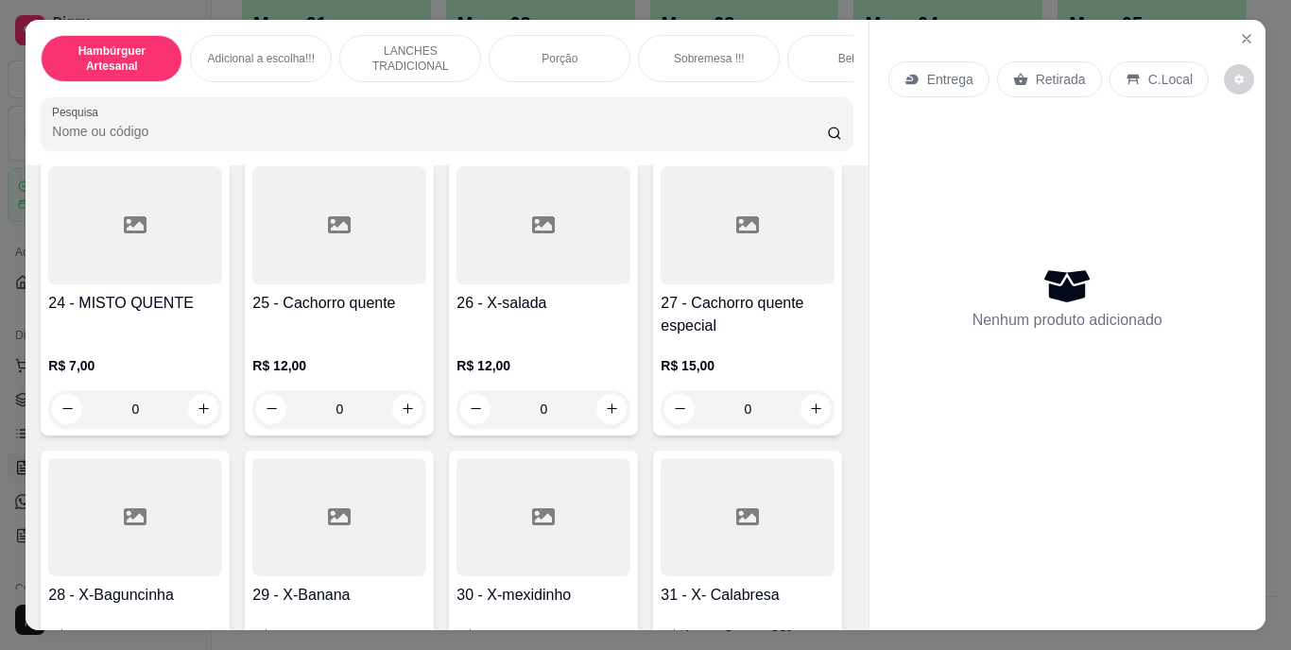
scroll to position [2458, 0]
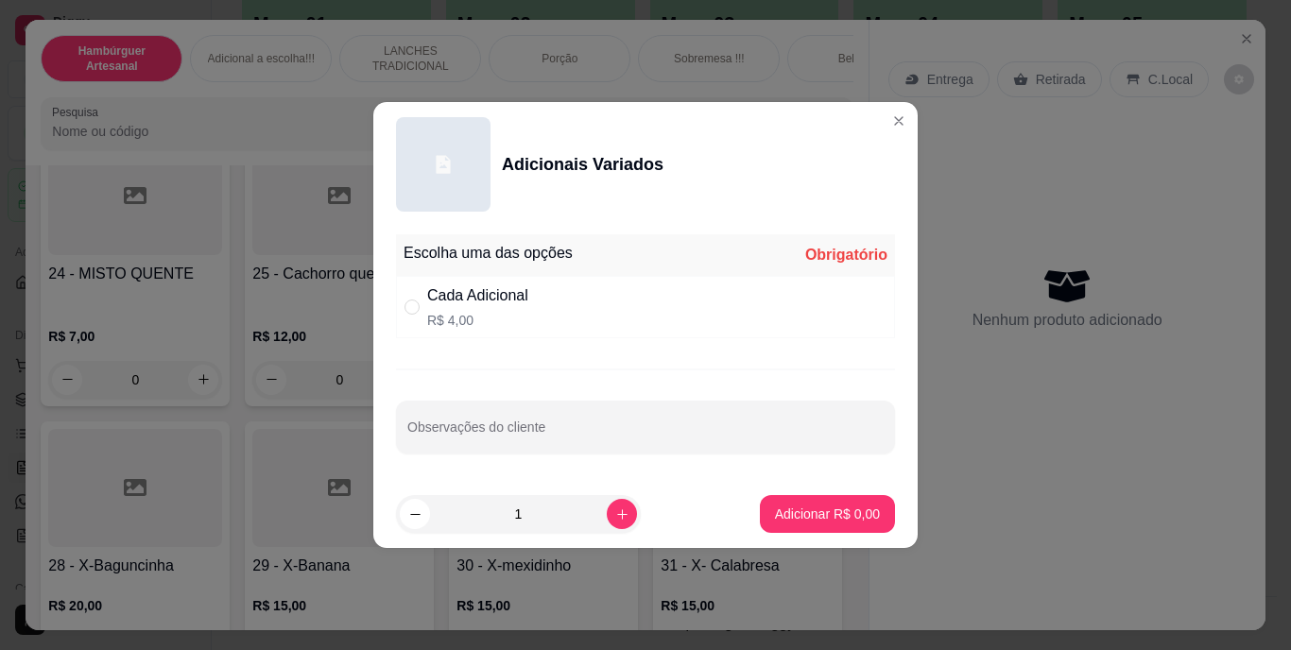
click at [466, 284] on div "Cada Adicional R$ 4,00" at bounding box center [645, 307] width 499 height 62
radio input "true"
click at [533, 425] on input "Observações do cliente" at bounding box center [645, 434] width 477 height 19
type input "A"
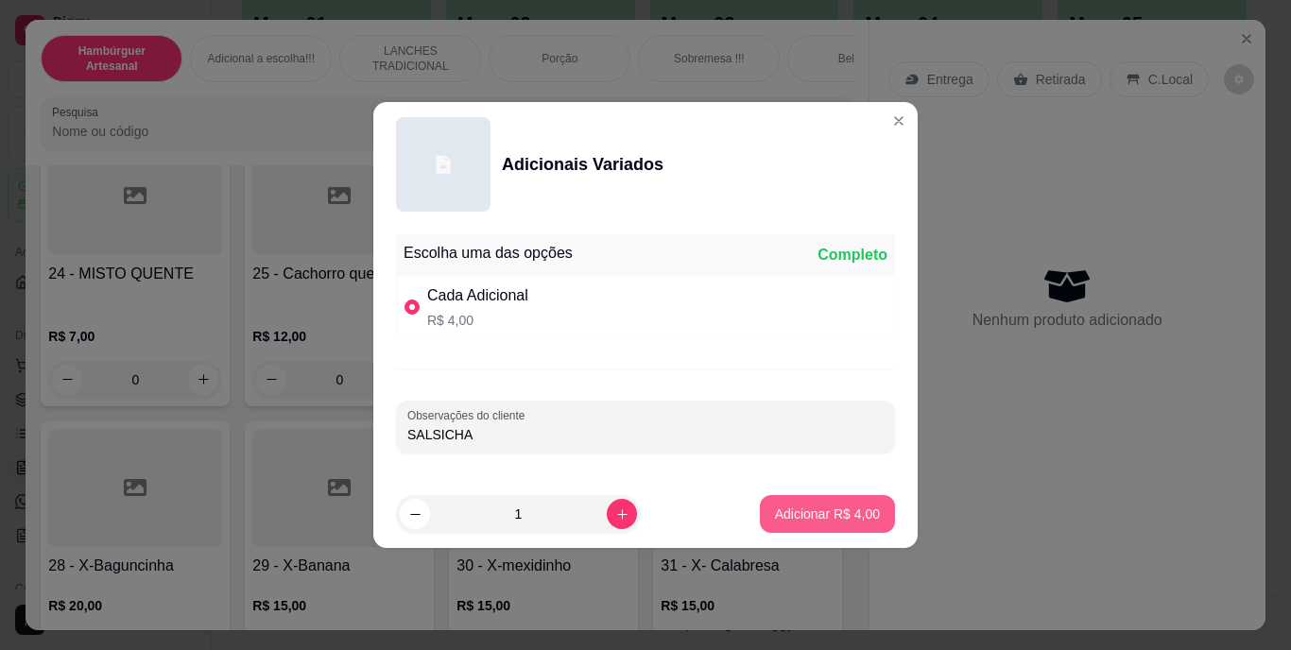
type input "SALSICHA"
click at [828, 520] on p "Adicionar R$ 4,00" at bounding box center [827, 514] width 102 height 18
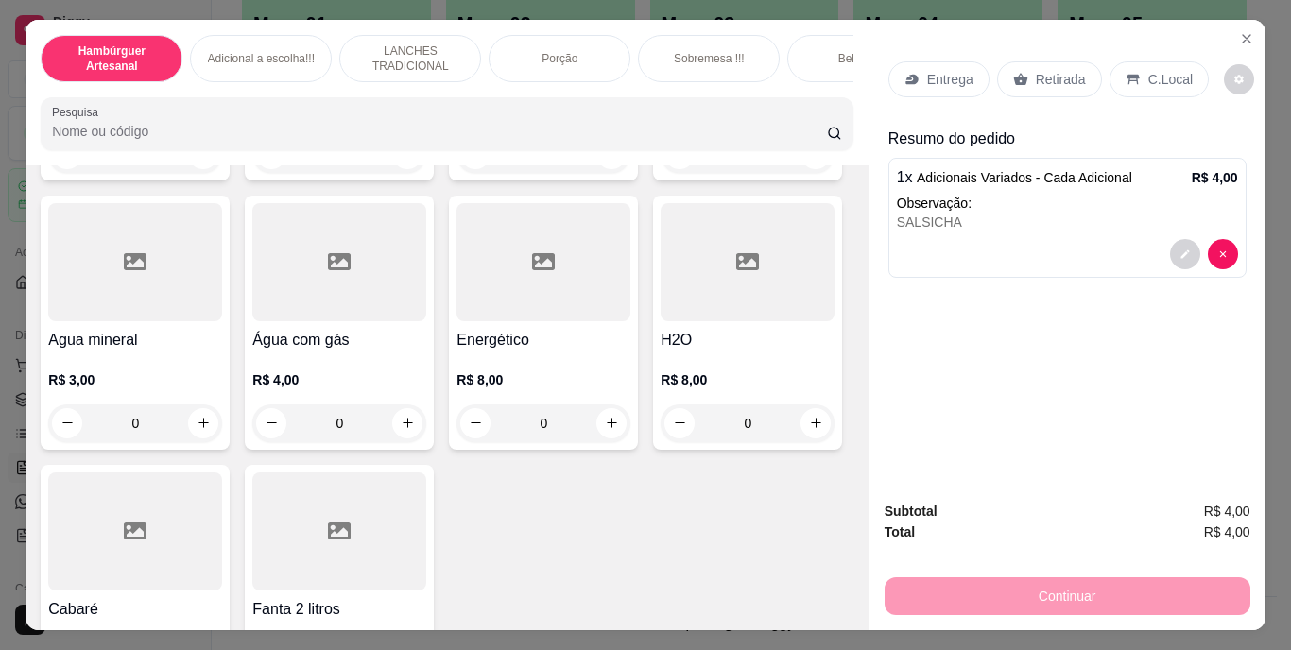
scroll to position [5251, 0]
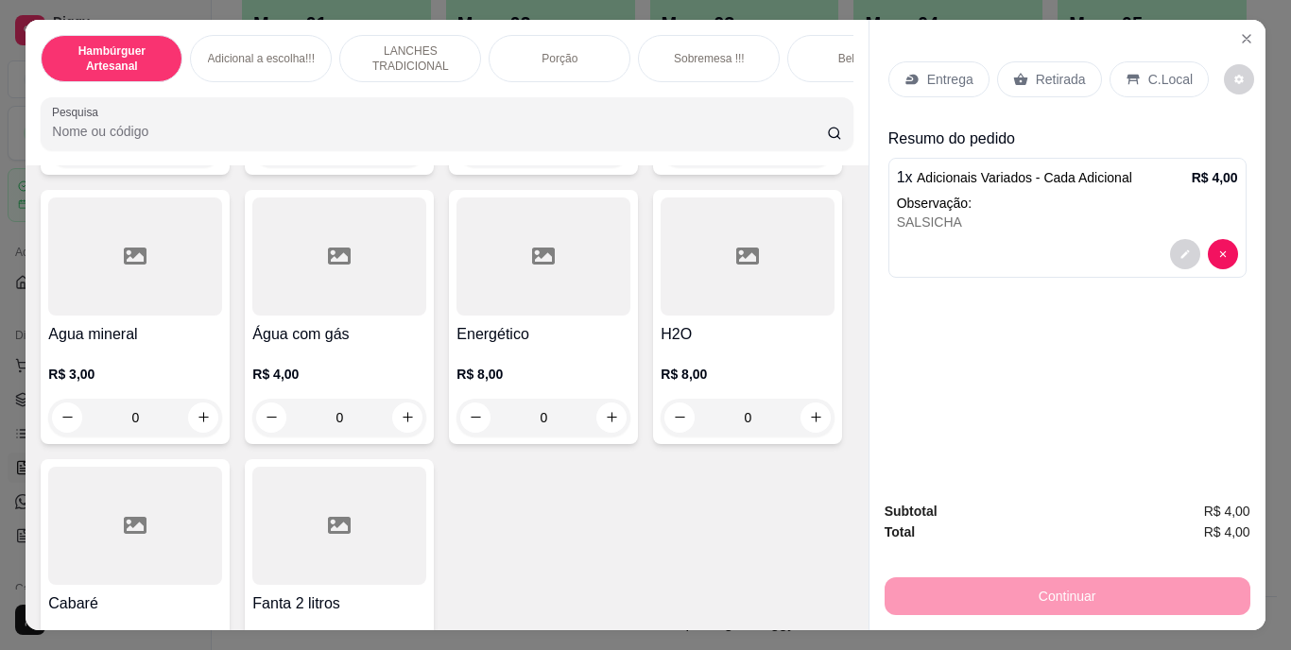
type input "1"
click at [1034, 61] on div "Retirada" at bounding box center [1049, 79] width 105 height 36
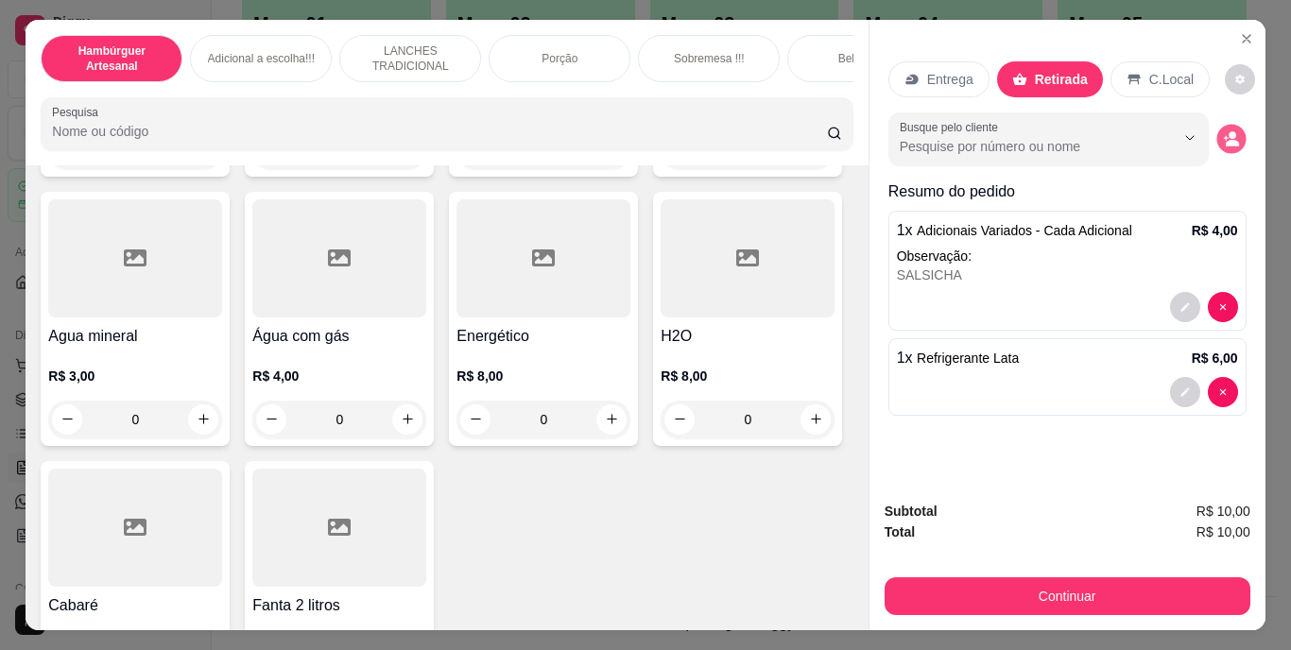
click at [1227, 140] on icon "decrease-product-quantity" at bounding box center [1232, 143] width 13 height 7
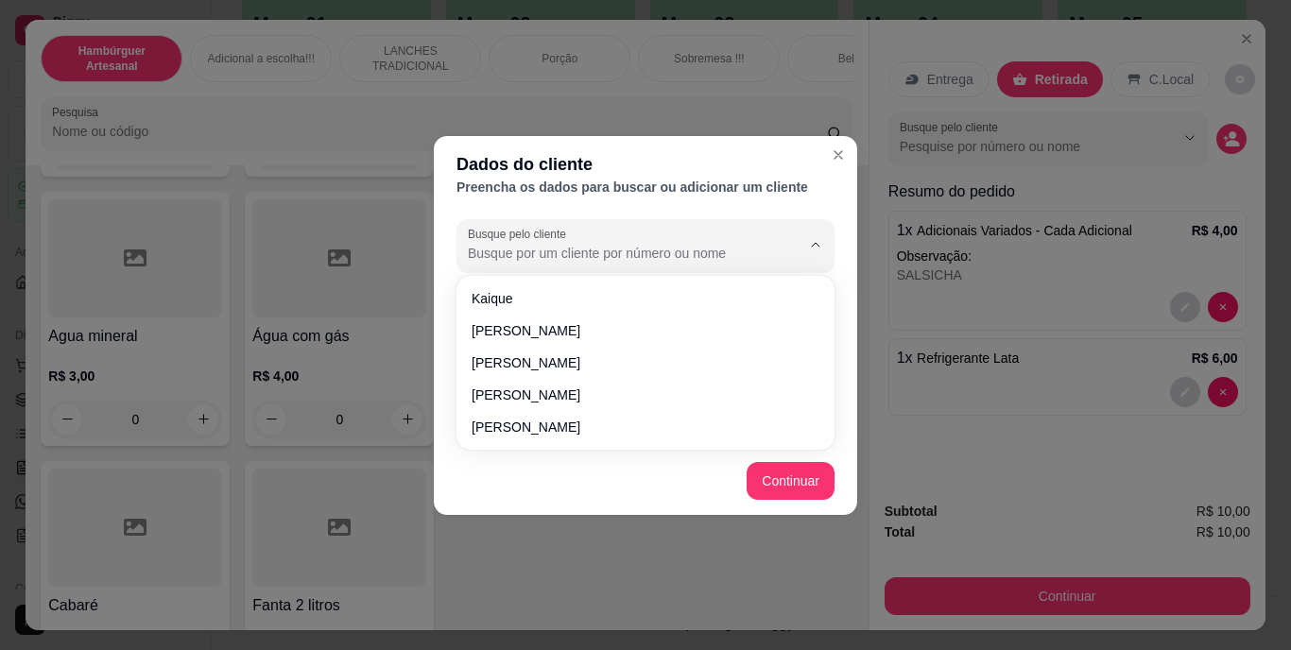
click at [763, 259] on input "Busque pelo cliente" at bounding box center [619, 253] width 303 height 19
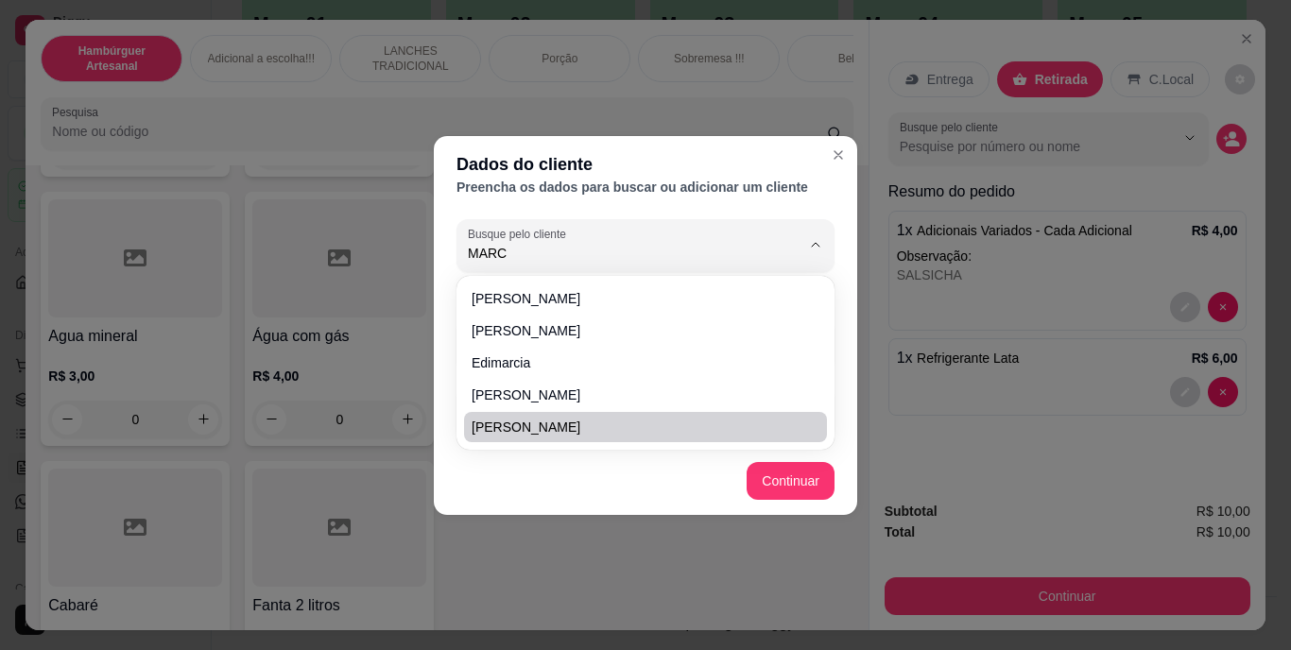
click at [650, 449] on div "[PERSON_NAME] [PERSON_NAME]" at bounding box center [646, 363] width 378 height 174
click at [655, 417] on li "[PERSON_NAME]" at bounding box center [645, 427] width 363 height 30
type input "[PERSON_NAME]"
type input "[PHONE_NUMBER]"
type input "[PERSON_NAME]"
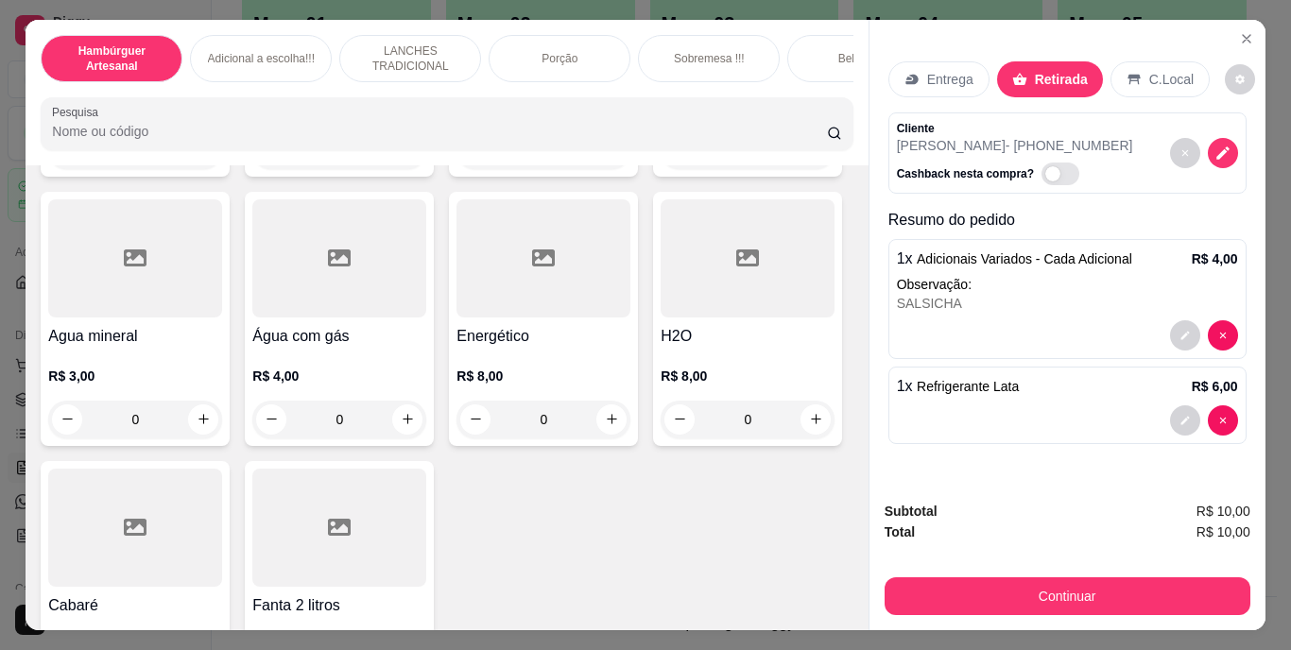
type input "1"
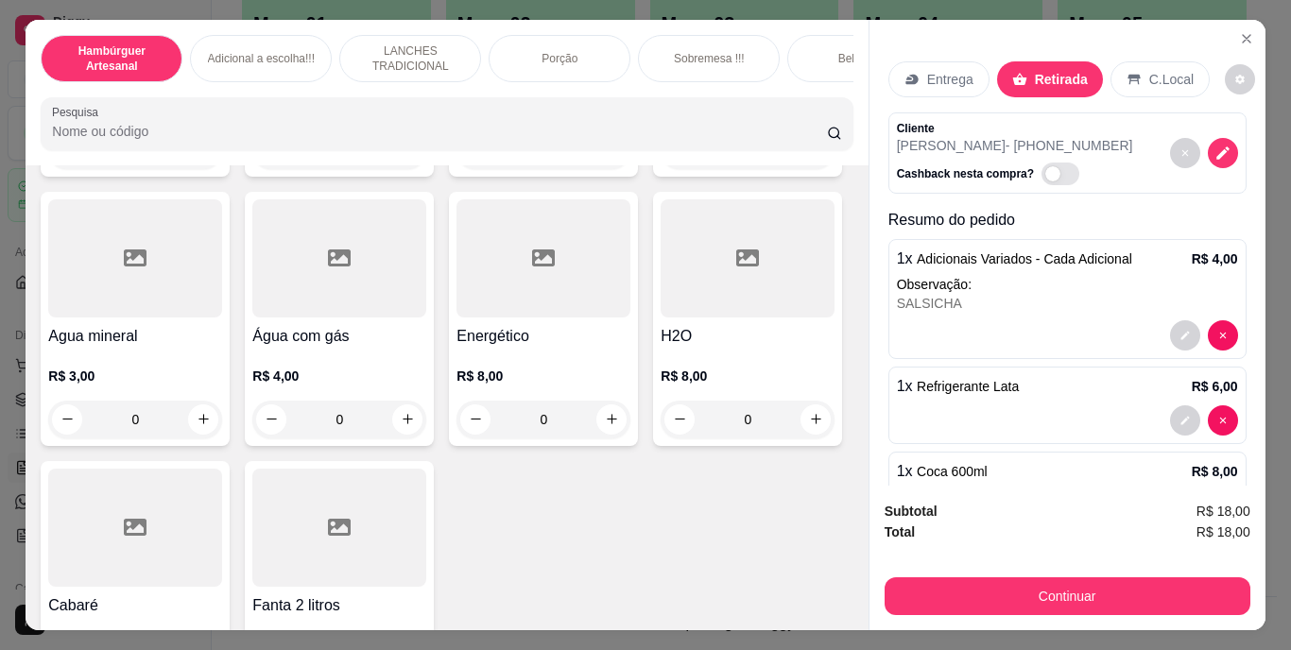
type input "0"
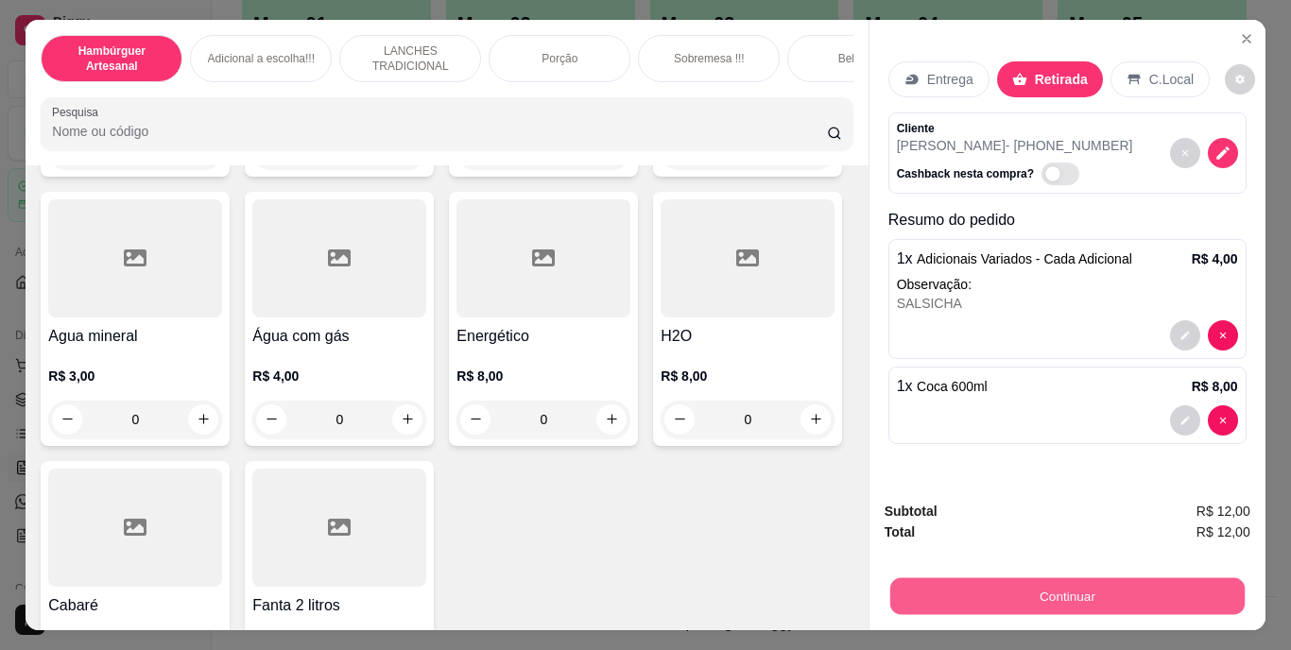
click at [957, 589] on button "Continuar" at bounding box center [1067, 597] width 355 height 37
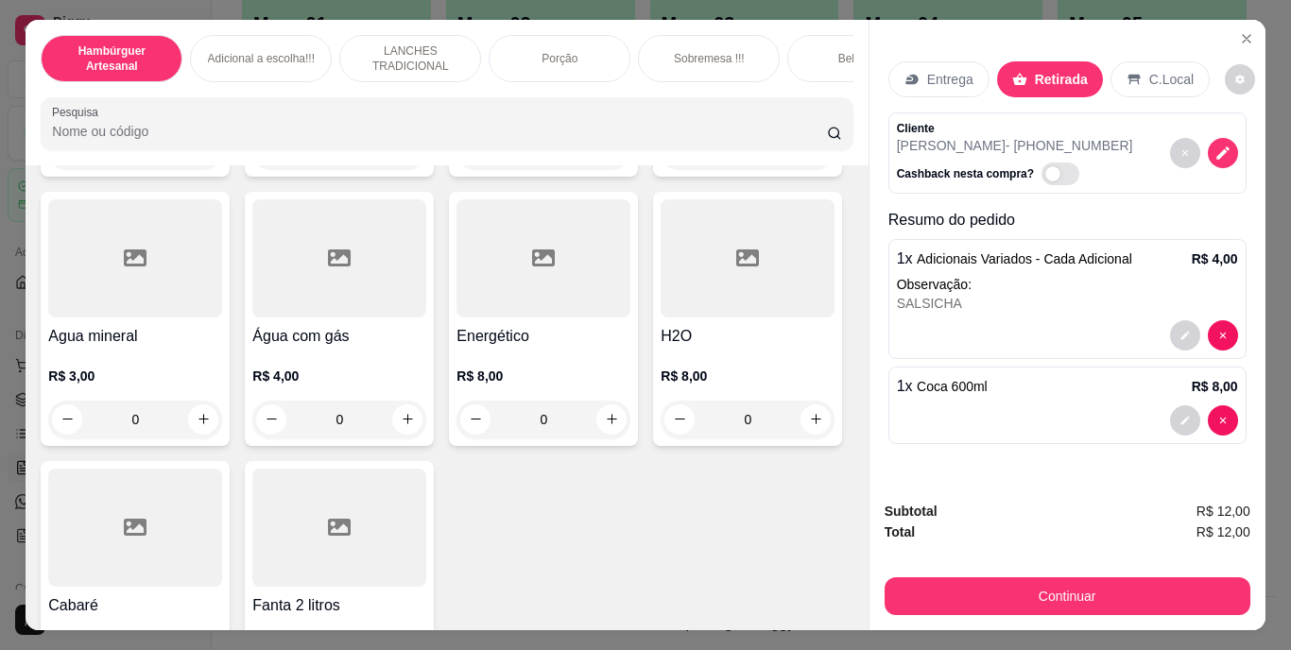
type input "0"
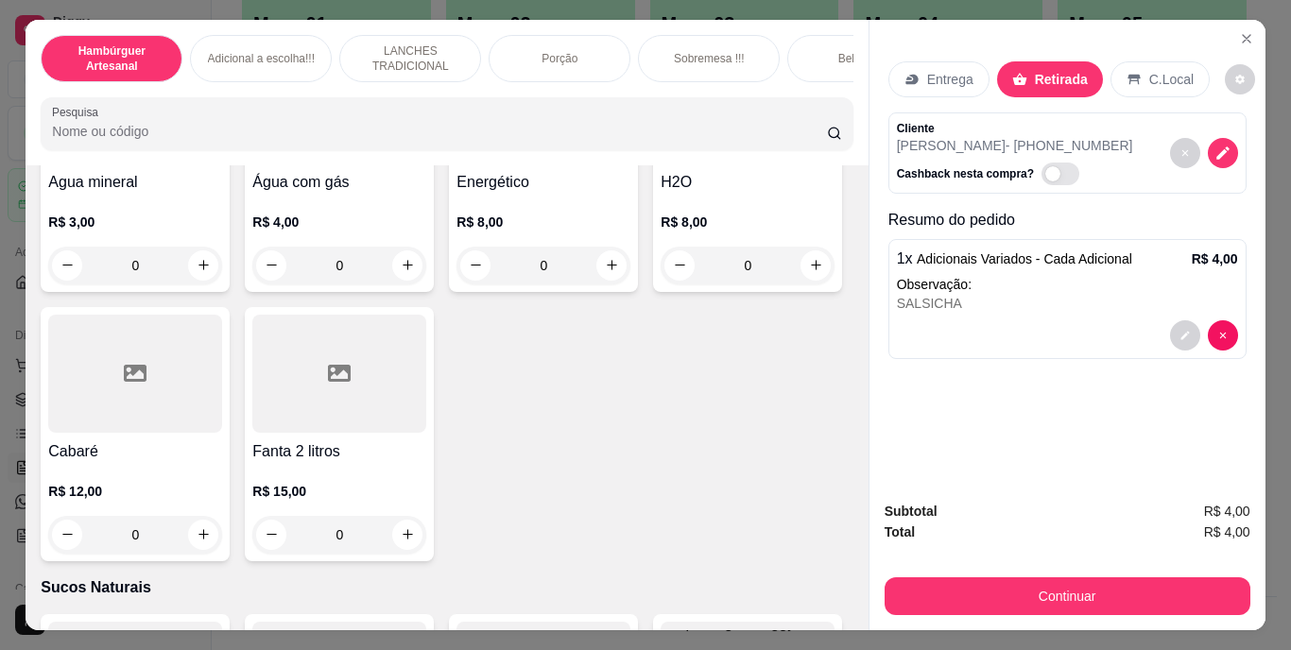
type input "1"
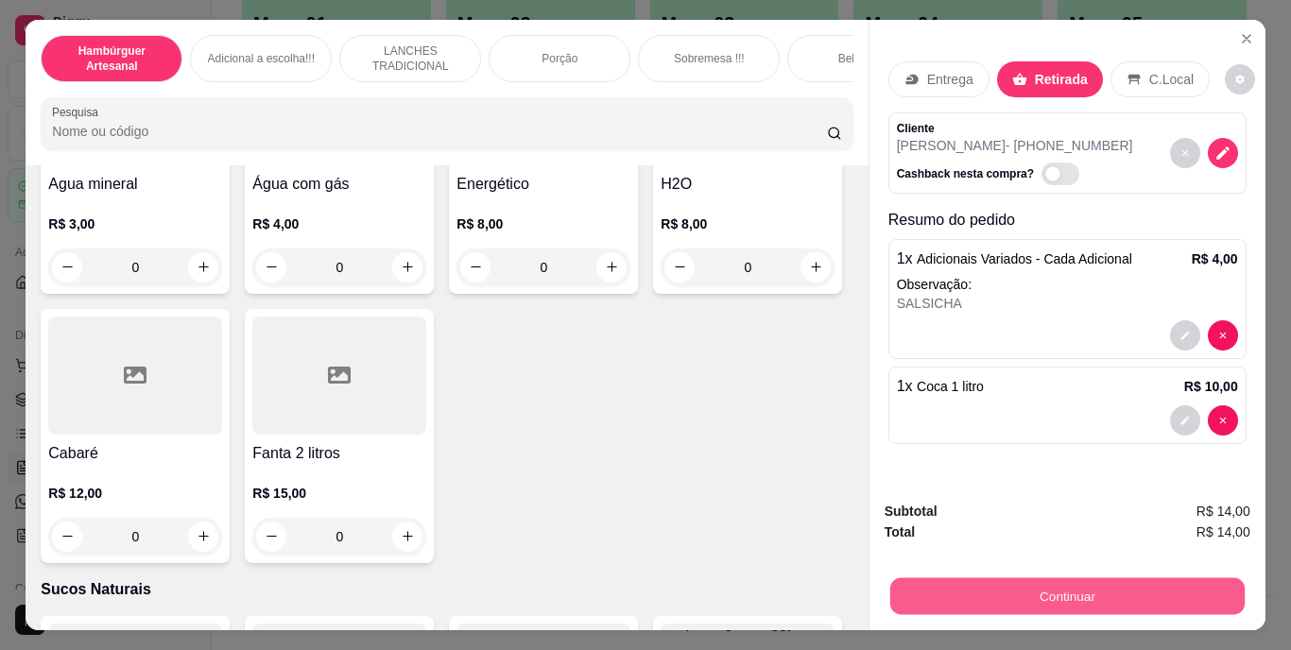
click at [996, 591] on button "Continuar" at bounding box center [1067, 597] width 355 height 37
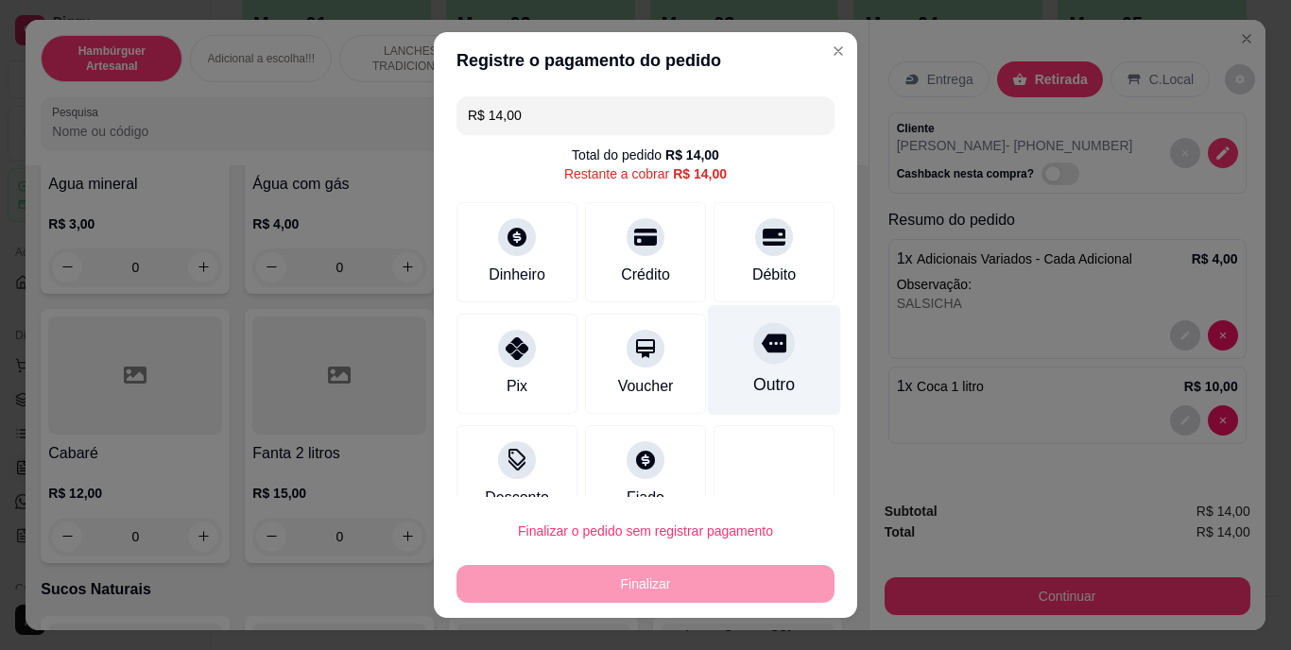
click at [754, 374] on div "Outro" at bounding box center [775, 385] width 42 height 25
type input "R$ 0,00"
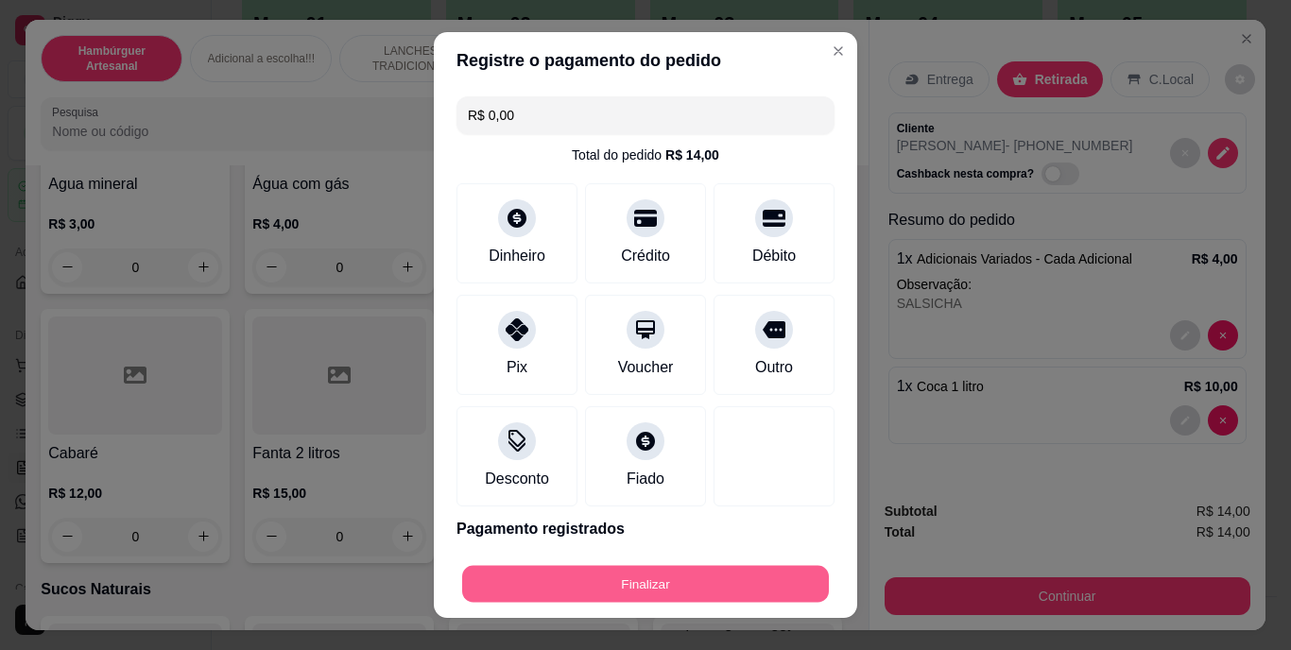
click at [665, 588] on button "Finalizar" at bounding box center [645, 583] width 367 height 37
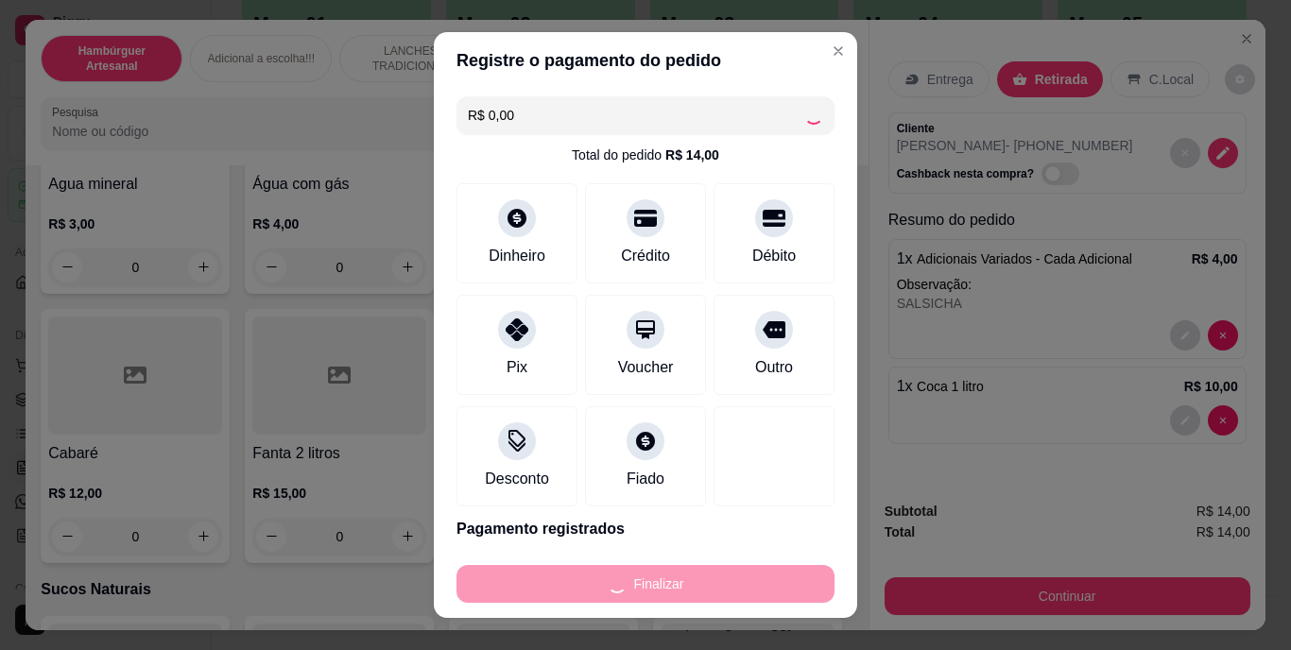
type input "0"
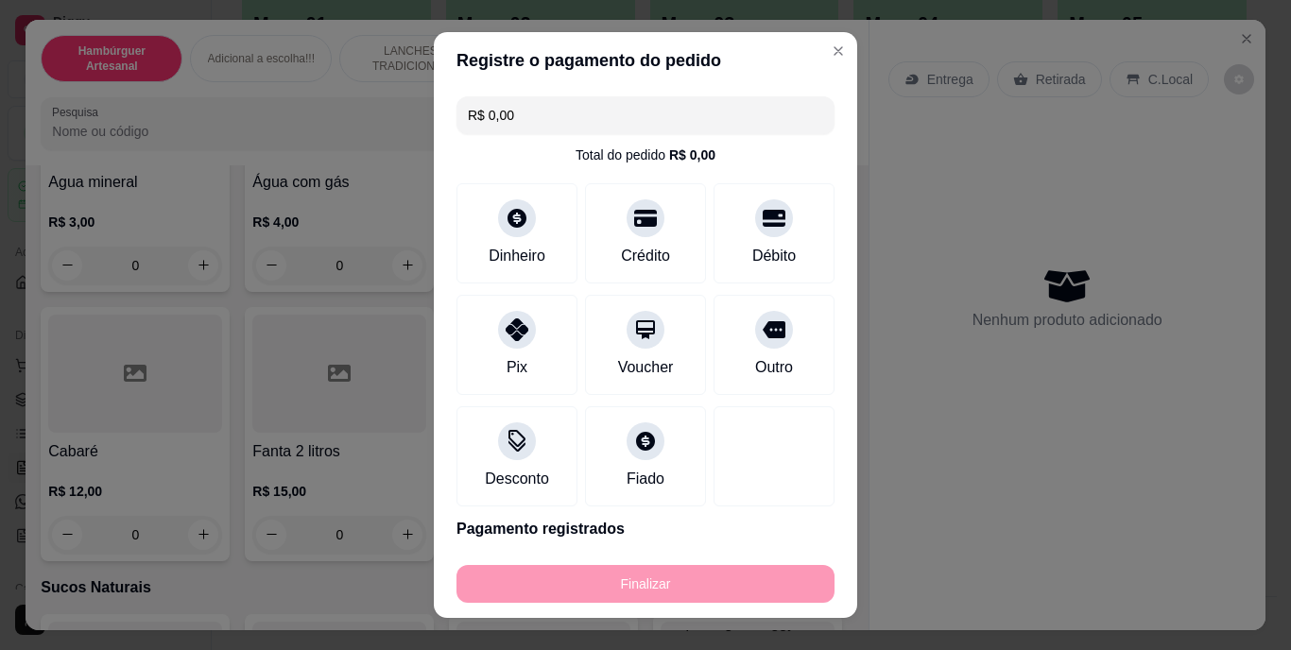
type input "-R$ 14,00"
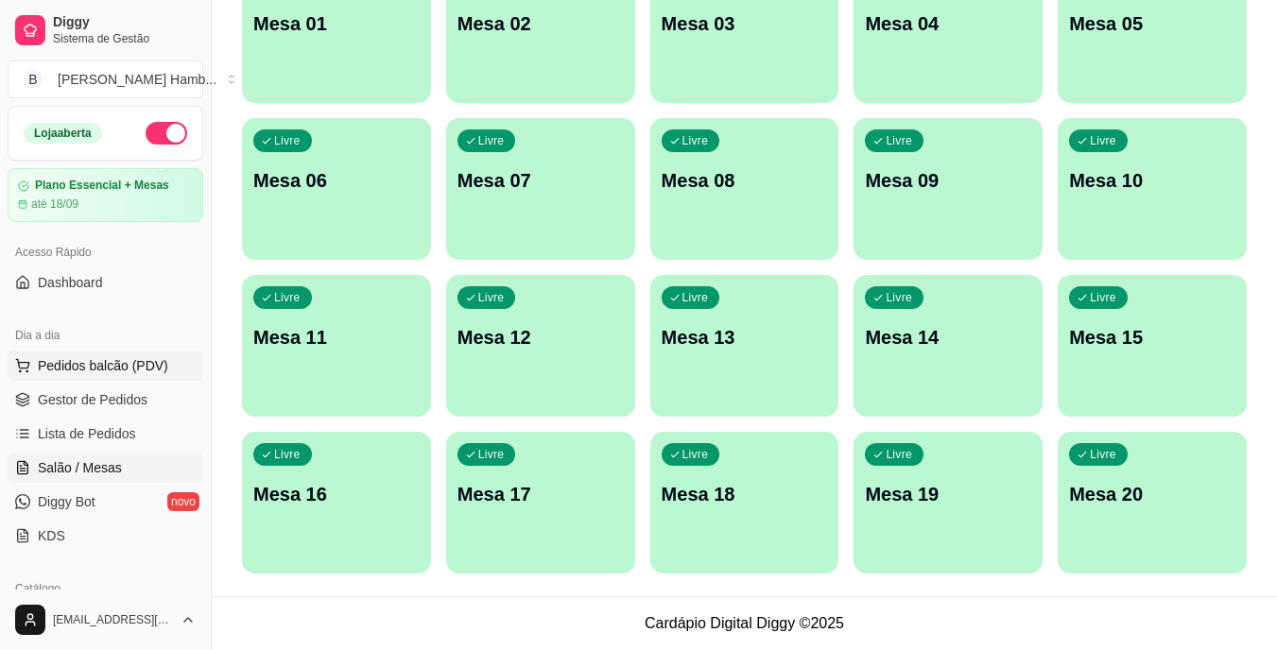
click at [140, 368] on span "Pedidos balcão (PDV)" at bounding box center [103, 365] width 130 height 19
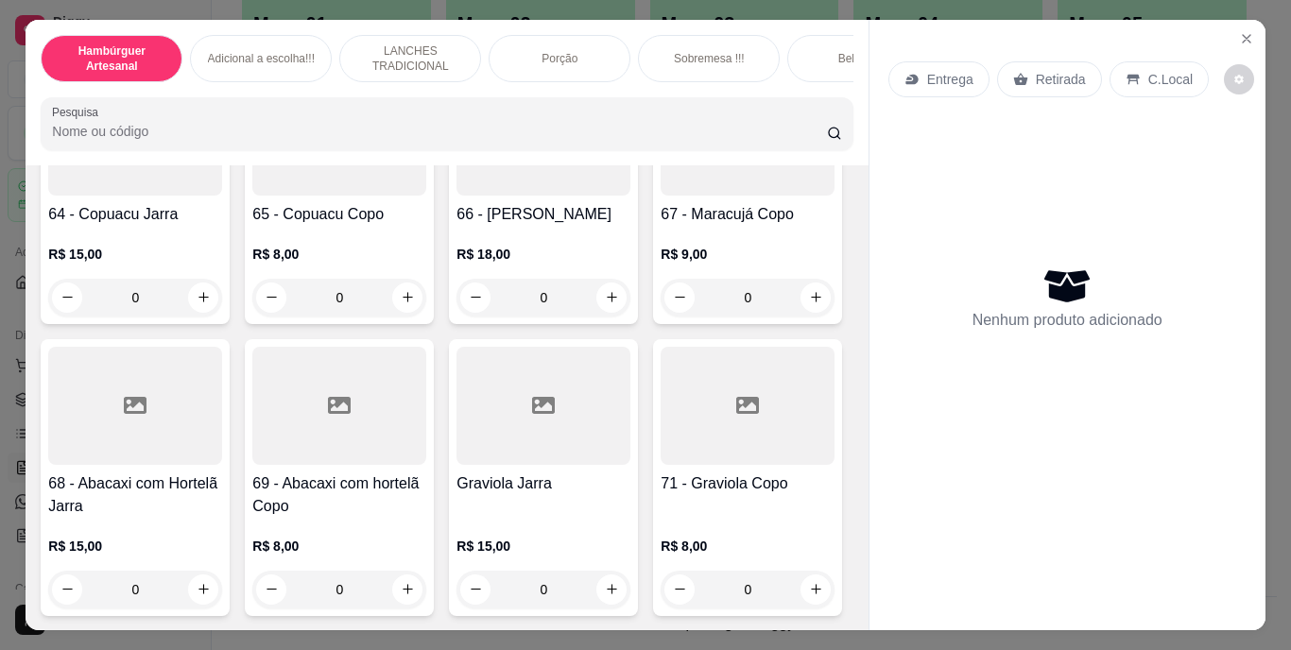
scroll to position [6713, 0]
type input "1"
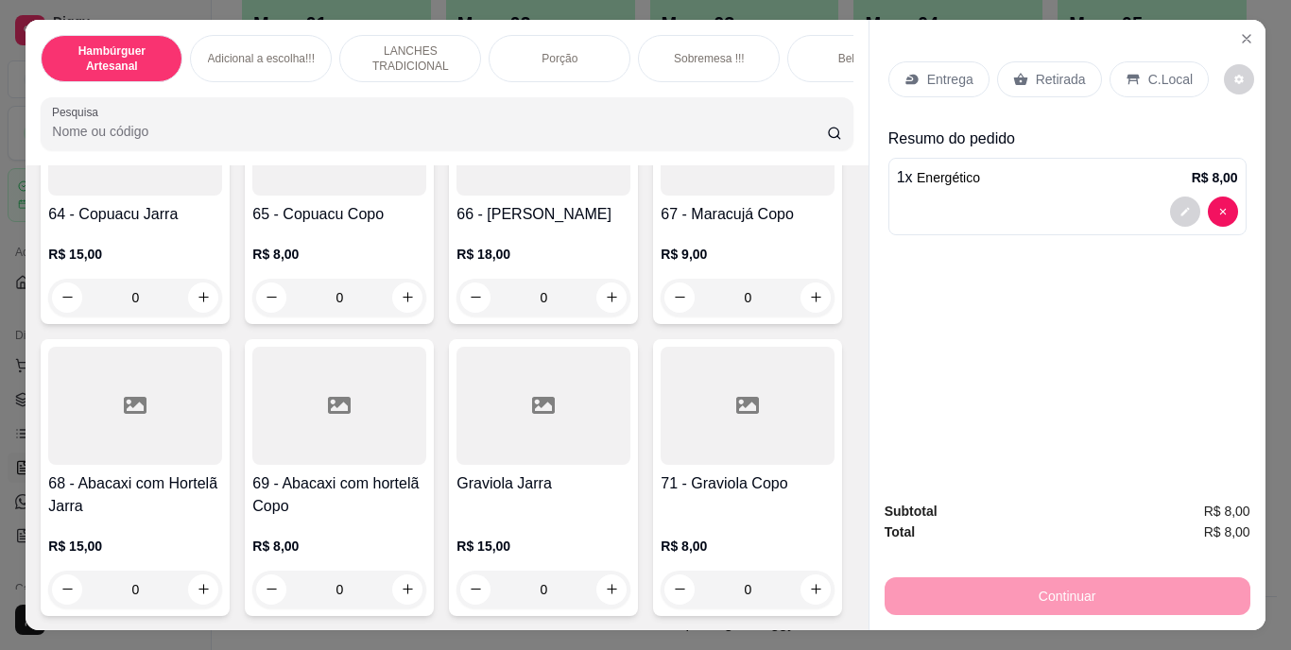
click at [1062, 70] on p "Retirada" at bounding box center [1061, 79] width 50 height 19
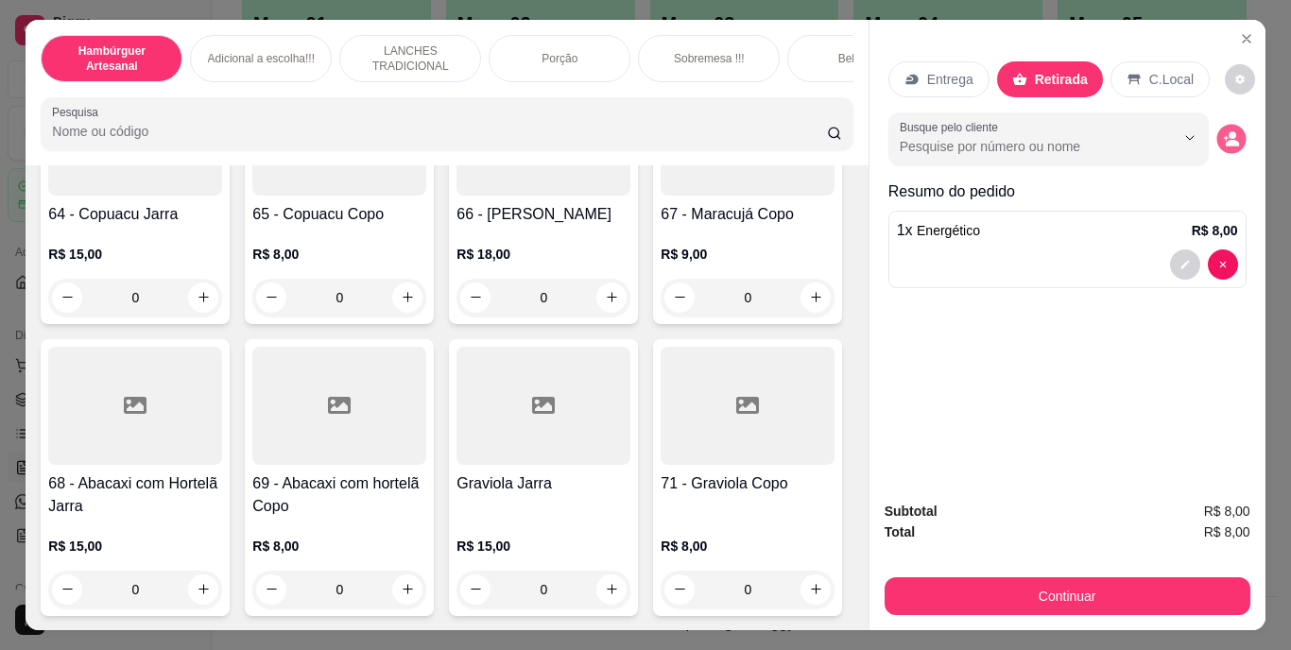
click at [1223, 134] on icon "decrease-product-quantity" at bounding box center [1231, 138] width 16 height 16
click at [1223, 130] on icon "decrease-product-quantity" at bounding box center [1231, 138] width 17 height 17
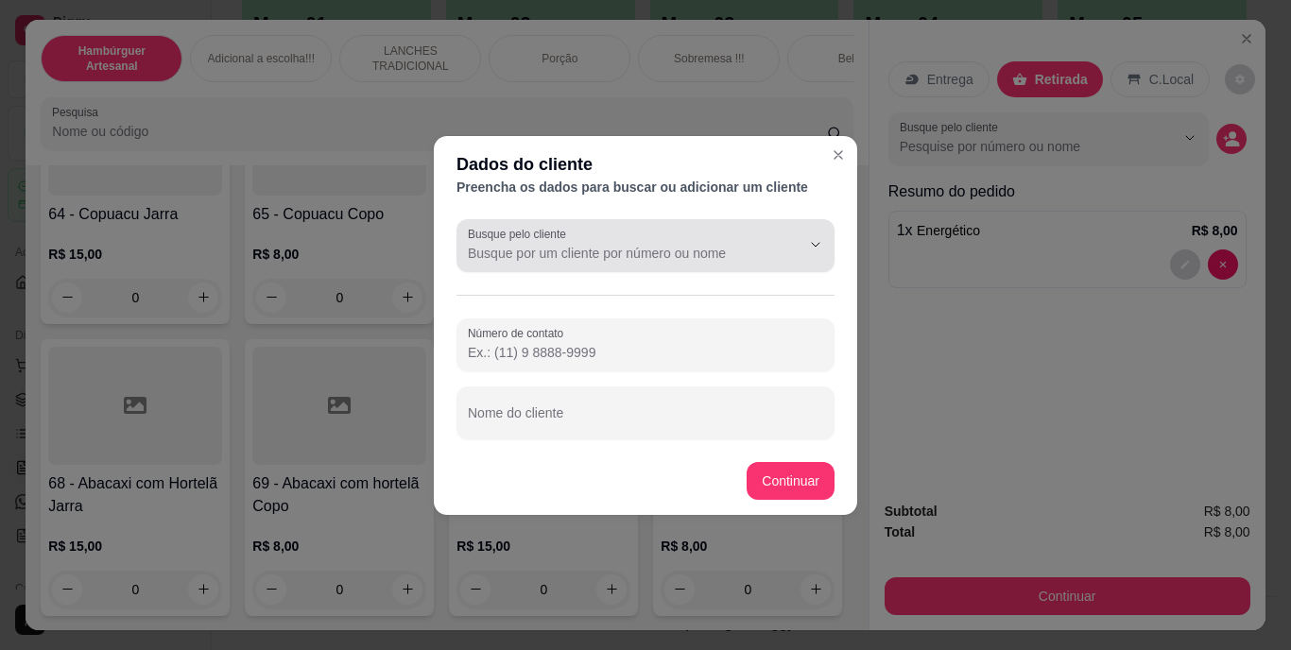
click at [753, 248] on input "Busque pelo cliente" at bounding box center [619, 253] width 303 height 19
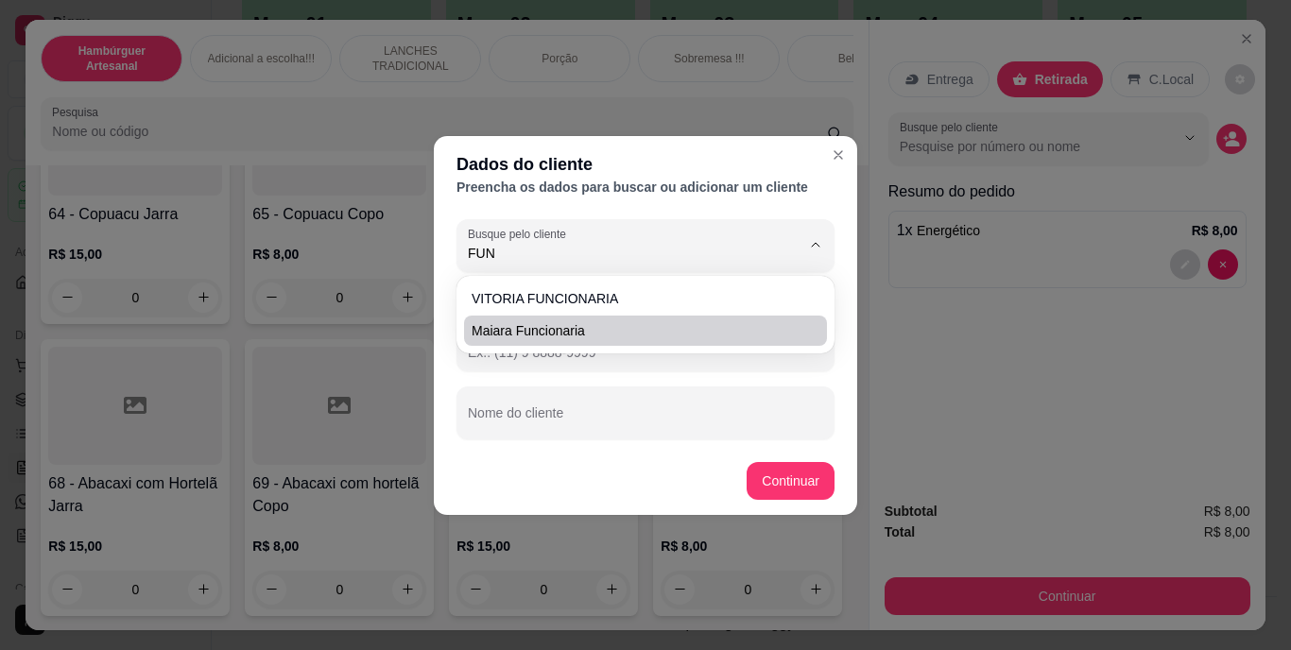
click at [725, 324] on span "maiara funcionaria" at bounding box center [636, 330] width 329 height 19
type input "maiara funcionaria"
type input "[PHONE_NUMBER]"
type input "maiara funcionaria"
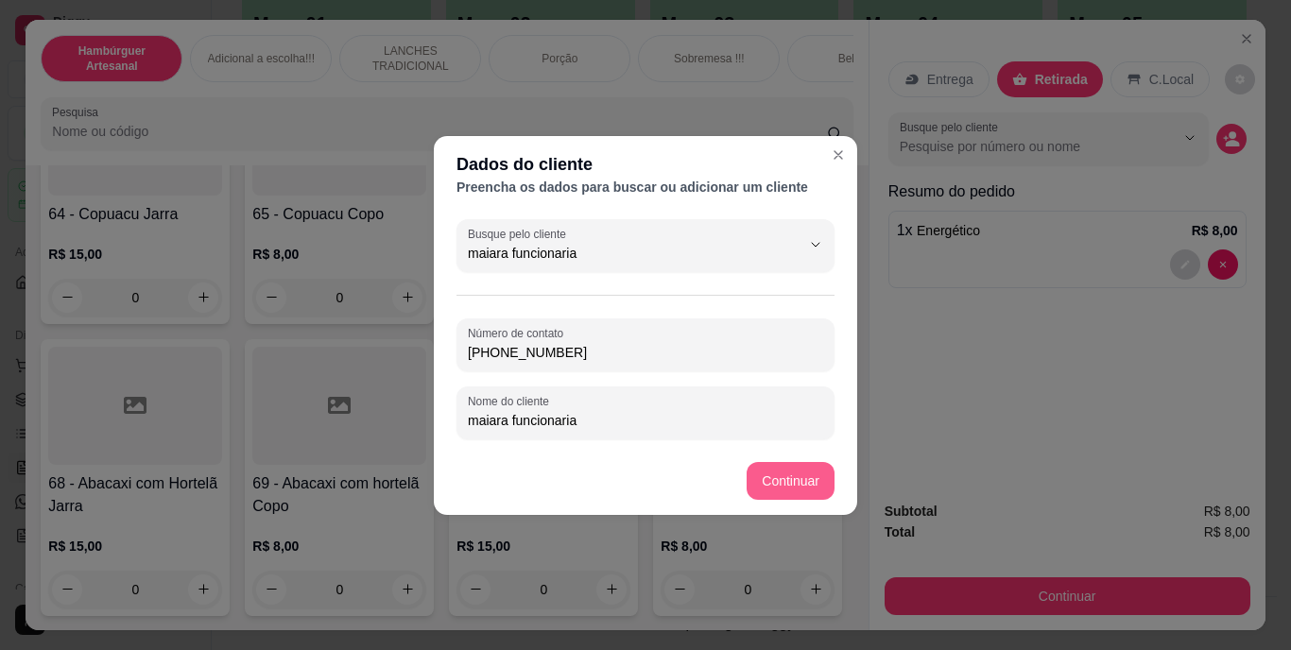
type input "maiara funcionaria"
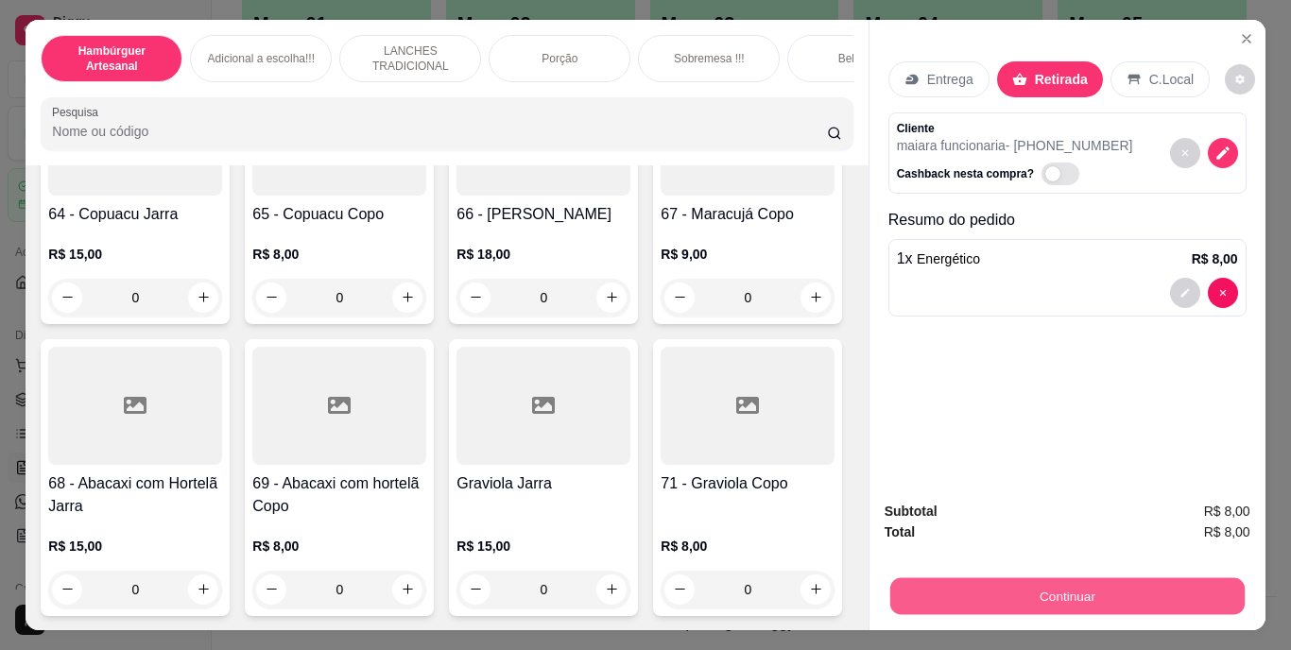
click at [948, 585] on button "Continuar" at bounding box center [1067, 597] width 355 height 37
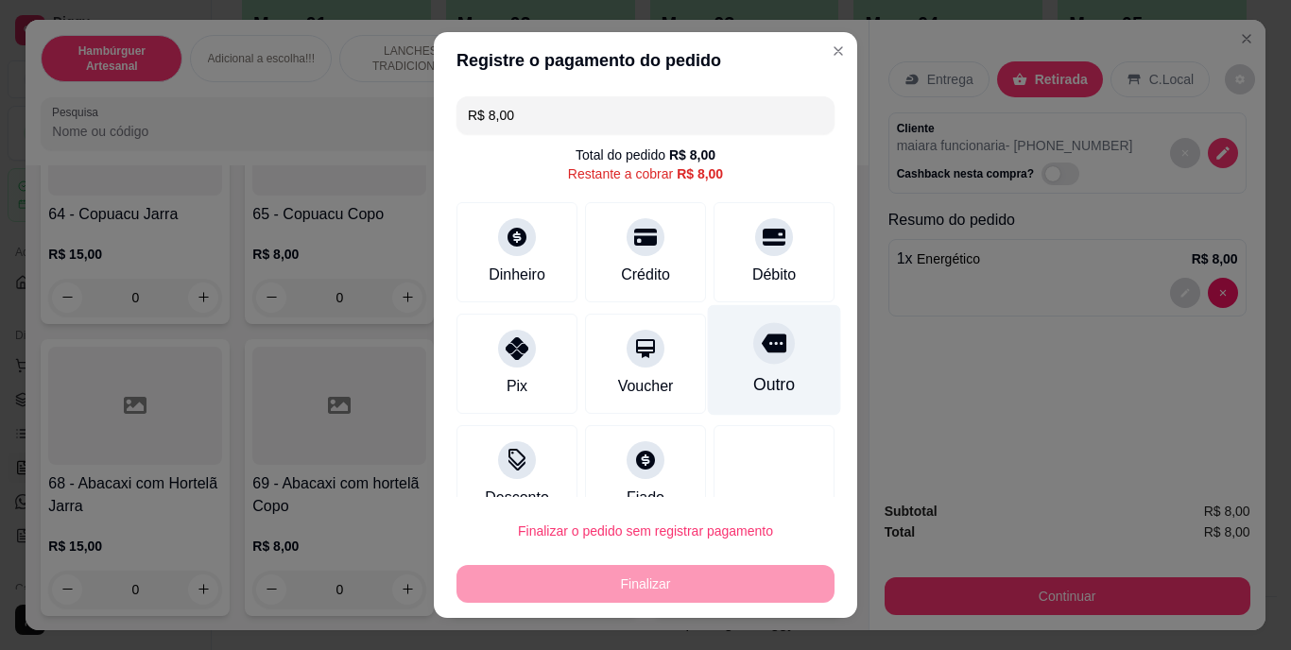
click at [762, 342] on div at bounding box center [775, 344] width 42 height 42
type input "R$ 0,00"
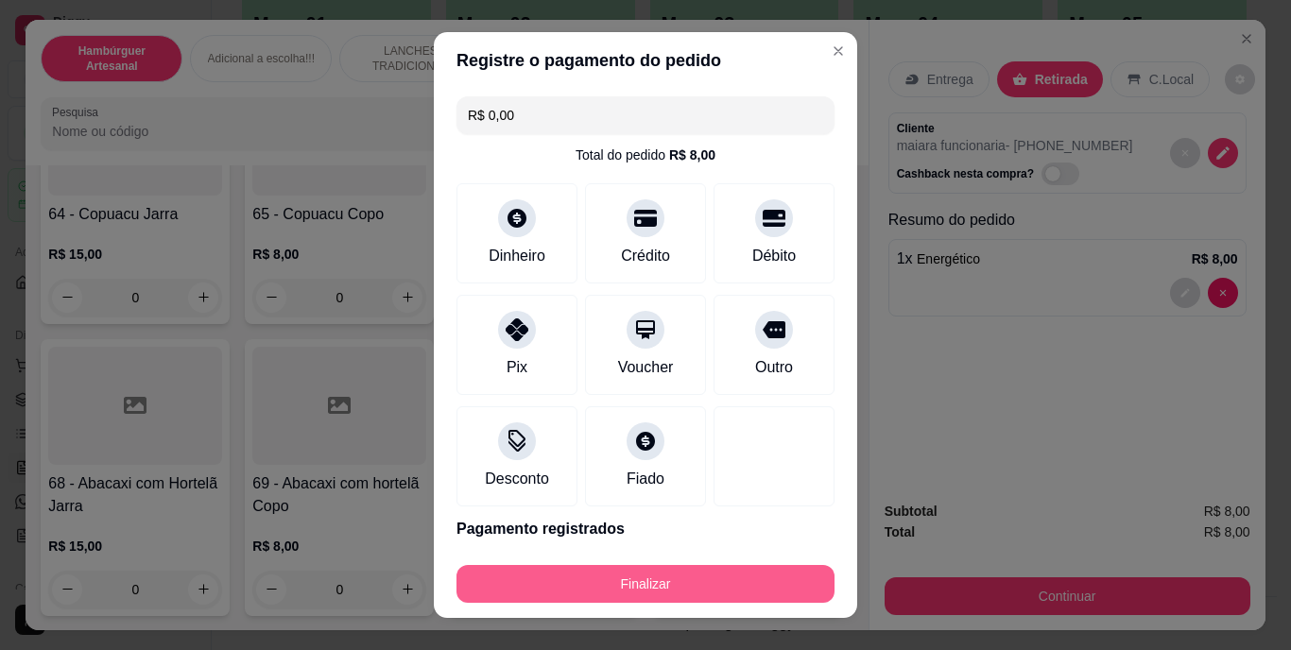
click at [713, 581] on button "Finalizar" at bounding box center [646, 584] width 378 height 38
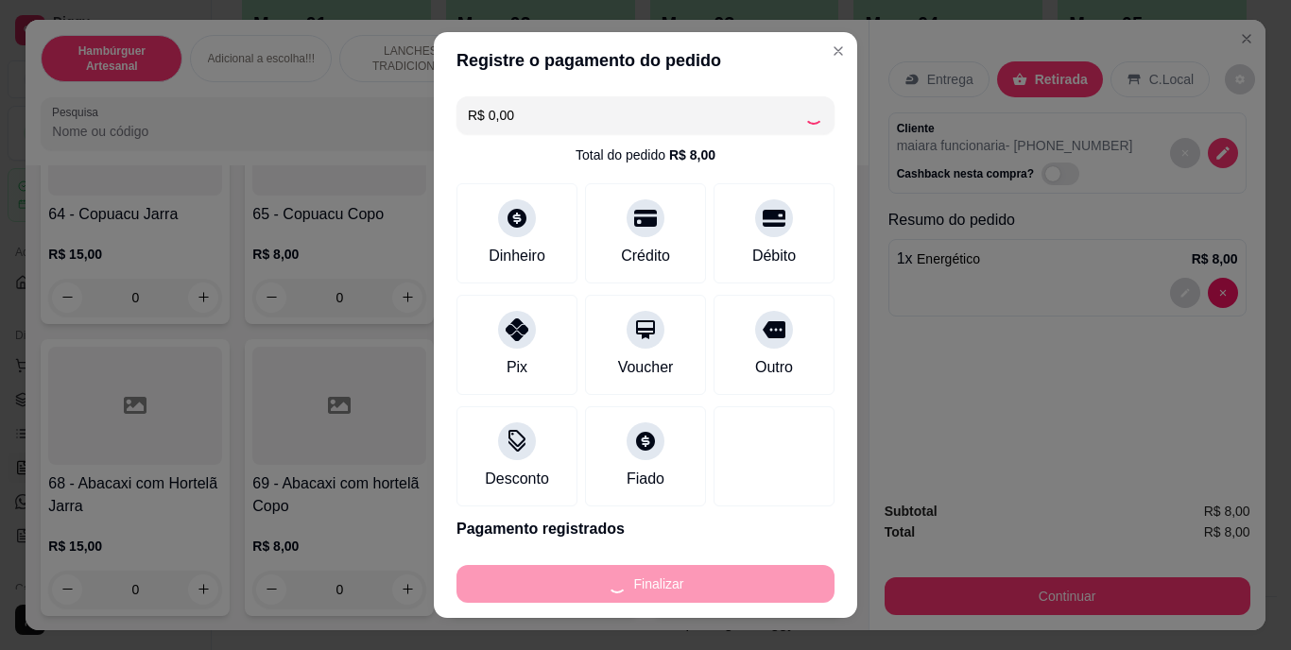
type input "0"
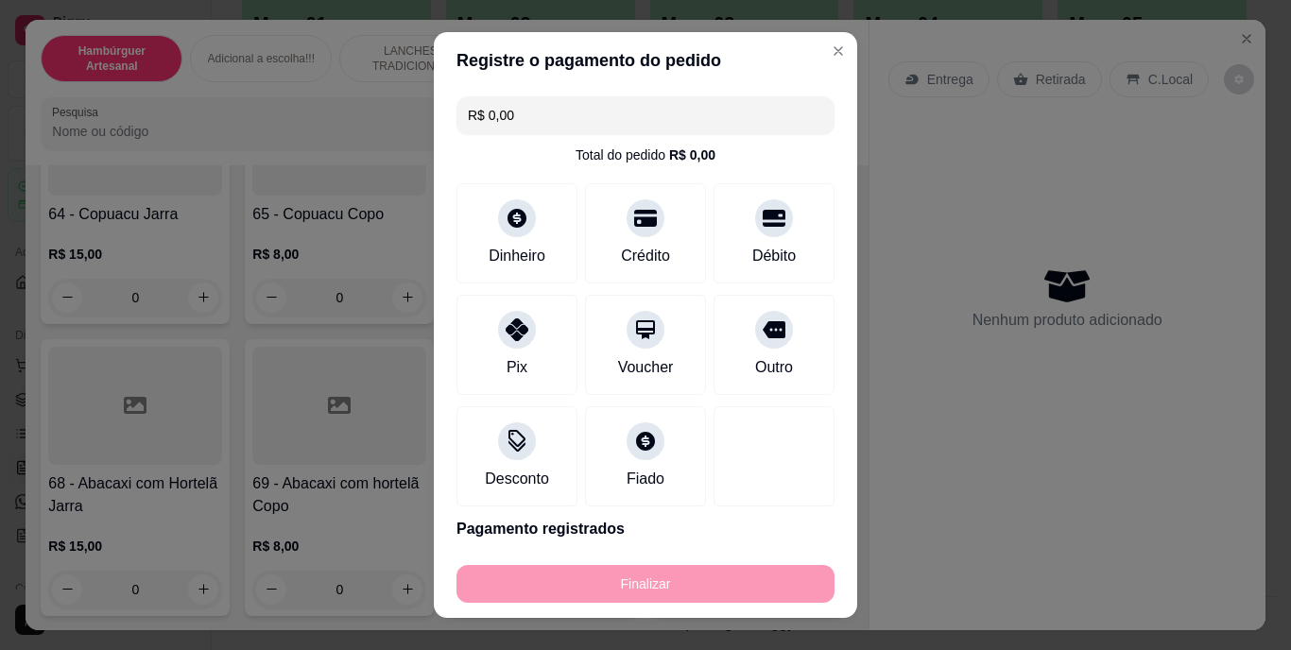
type input "-R$ 8,00"
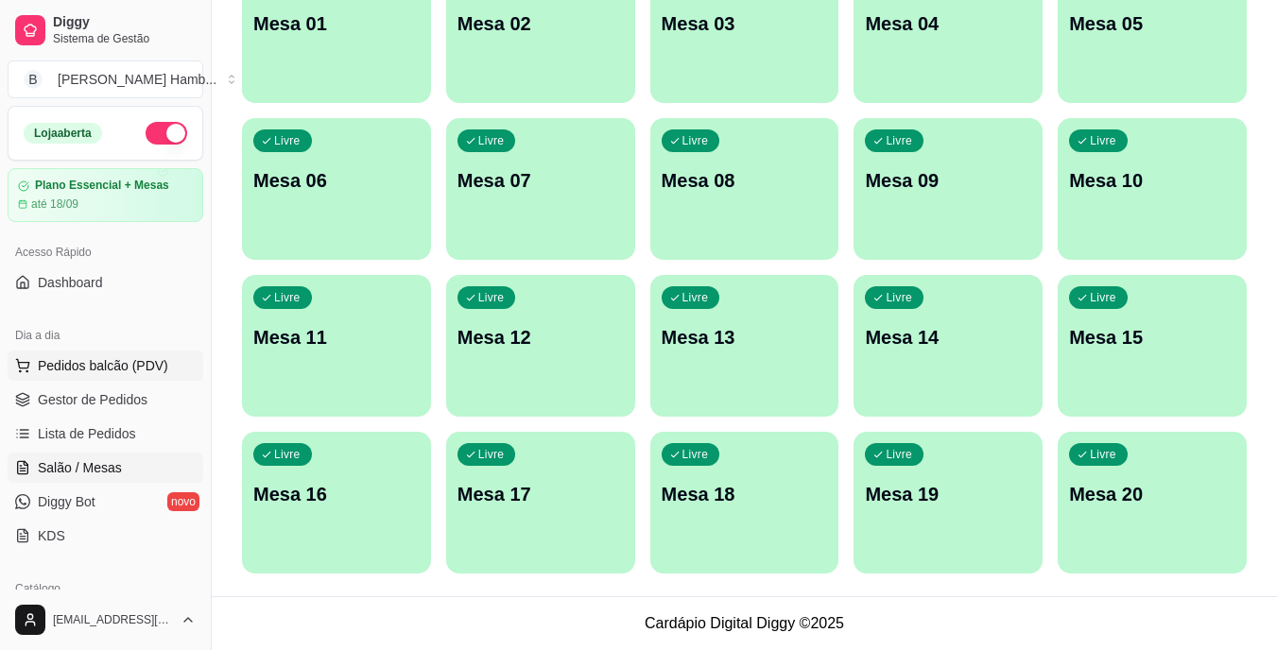
click at [150, 374] on button "Pedidos balcão (PDV)" at bounding box center [106, 366] width 196 height 30
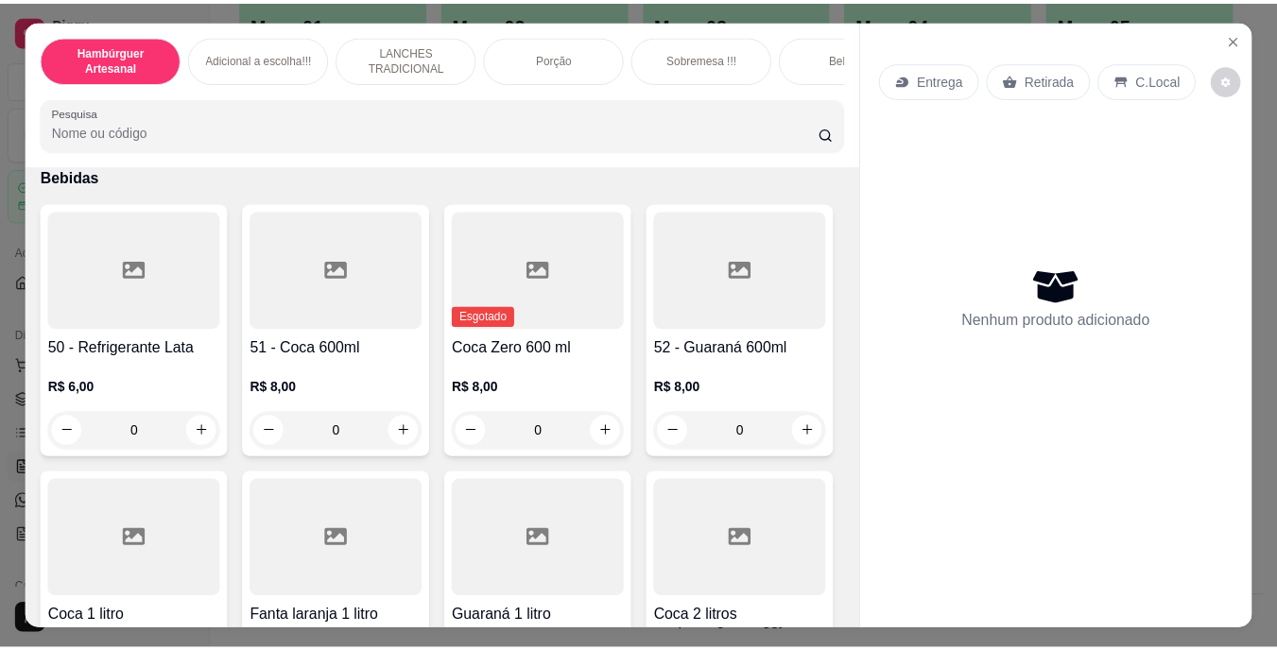
scroll to position [3971, 0]
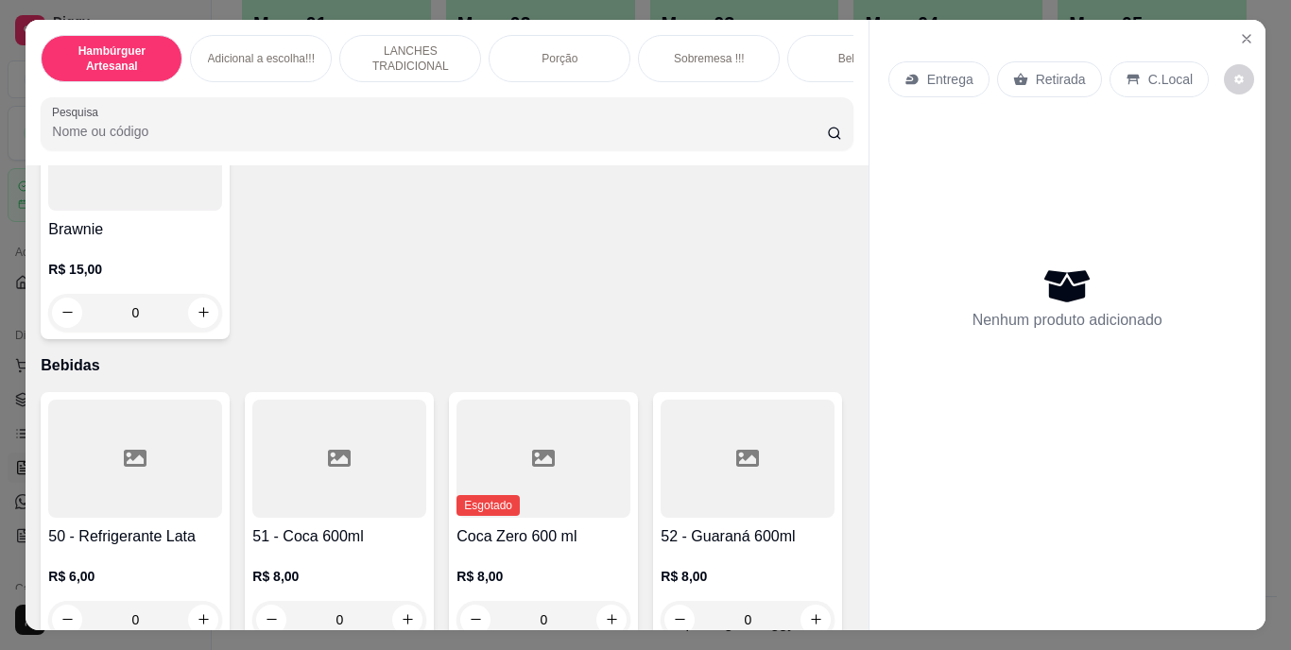
type input "1"
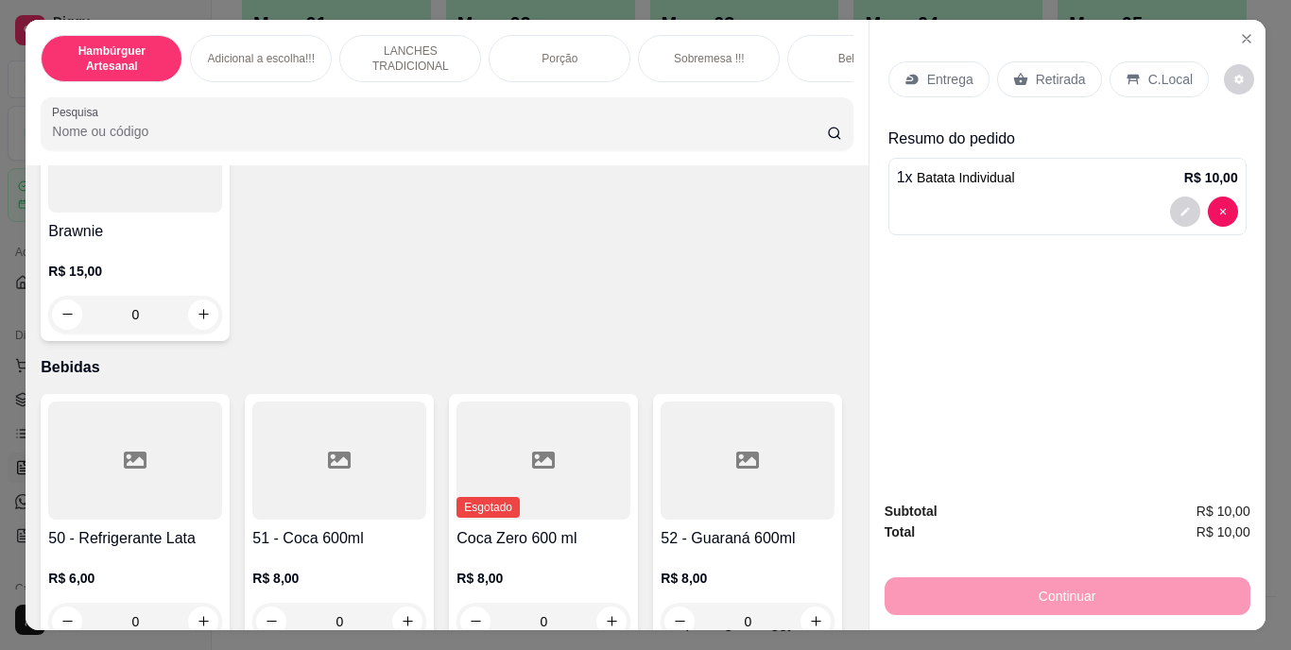
click at [1036, 71] on p "Retirada" at bounding box center [1061, 79] width 50 height 19
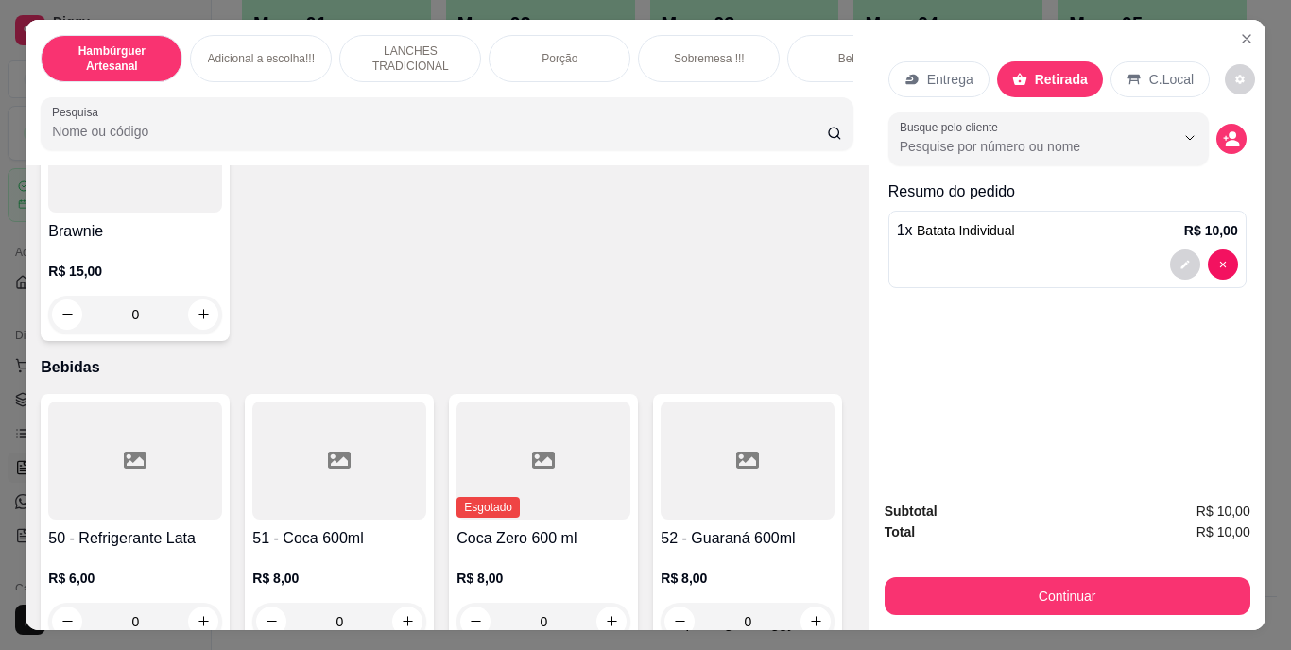
click at [1219, 130] on button "decrease-product-quantity" at bounding box center [1232, 139] width 30 height 30
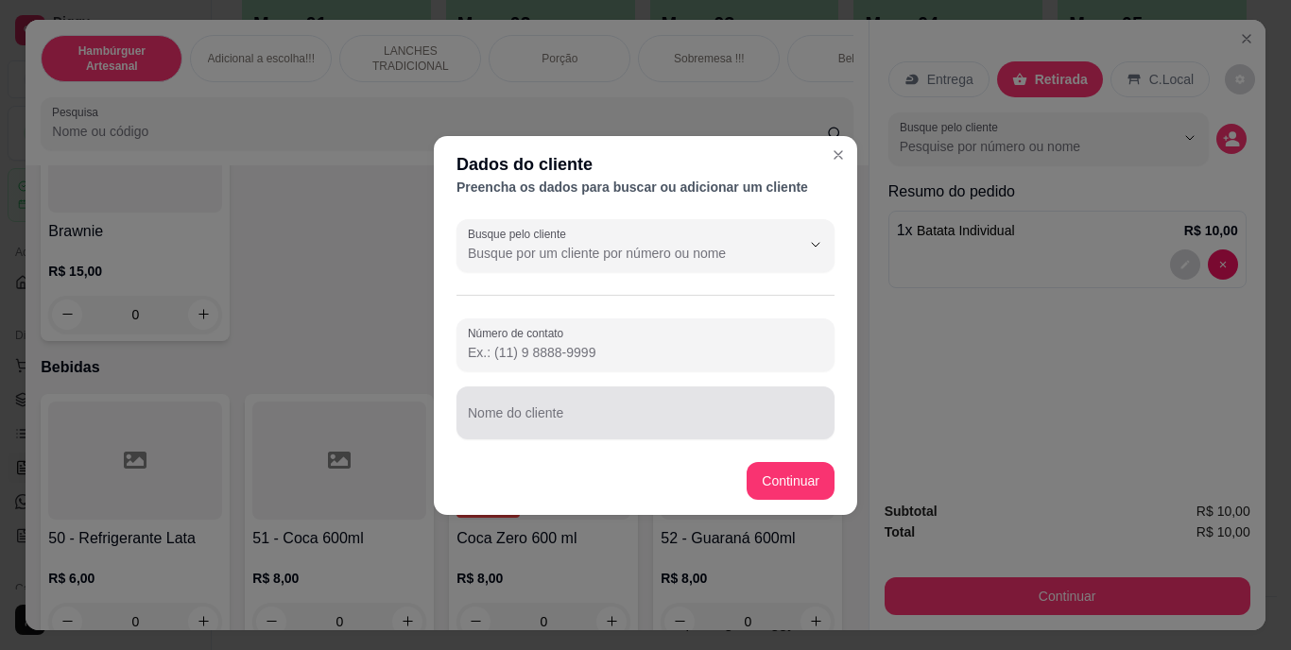
click at [740, 414] on input "Nome do cliente" at bounding box center [645, 420] width 355 height 19
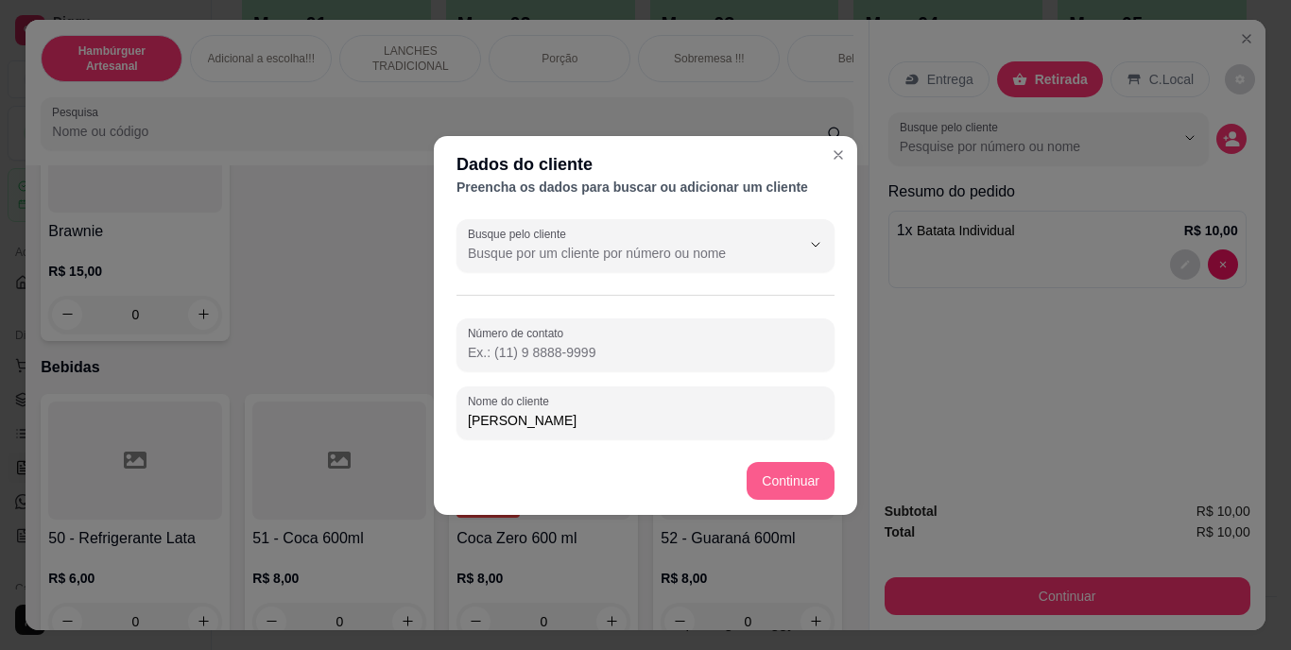
type input "[PERSON_NAME]"
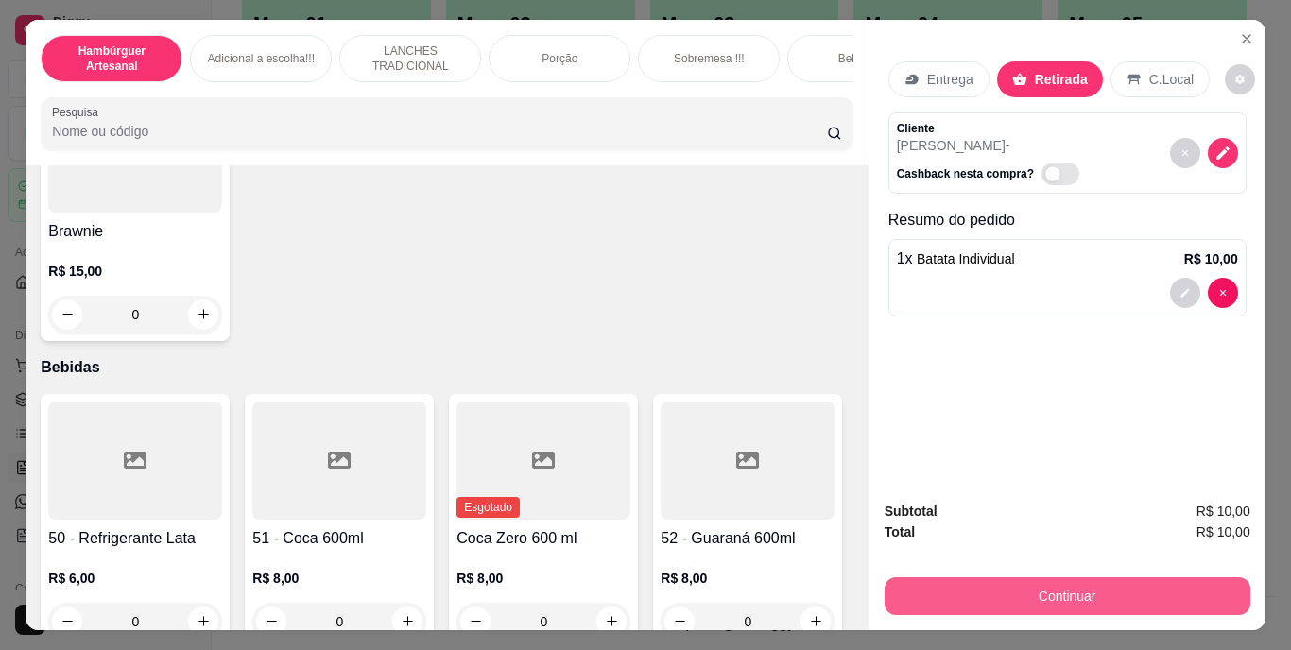
click at [909, 573] on div "Continuar" at bounding box center [1068, 594] width 366 height 43
click at [910, 591] on button "Continuar" at bounding box center [1068, 597] width 366 height 38
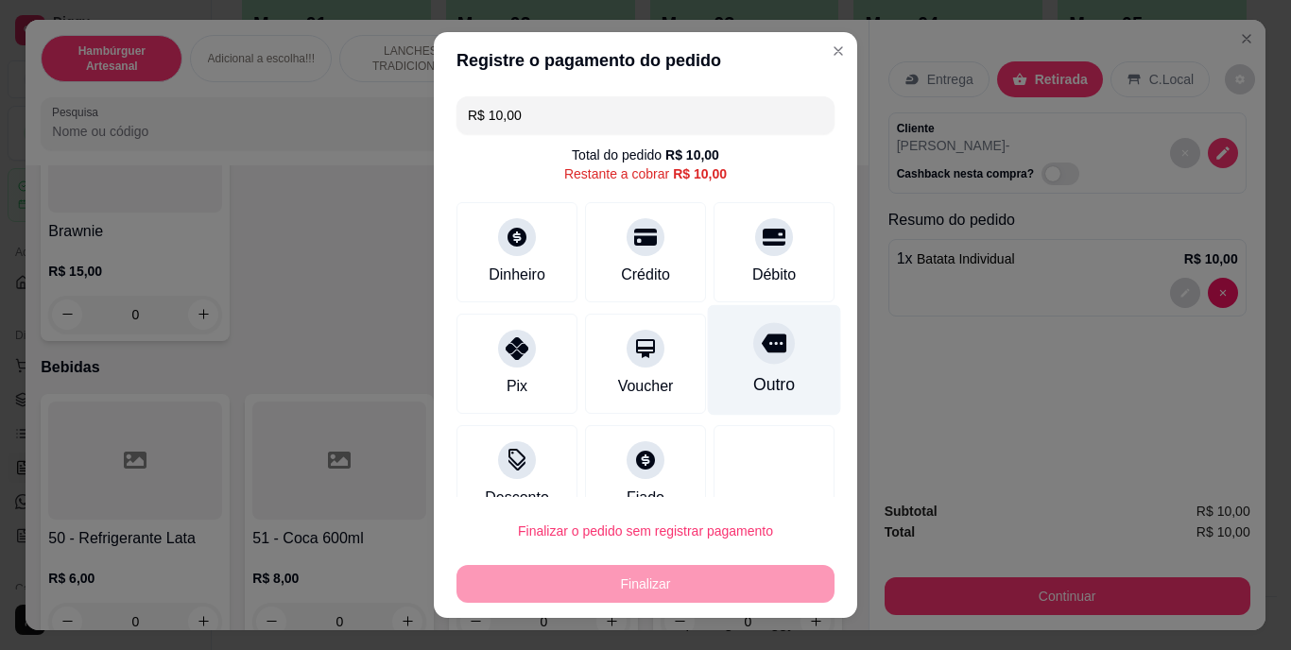
click at [759, 399] on div "Outro" at bounding box center [774, 360] width 133 height 111
type input "R$ 0,00"
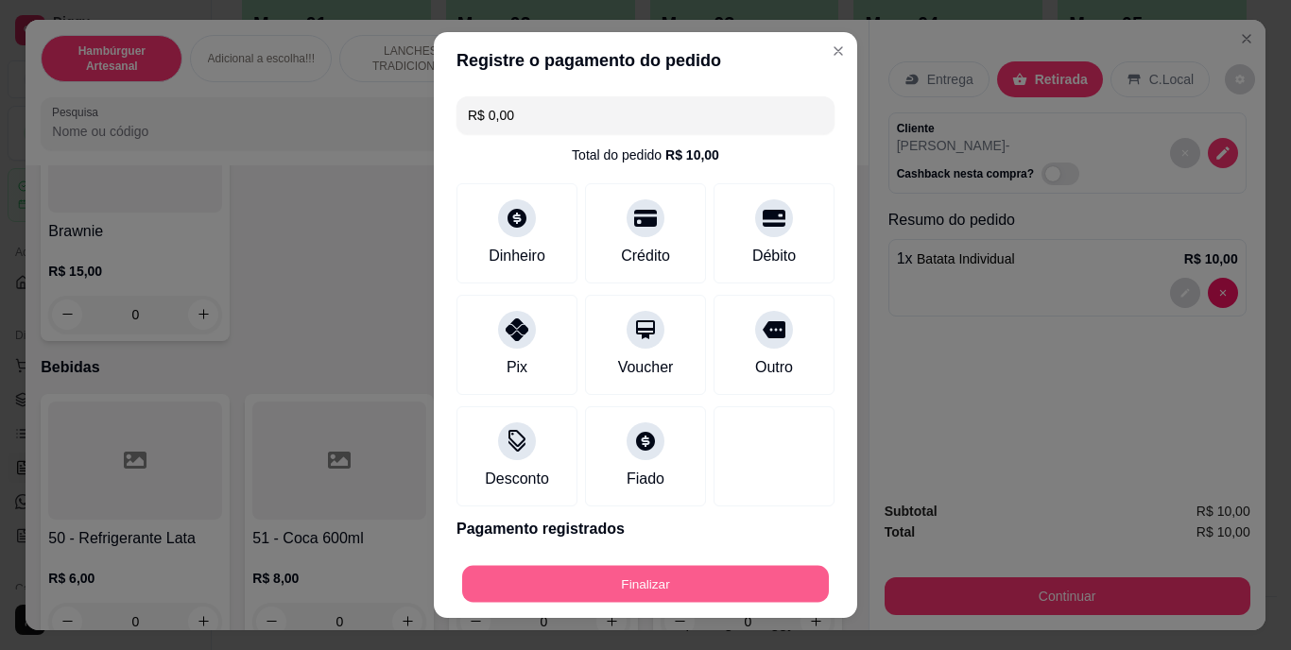
click at [742, 575] on button "Finalizar" at bounding box center [645, 583] width 367 height 37
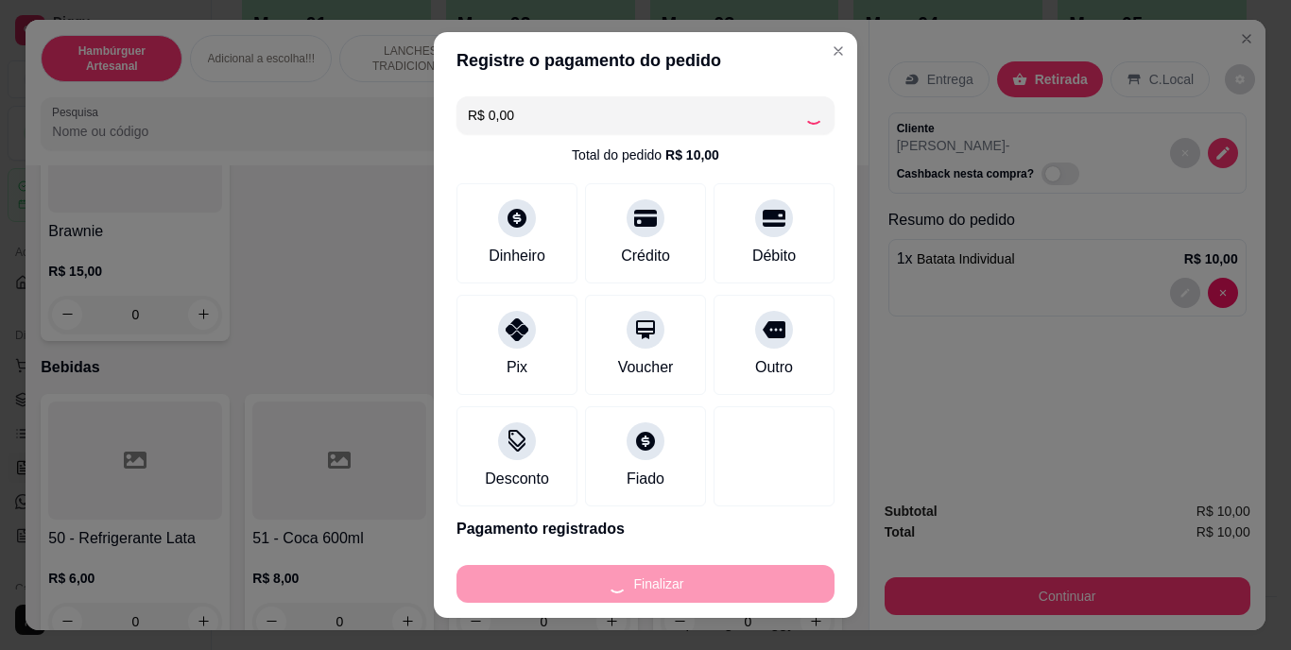
type input "0"
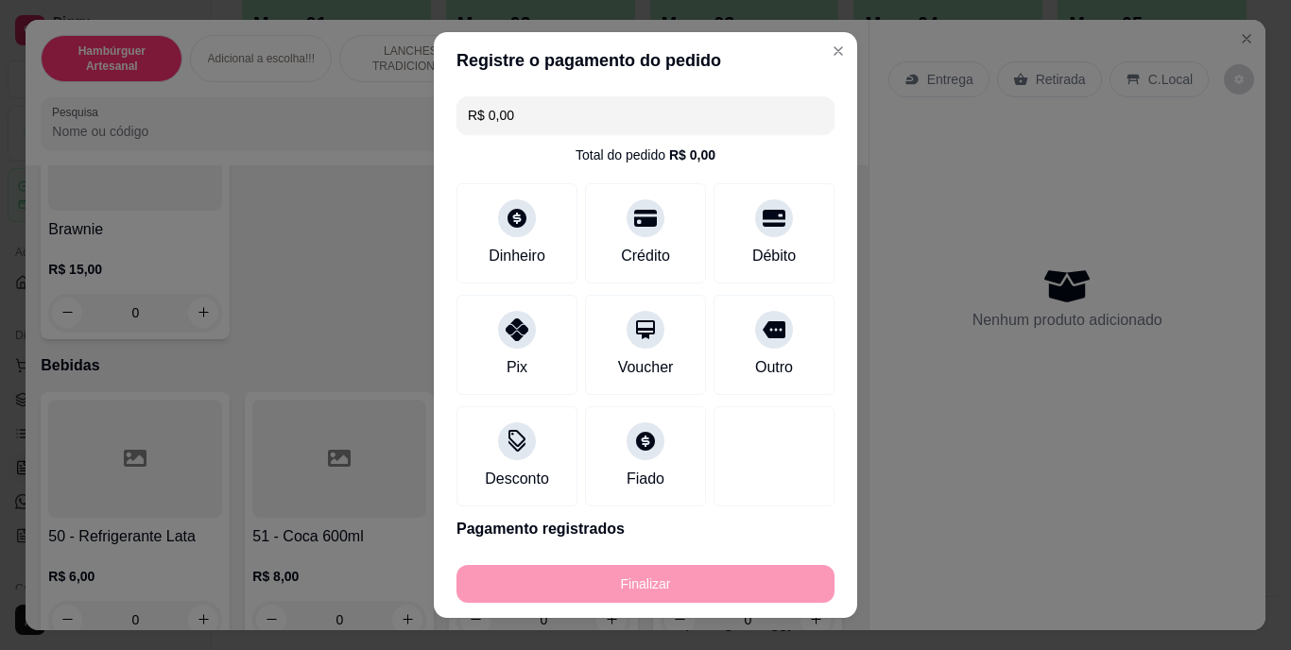
type input "-R$ 10,00"
